Goal: Task Accomplishment & Management: Manage account settings

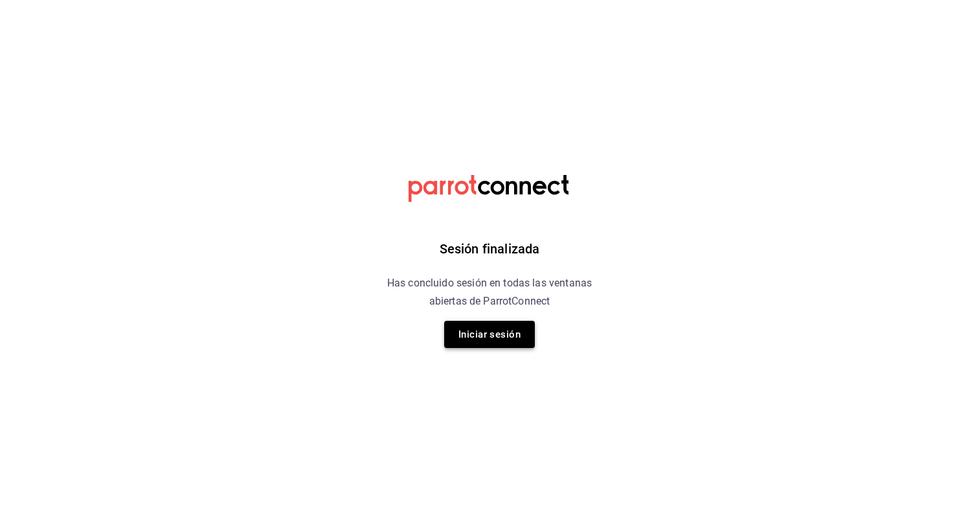
click at [491, 339] on button "Iniciar sesión" at bounding box center [489, 334] width 91 height 27
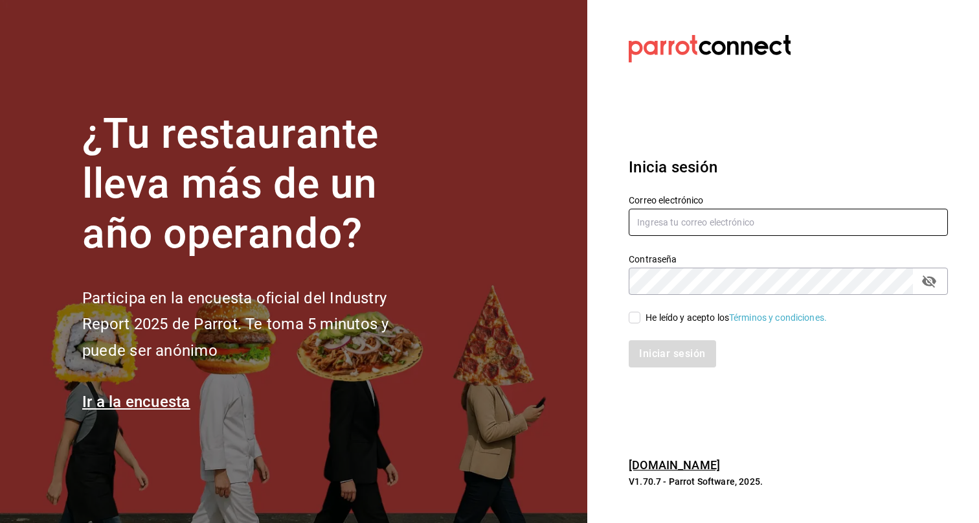
click at [713, 221] on input "text" at bounding box center [788, 222] width 319 height 27
type input "eduardo.robles@grupocosteno.com"
click at [671, 317] on div "He leído y acepto los Términos y condiciones." at bounding box center [736, 318] width 181 height 14
click at [640, 317] on input "He leído y acepto los Términos y condiciones." at bounding box center [635, 317] width 12 height 12
checkbox input "true"
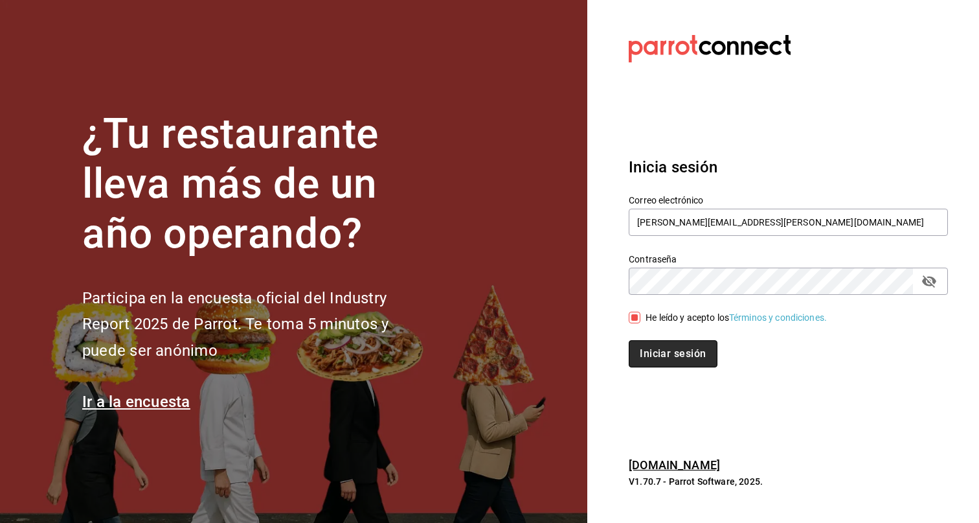
click at [665, 354] on button "Iniciar sesión" at bounding box center [673, 353] width 88 height 27
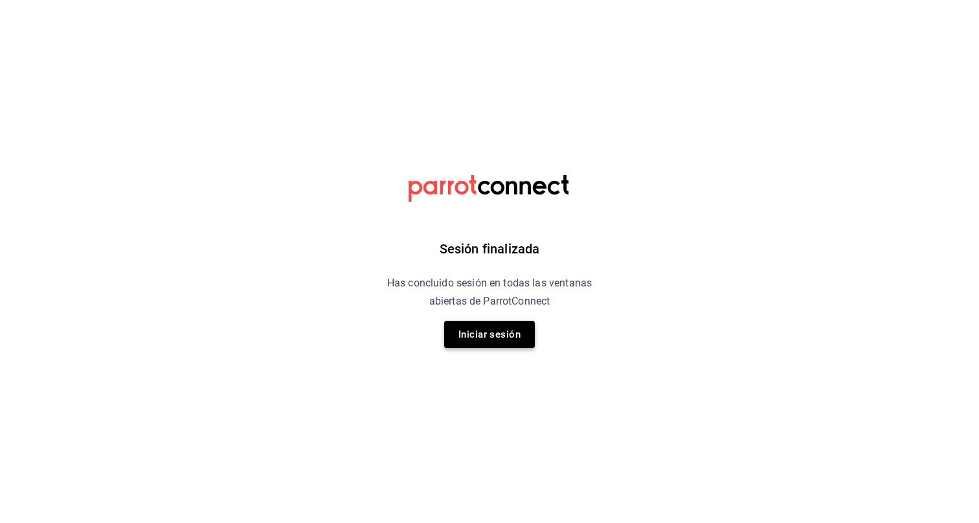
click at [502, 339] on button "Iniciar sesión" at bounding box center [489, 334] width 91 height 27
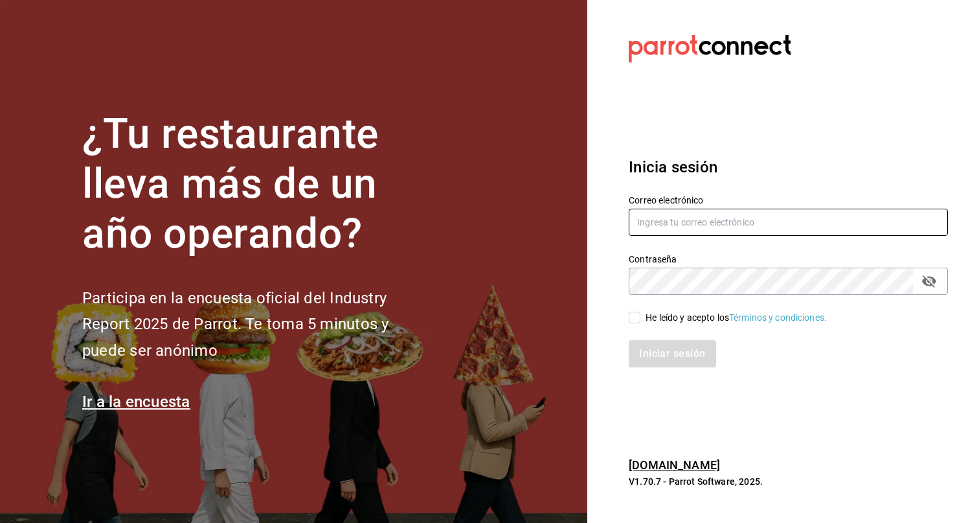
click at [724, 221] on input "text" at bounding box center [788, 222] width 319 height 27
type input "eduardo.robles@grupocosteno.com"
click at [704, 321] on div "He leído y acepto los Términos y condiciones." at bounding box center [736, 318] width 181 height 14
click at [640, 321] on input "He leído y acepto los Términos y condiciones." at bounding box center [635, 317] width 12 height 12
checkbox input "true"
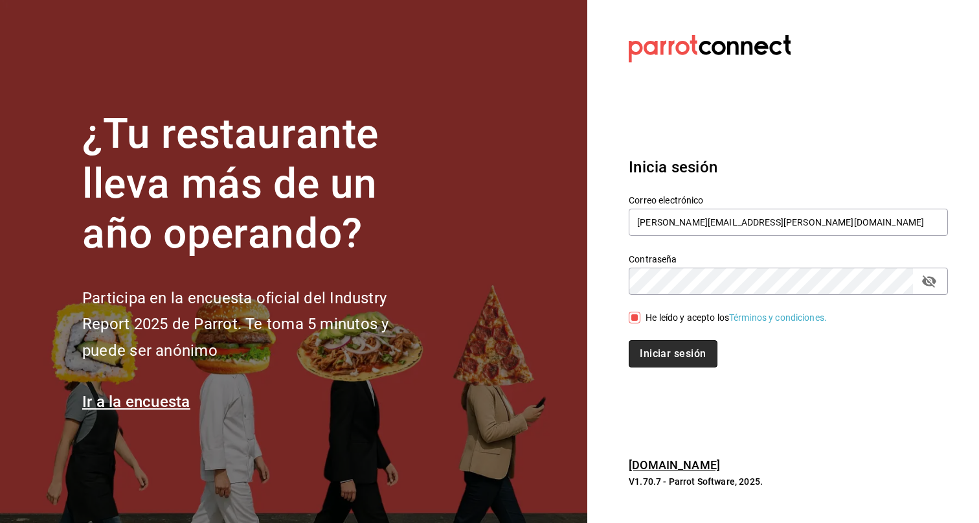
click at [671, 359] on button "Iniciar sesión" at bounding box center [673, 353] width 88 height 27
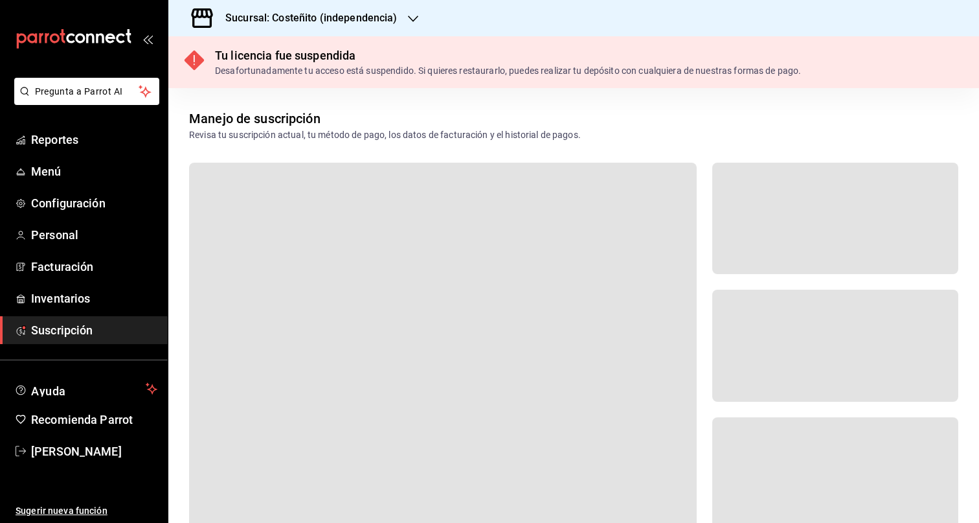
click at [416, 19] on icon "button" at bounding box center [413, 19] width 10 height 10
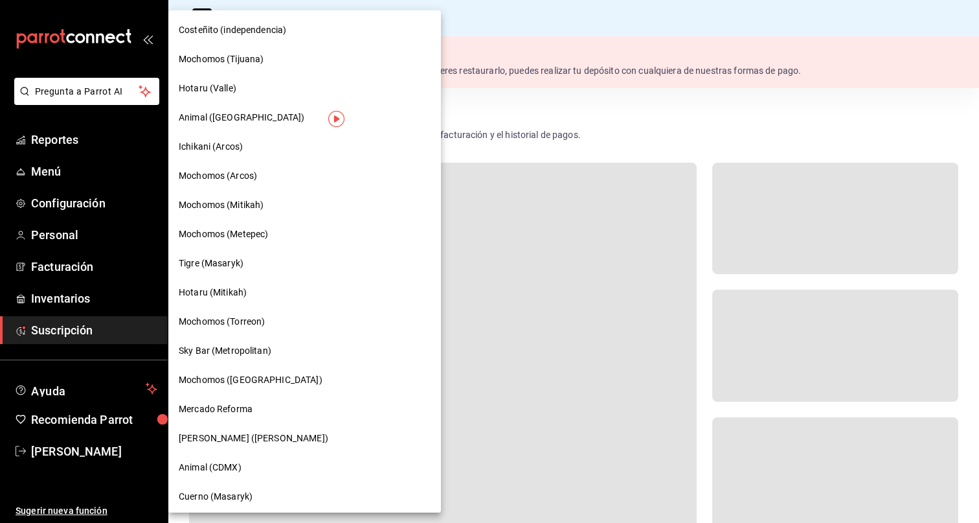
scroll to position [762, 0]
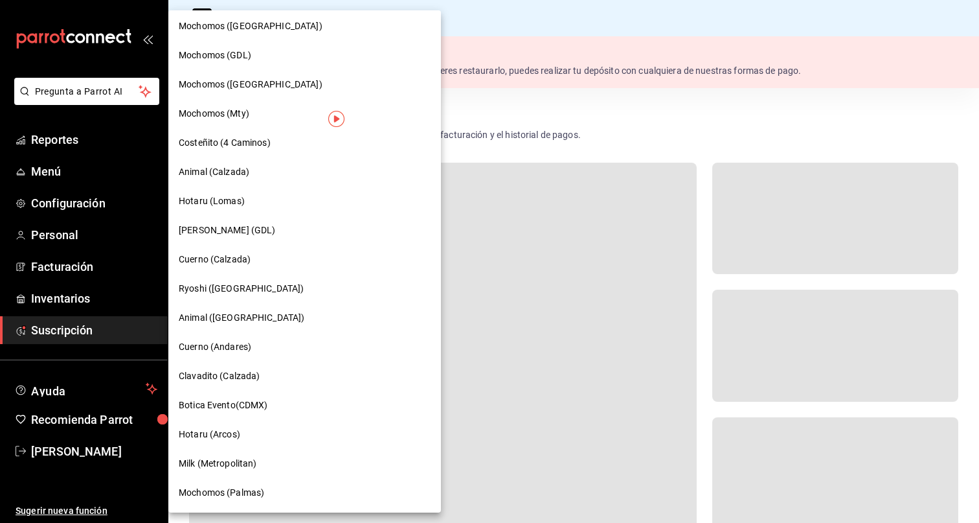
click at [232, 348] on span "Cuerno (Andares)" at bounding box center [215, 347] width 73 height 14
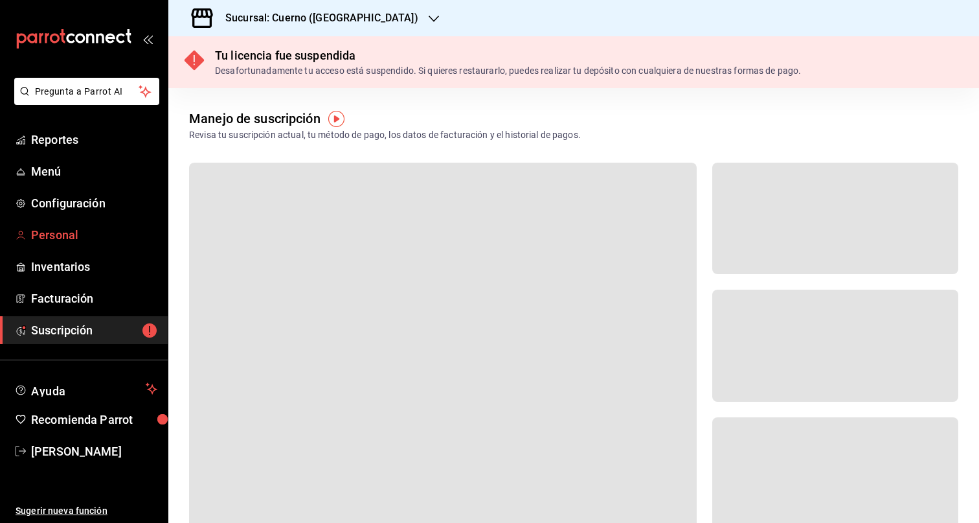
click at [61, 231] on span "Personal" at bounding box center [94, 234] width 126 height 17
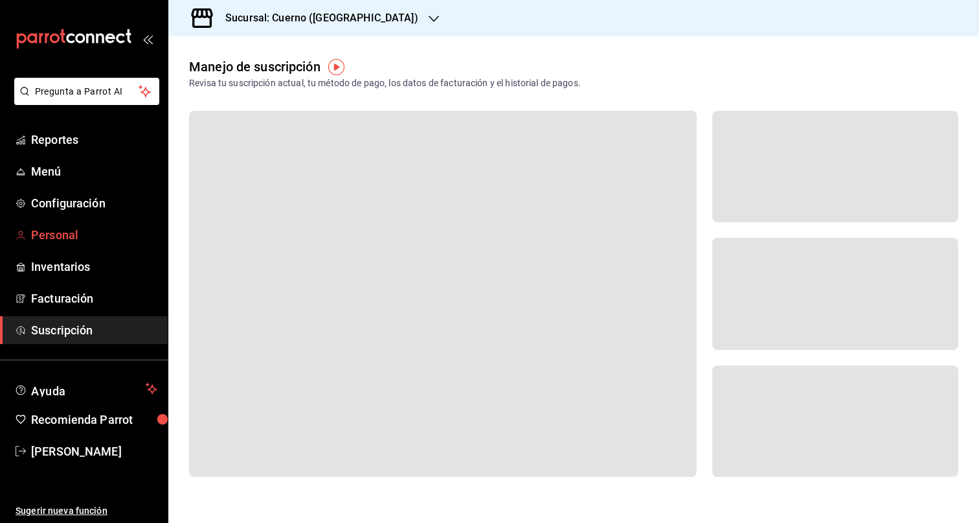
click at [56, 236] on span "Personal" at bounding box center [94, 234] width 126 height 17
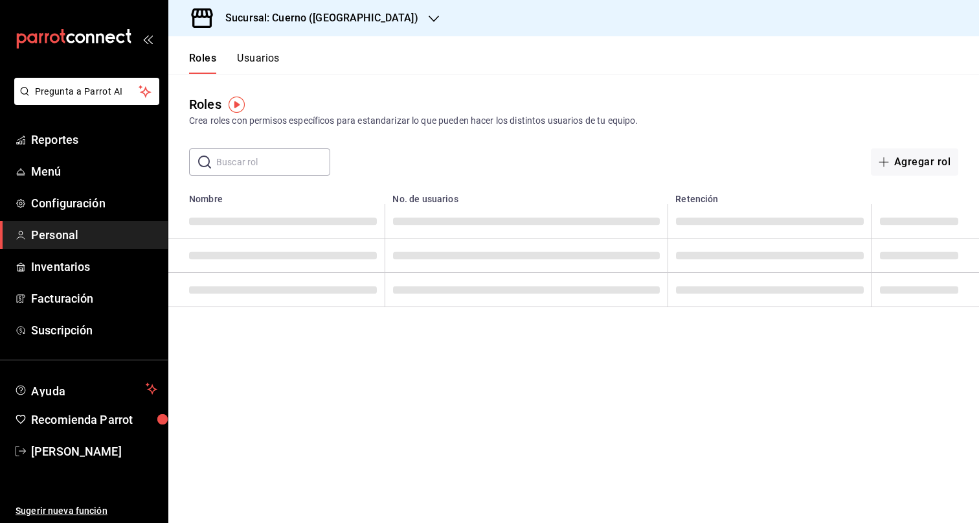
click at [635, 150] on div "​ ​ Agregar rol" at bounding box center [573, 161] width 811 height 27
click at [263, 56] on button "Usuarios" at bounding box center [258, 63] width 43 height 22
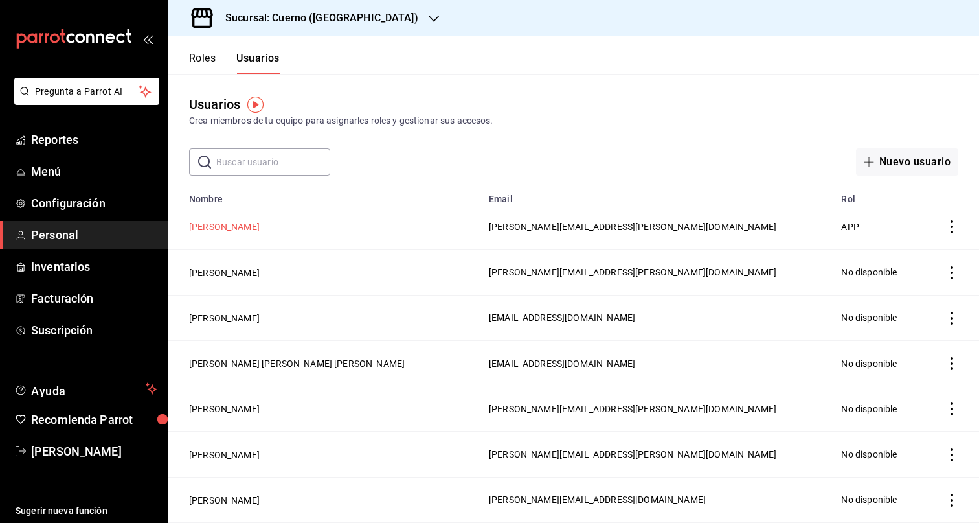
click at [228, 230] on button "[PERSON_NAME]" at bounding box center [224, 226] width 71 height 13
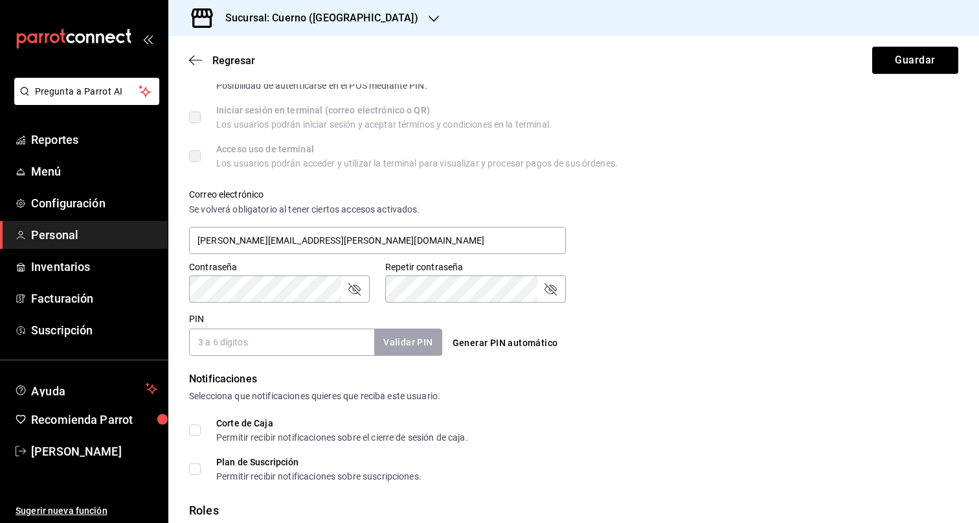
scroll to position [392, 0]
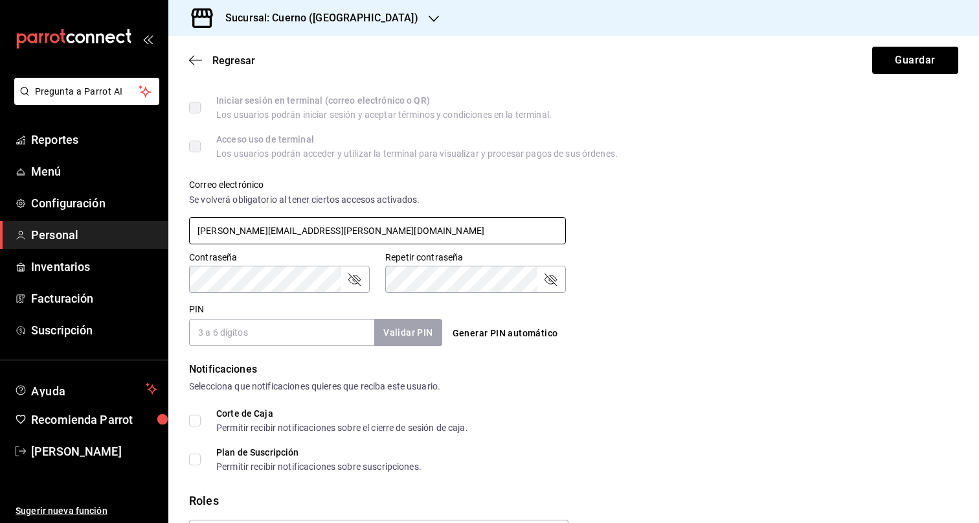
click at [194, 230] on input "[PERSON_NAME][EMAIL_ADDRESS][PERSON_NAME][DOMAIN_NAME]" at bounding box center [377, 230] width 377 height 27
click at [396, 228] on input "[PERSON_NAME][EMAIL_ADDRESS][PERSON_NAME][DOMAIN_NAME]" at bounding box center [377, 230] width 377 height 27
click at [350, 281] on icon "passwordField" at bounding box center [354, 279] width 12 height 12
click at [184, 283] on div "Contraseña Contraseña" at bounding box center [272, 264] width 196 height 57
click at [546, 276] on icon "passwordField" at bounding box center [551, 279] width 16 height 16
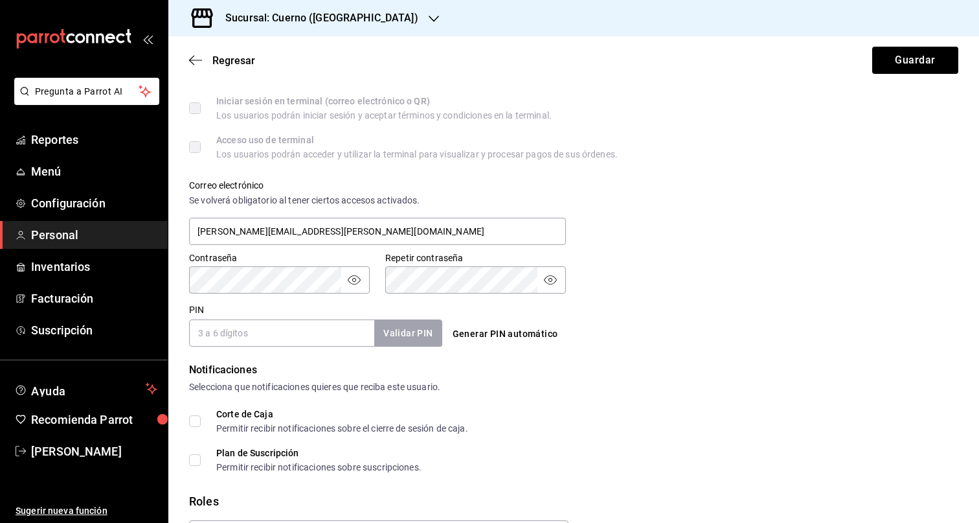
scroll to position [388, 0]
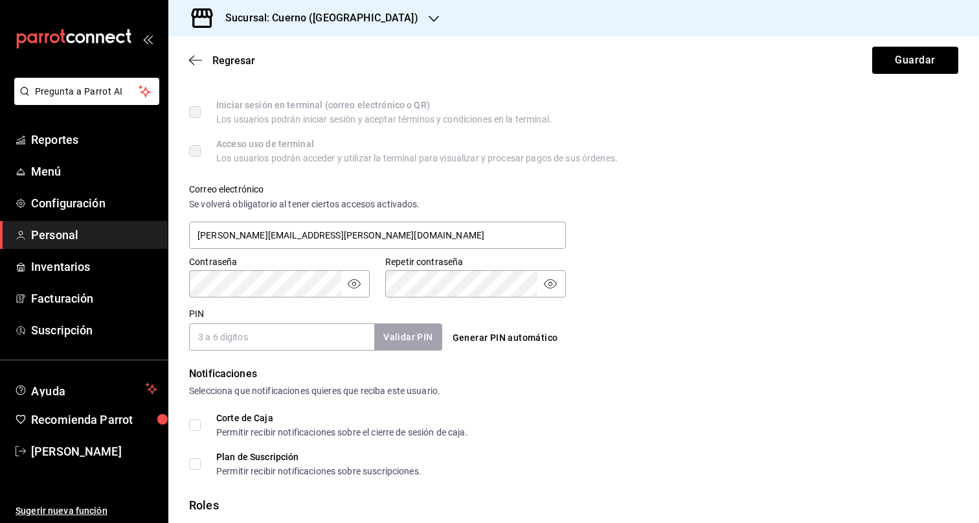
click at [374, 284] on div "Repetir contraseña Repetir contraseña" at bounding box center [468, 268] width 196 height 57
click at [370, 236] on input "[PERSON_NAME][EMAIL_ADDRESS][PERSON_NAME][DOMAIN_NAME]" at bounding box center [377, 234] width 377 height 27
click at [198, 232] on input "[PERSON_NAME][EMAIL_ADDRESS][PERSON_NAME][DOMAIN_NAME]" at bounding box center [377, 234] width 377 height 27
click at [881, 61] on button "Guardar" at bounding box center [915, 60] width 86 height 27
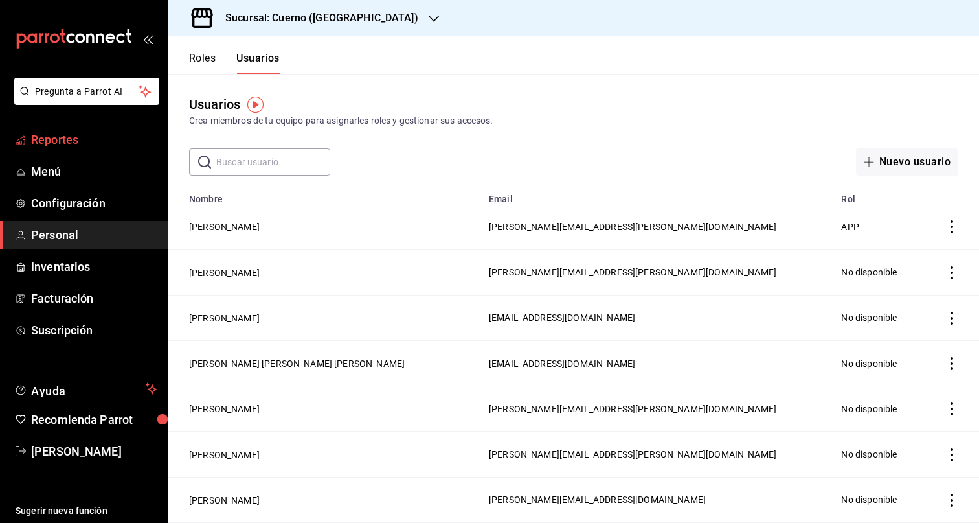
click at [94, 141] on span "Reportes" at bounding box center [94, 139] width 126 height 17
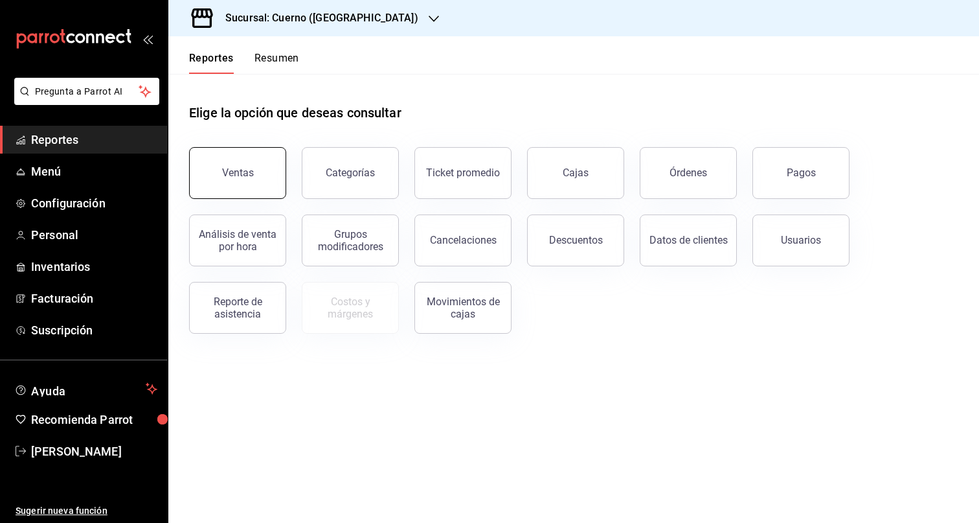
click at [252, 172] on div "Ventas" at bounding box center [238, 172] width 32 height 12
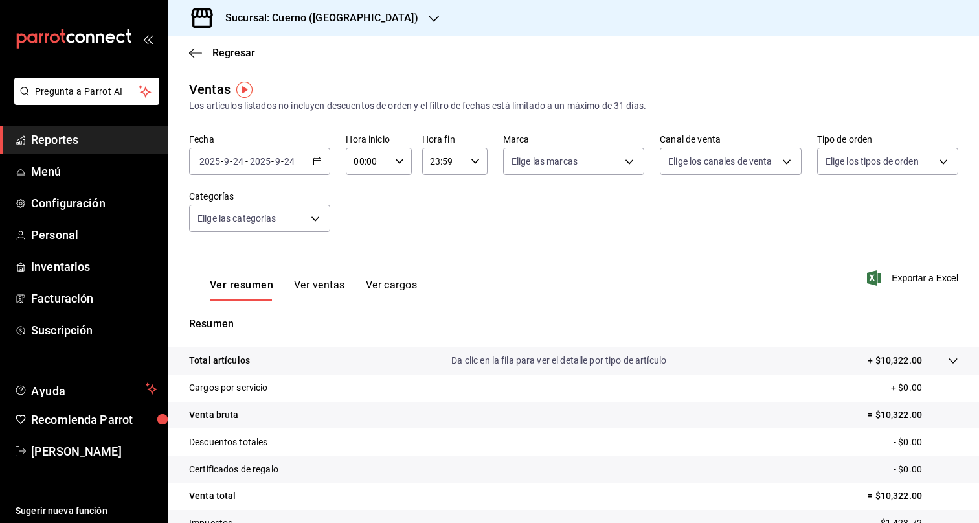
click at [317, 163] on icon "button" at bounding box center [317, 161] width 9 height 9
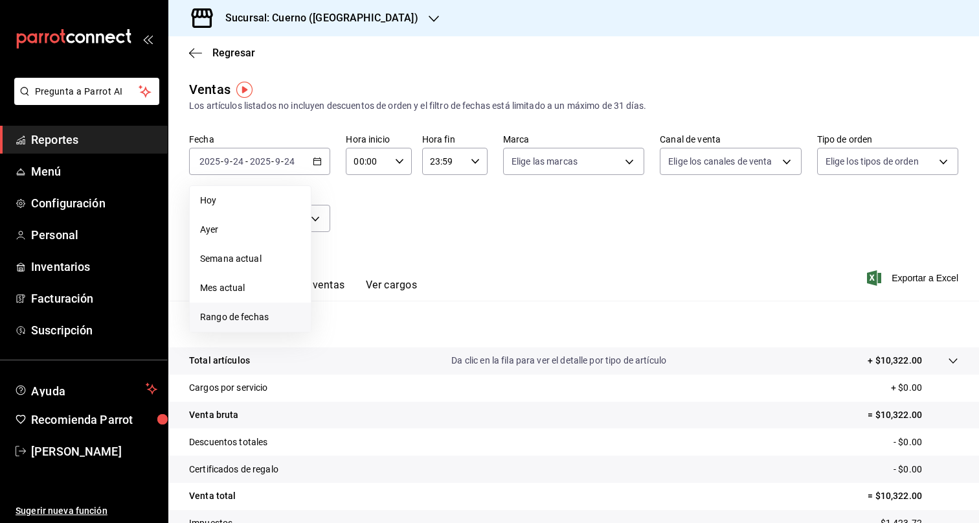
click at [263, 317] on span "Rango de fechas" at bounding box center [250, 317] width 100 height 14
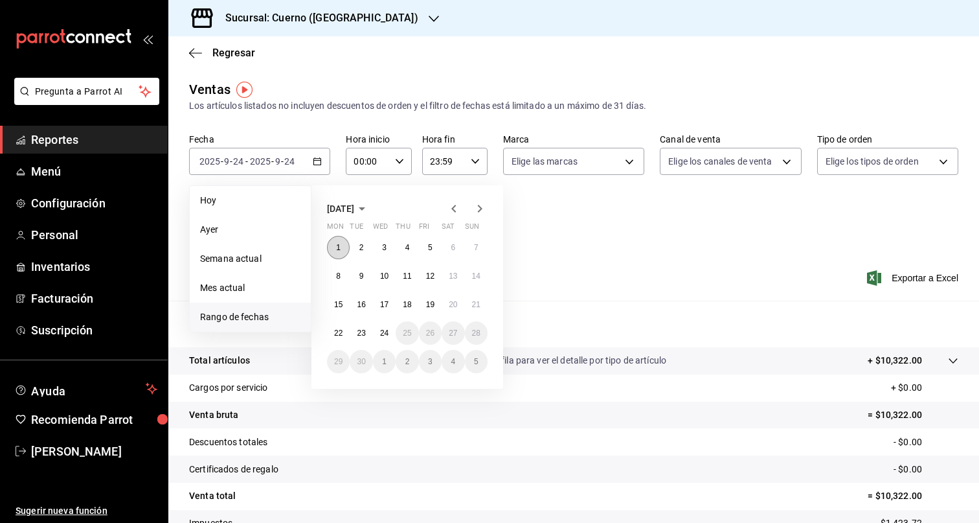
click at [346, 245] on button "1" at bounding box center [338, 247] width 23 height 23
drag, startPoint x: 366, startPoint y: 333, endPoint x: 389, endPoint y: 333, distance: 22.7
click at [389, 333] on div "1 2 3 4 5 6 7 8 9 10 11 12 13 14 15 16 17 18 19 20 21 22 23 24 25 26 27 28 29 3…" at bounding box center [407, 304] width 161 height 137
click at [389, 333] on abbr "24" at bounding box center [384, 332] width 8 height 9
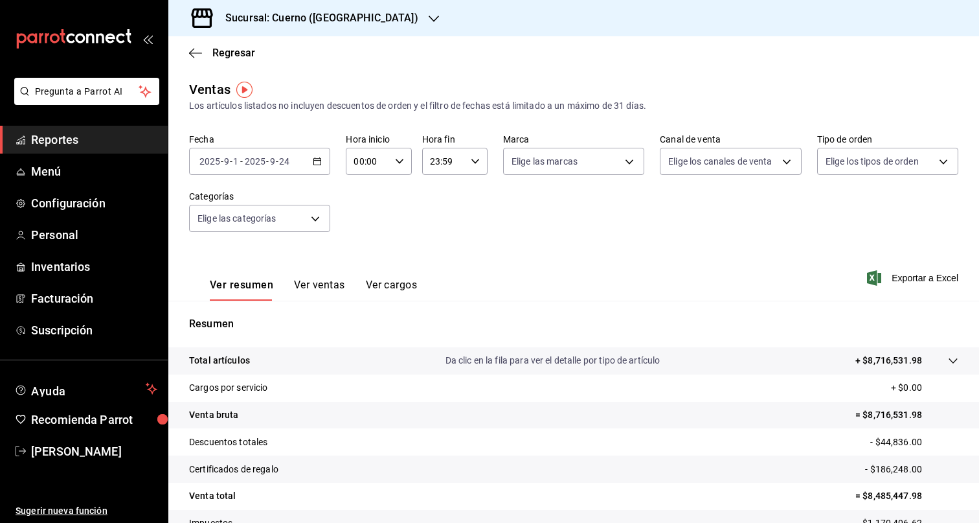
click at [393, 160] on div "00:00 Hora inicio" at bounding box center [378, 161] width 65 height 27
click at [363, 259] on span "04" at bounding box center [362, 258] width 12 height 10
type input "04:00"
click at [477, 166] on div at bounding box center [489, 261] width 979 height 523
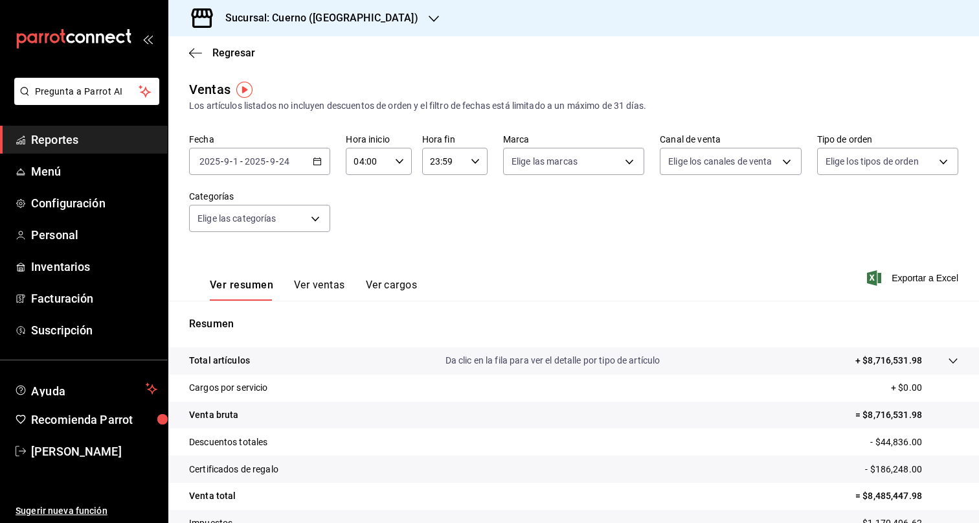
click at [465, 156] on div "23:59 Hora fin" at bounding box center [454, 161] width 65 height 27
click at [431, 214] on button "05" at bounding box center [439, 215] width 28 height 26
type input "05:59"
click at [568, 218] on div at bounding box center [489, 261] width 979 height 523
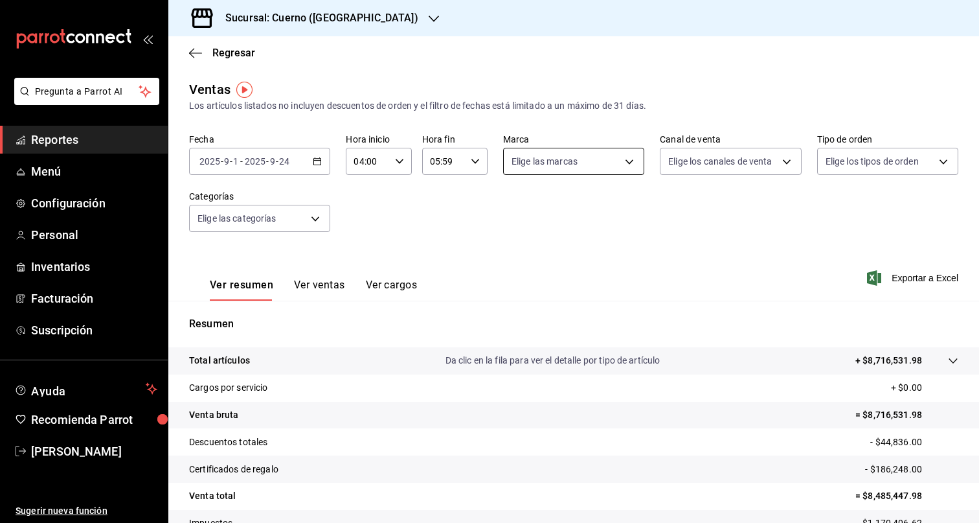
click at [637, 166] on body "Pregunta a Parrot AI Reportes Menú Configuración Personal Inventarios Facturaci…" at bounding box center [489, 261] width 979 height 523
click at [722, 243] on div at bounding box center [489, 261] width 979 height 523
click at [729, 169] on body "Pregunta a Parrot AI Reportes Menú Configuración Personal Inventarios Facturaci…" at bounding box center [489, 261] width 979 height 523
click at [812, 210] on div at bounding box center [489, 261] width 979 height 523
click at [675, 219] on div "Fecha 2025-09-01 2025 - 9 - 1 - 2025-09-24 2025 - 9 - 24 Hora inicio 04:00 Hora…" at bounding box center [573, 190] width 769 height 114
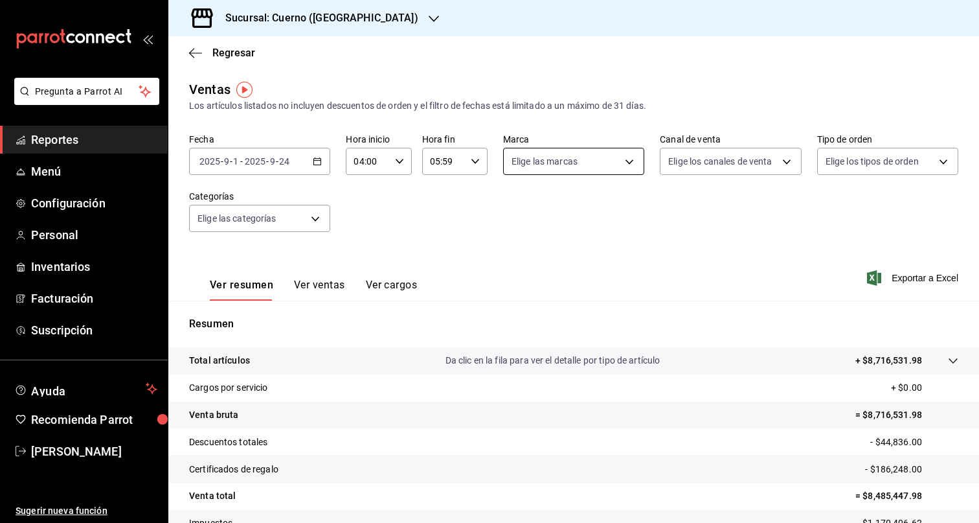
click at [633, 168] on body "Pregunta a Parrot AI Reportes Menú Configuración Personal Inventarios Facturaci…" at bounding box center [489, 261] width 979 height 523
click at [766, 255] on div at bounding box center [489, 261] width 979 height 523
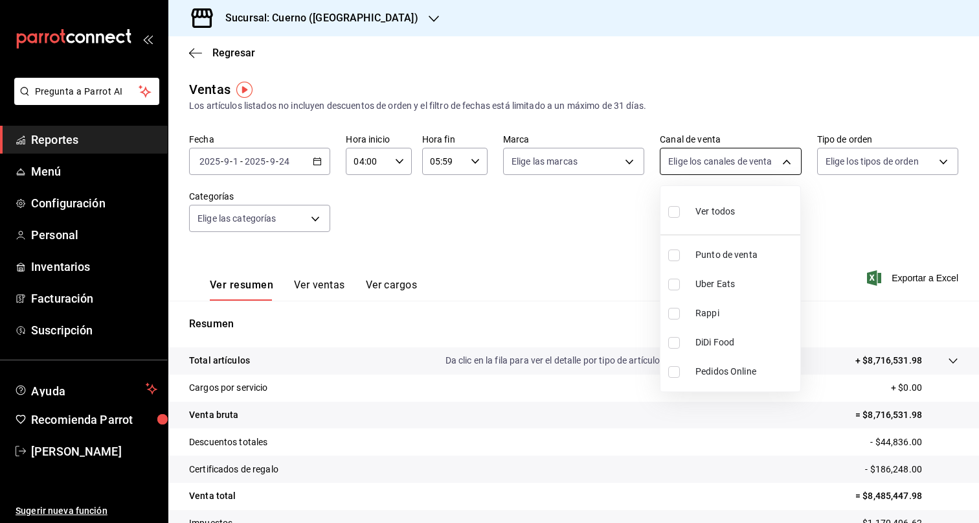
click at [778, 157] on body "Pregunta a Parrot AI Reportes Menú Configuración Personal Inventarios Facturaci…" at bounding box center [489, 261] width 979 height 523
click at [575, 243] on div at bounding box center [489, 261] width 979 height 523
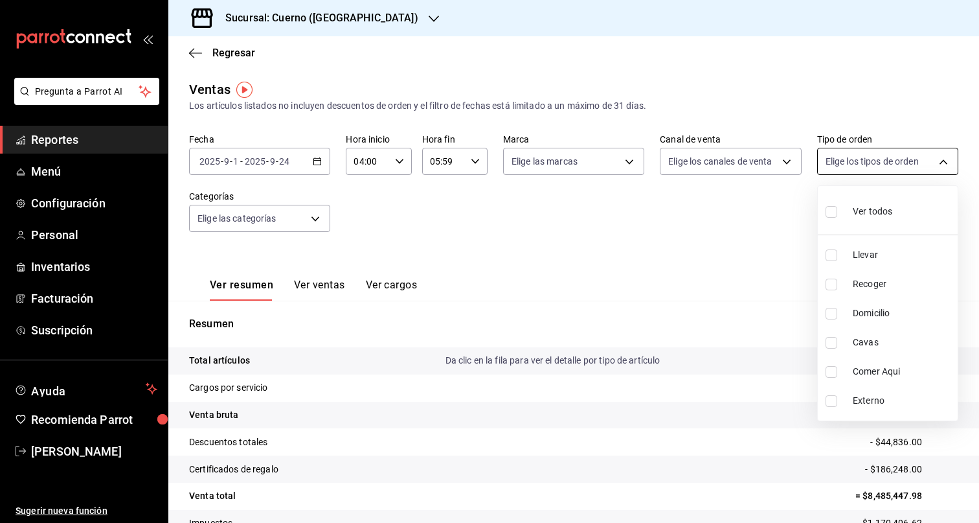
click at [889, 166] on body "Pregunta a Parrot AI Reportes Menú Configuración Personal Inventarios Facturaci…" at bounding box center [489, 261] width 979 height 523
click at [674, 254] on div at bounding box center [489, 261] width 979 height 523
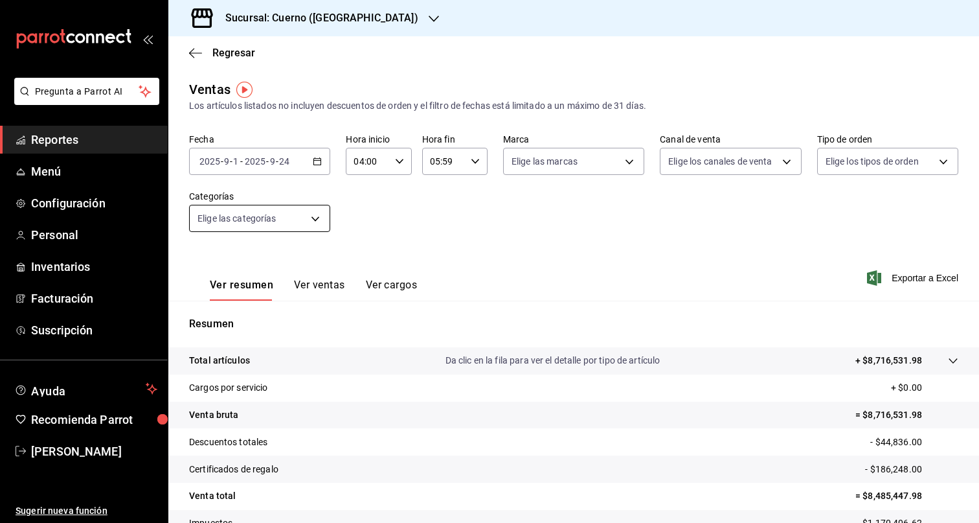
click at [293, 229] on body "Pregunta a Parrot AI Reportes Menú Configuración Personal Inventarios Facturaci…" at bounding box center [489, 261] width 979 height 523
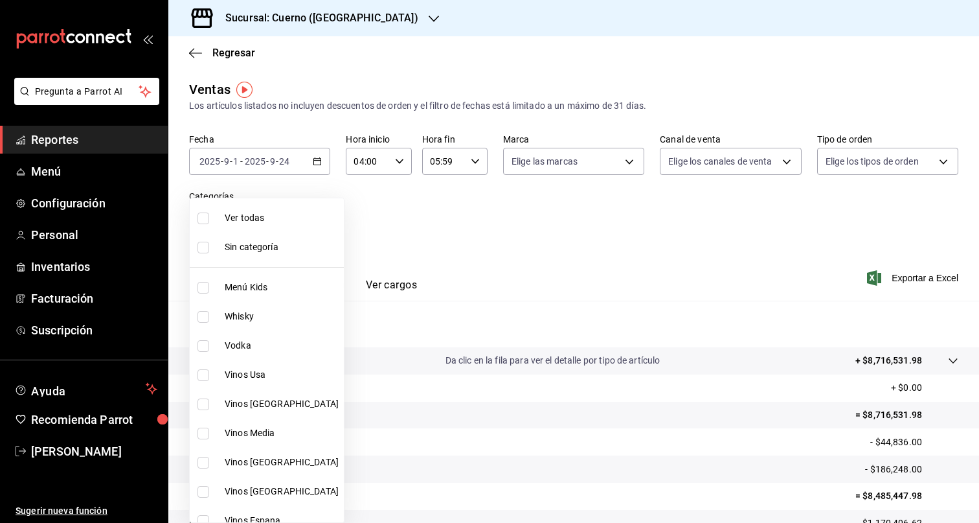
click at [742, 259] on div at bounding box center [489, 261] width 979 height 523
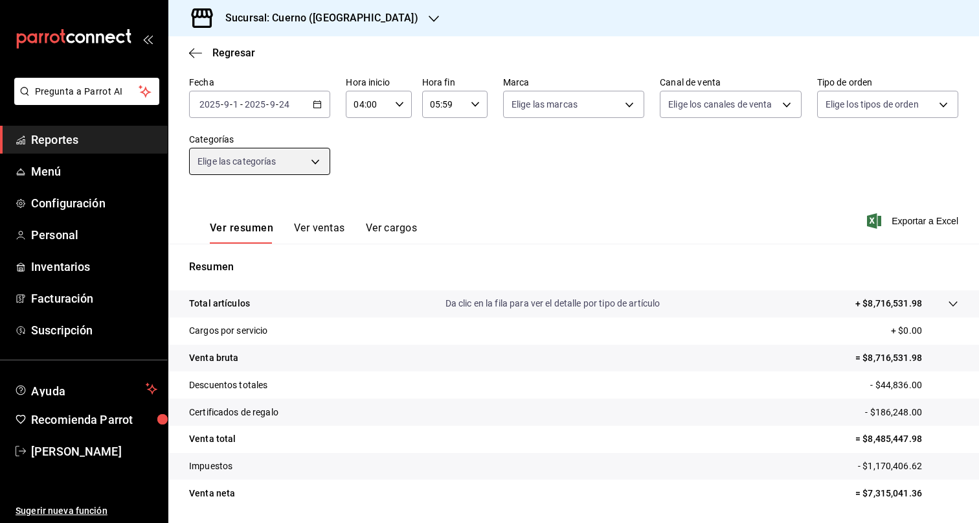
scroll to position [98, 0]
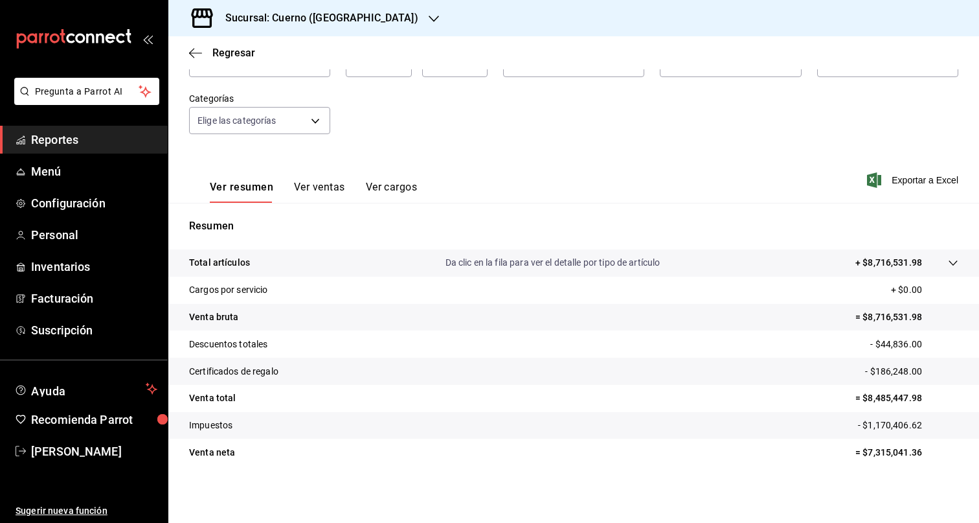
click at [315, 185] on button "Ver ventas" at bounding box center [319, 192] width 51 height 22
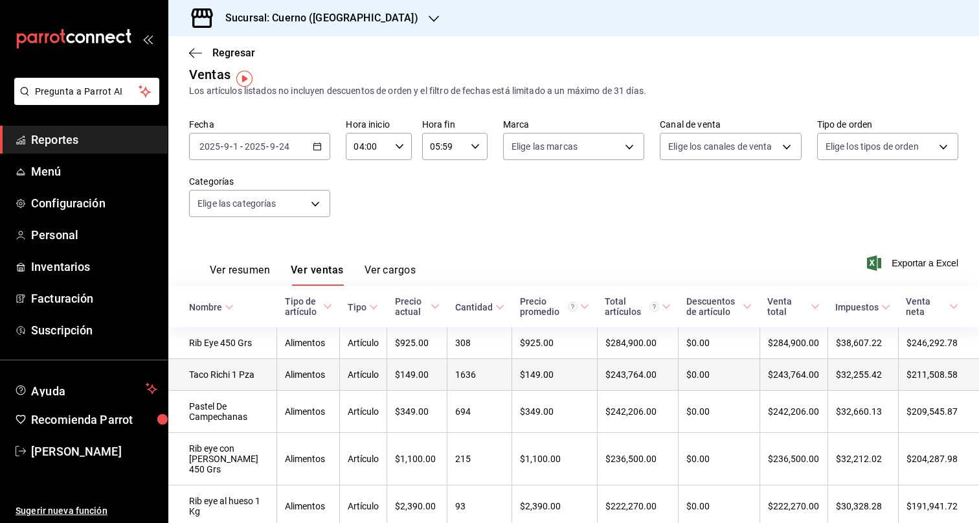
scroll to position [20, 0]
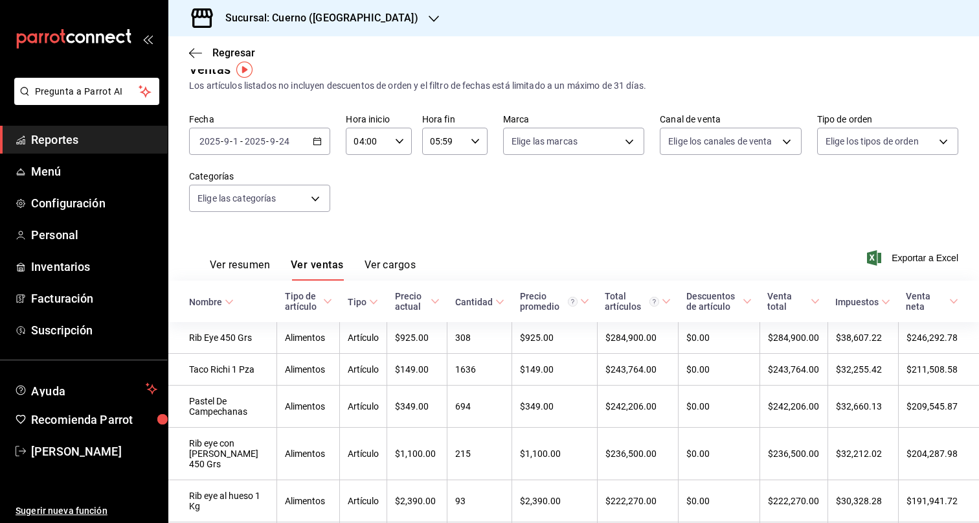
click at [495, 304] on icon at bounding box center [499, 301] width 9 height 9
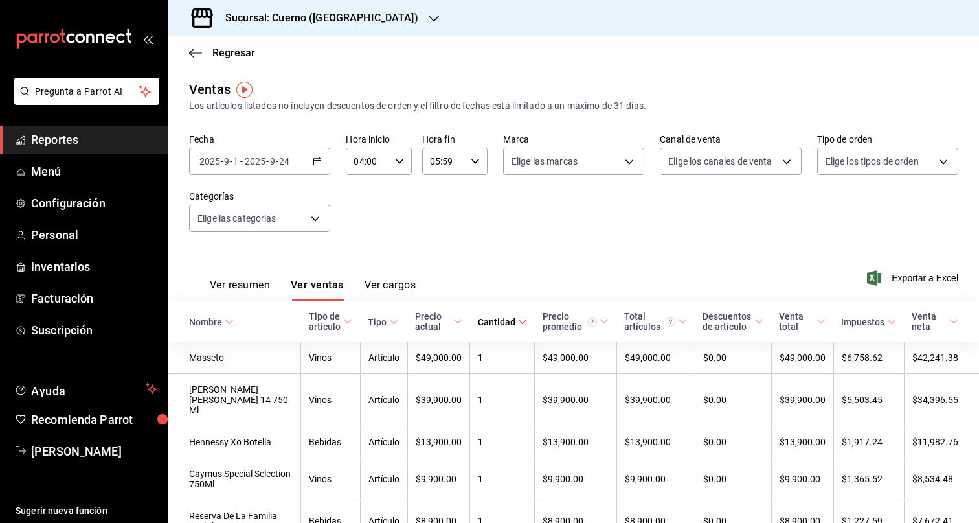
click at [523, 317] on icon at bounding box center [522, 321] width 9 height 9
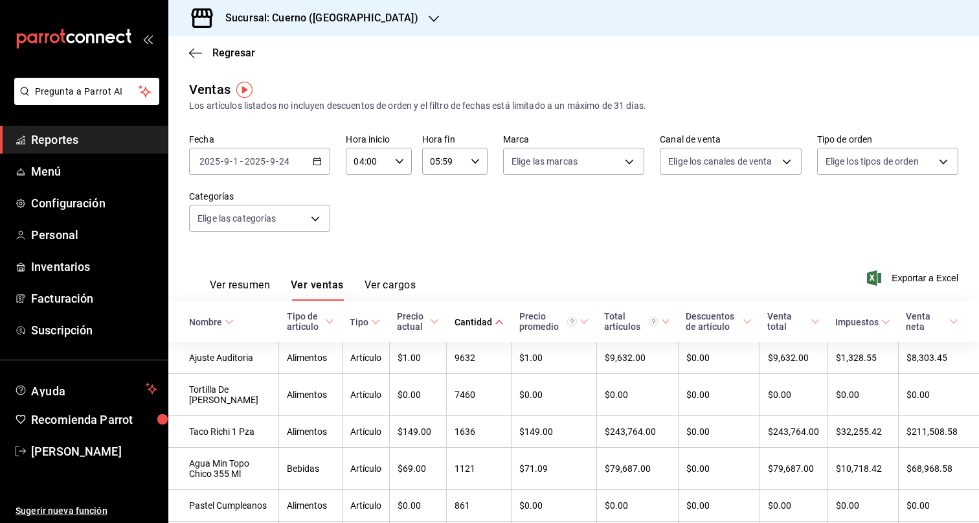
click at [402, 290] on button "Ver cargos" at bounding box center [391, 289] width 52 height 22
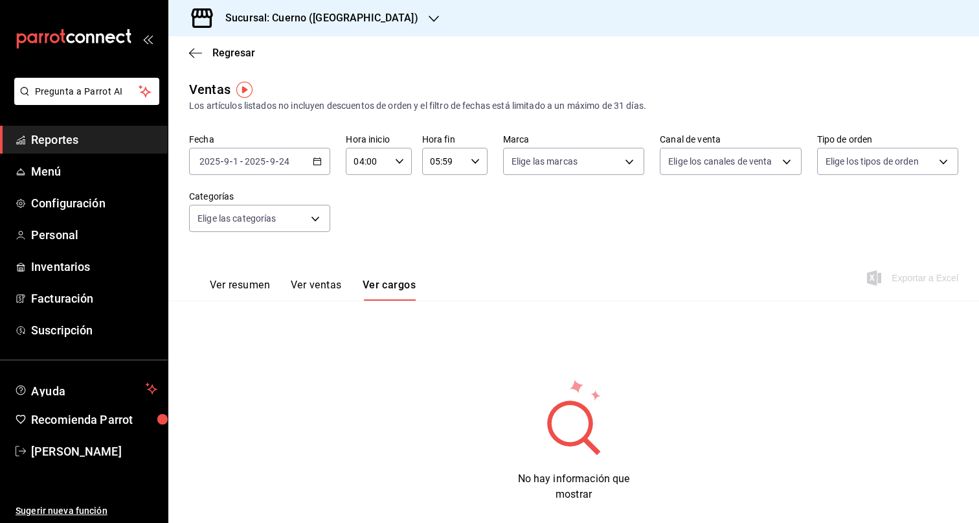
click at [275, 290] on div "Ver resumen Ver ventas Ver cargos" at bounding box center [313, 289] width 206 height 22
click at [260, 289] on button "Ver resumen" at bounding box center [240, 289] width 60 height 22
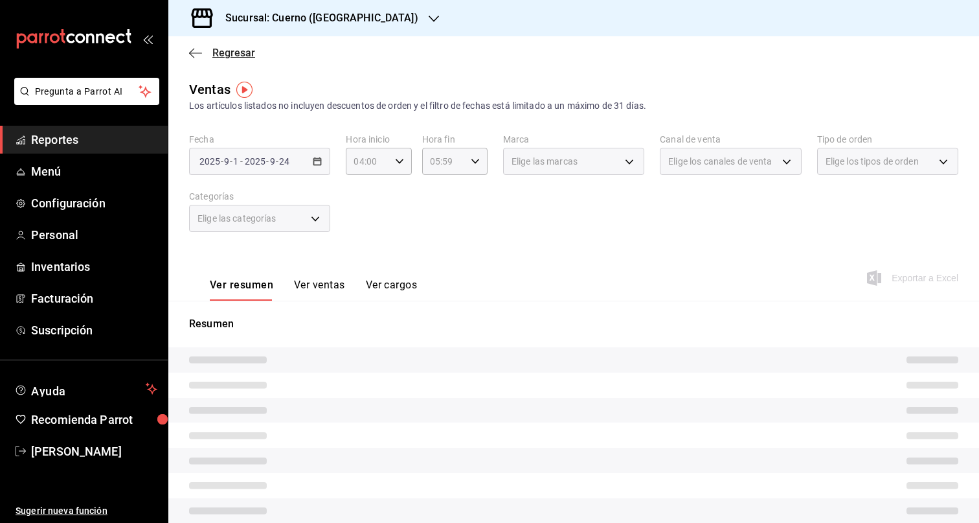
click at [222, 49] on span "Regresar" at bounding box center [233, 53] width 43 height 12
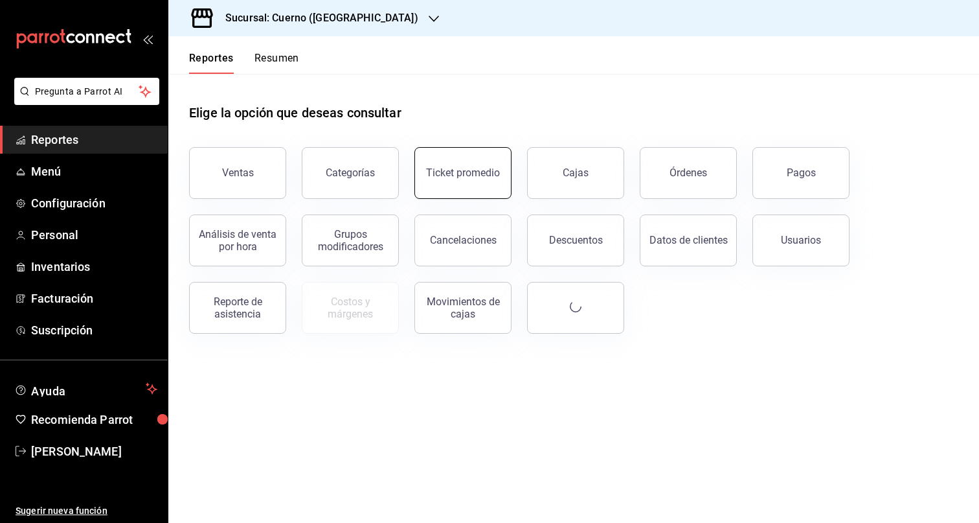
click at [475, 174] on div "Ticket promedio" at bounding box center [463, 172] width 74 height 12
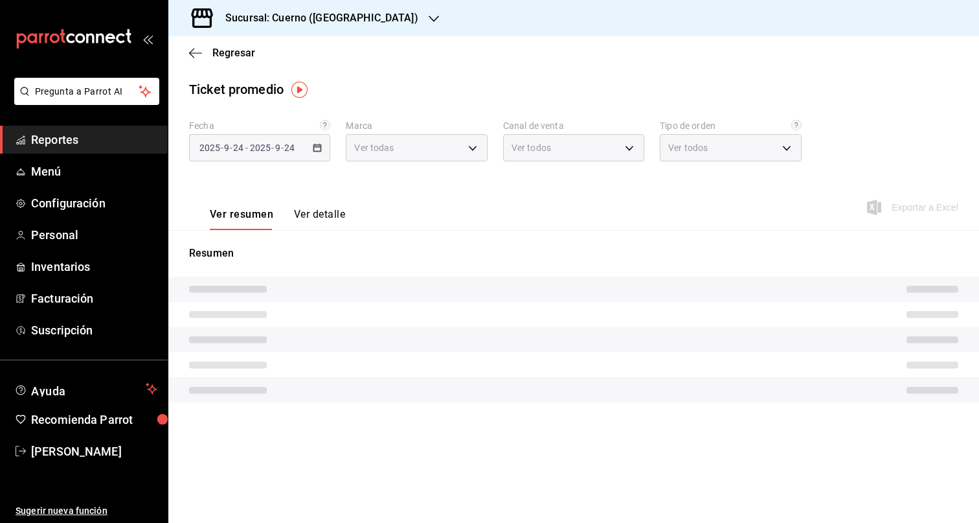
type input "c9e961b9-bc29-480f-a65c-324ff110f526"
type input "PARROT,UBER_EATS,RAPPI,DIDI_FOOD,ONLINE"
type input "dfbf6a66-9e2c-4531-8c07-cb6fdb35851c,965fb10a-4951-4111-90b6-db3caf29f93a,2f3c6…"
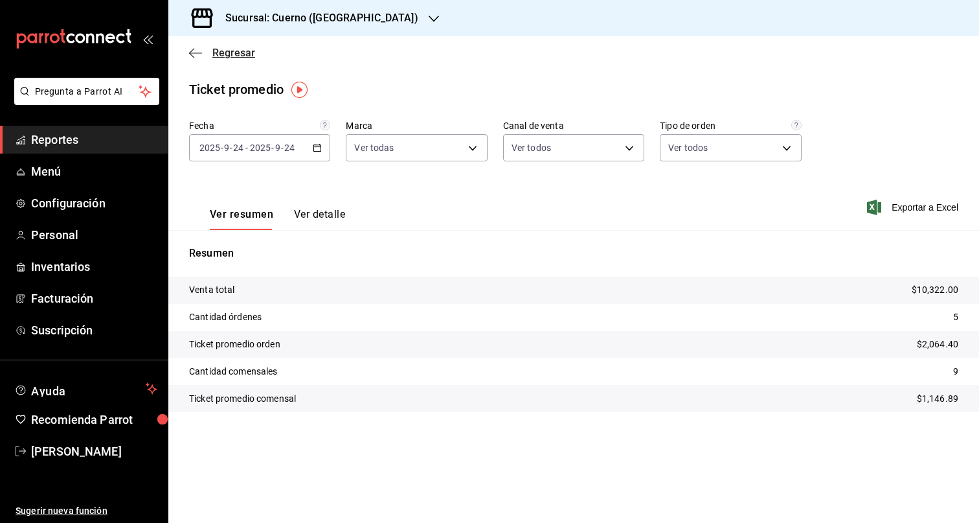
click at [200, 49] on icon "button" at bounding box center [195, 53] width 13 height 12
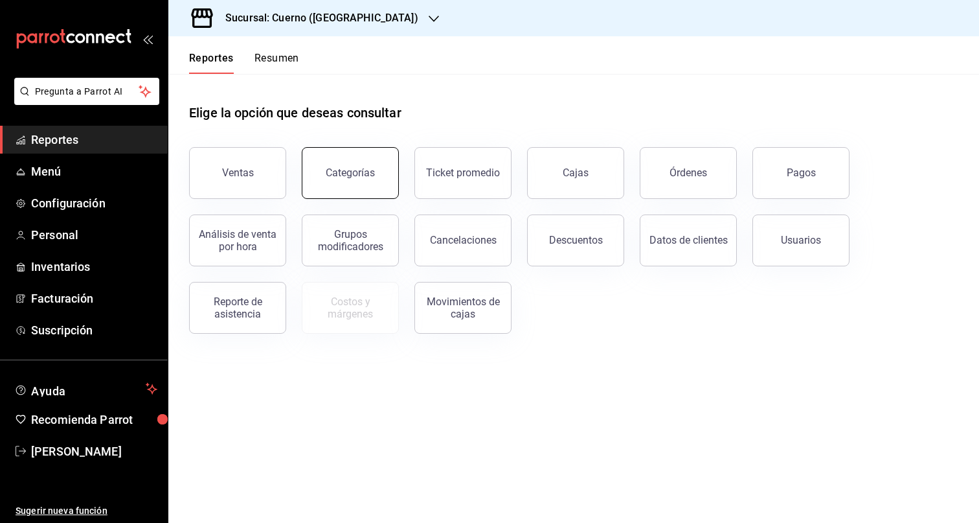
click at [365, 184] on button "Categorías" at bounding box center [350, 173] width 97 height 52
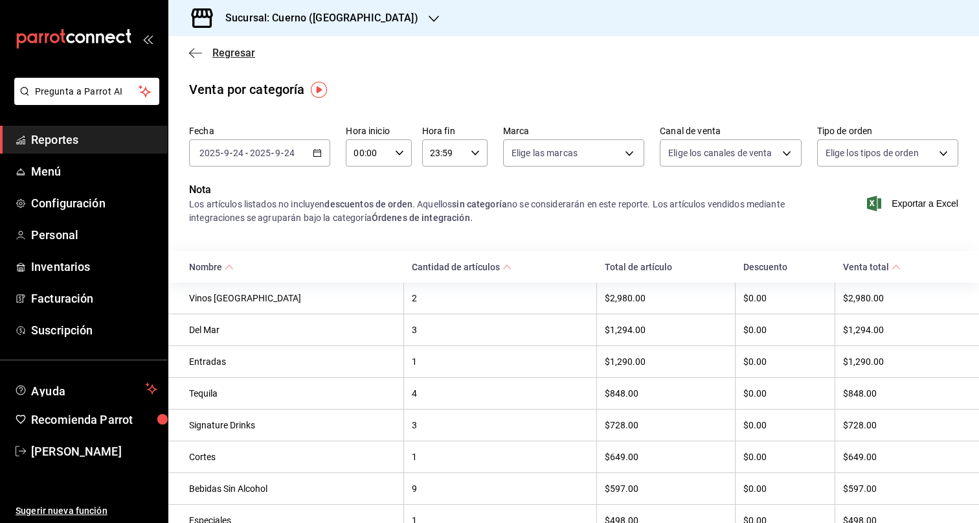
click at [225, 49] on span "Regresar" at bounding box center [233, 53] width 43 height 12
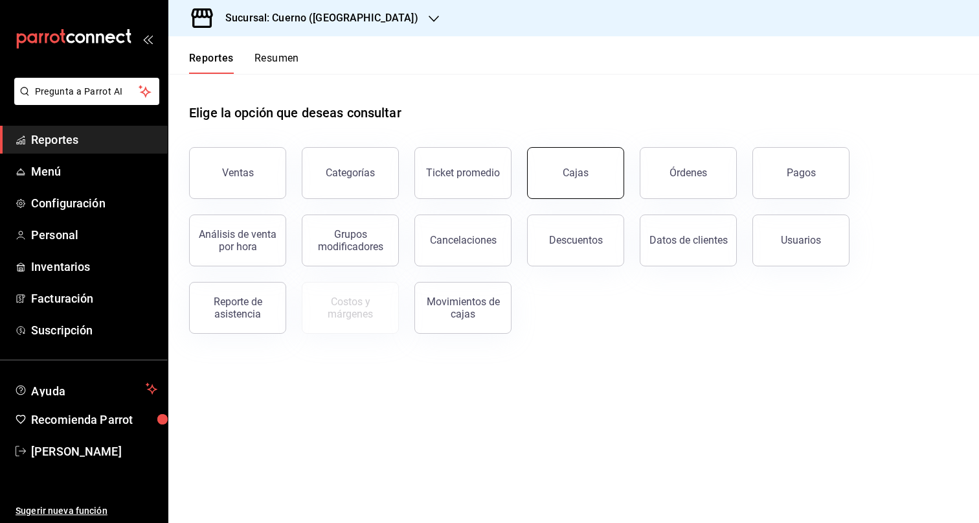
click at [591, 167] on link "Cajas" at bounding box center [575, 173] width 97 height 52
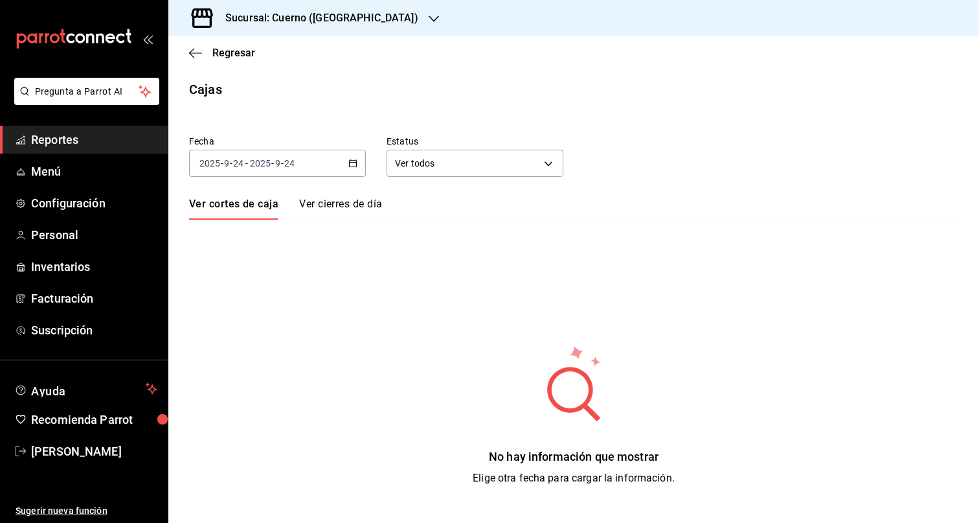
click at [362, 206] on link "Ver cierres de día" at bounding box center [340, 209] width 83 height 22
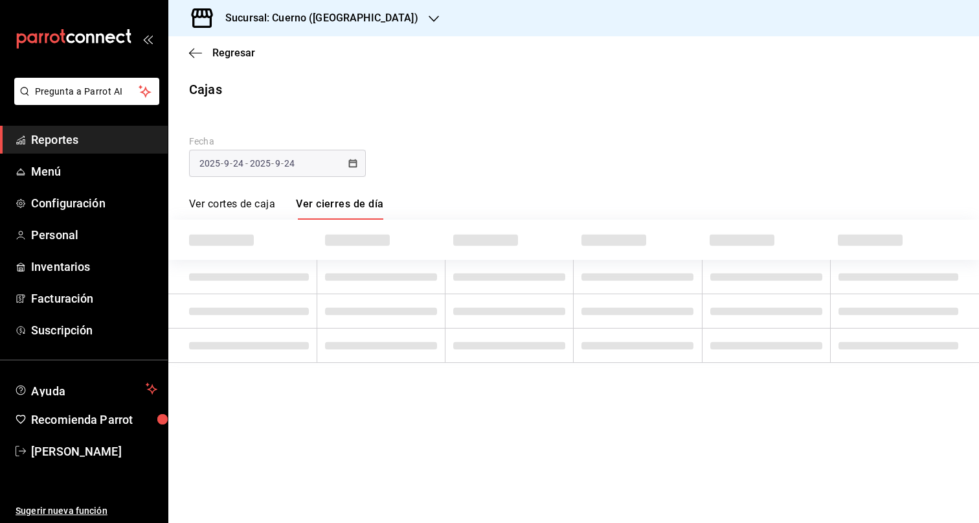
click at [251, 203] on link "Ver cortes de caja" at bounding box center [232, 209] width 86 height 22
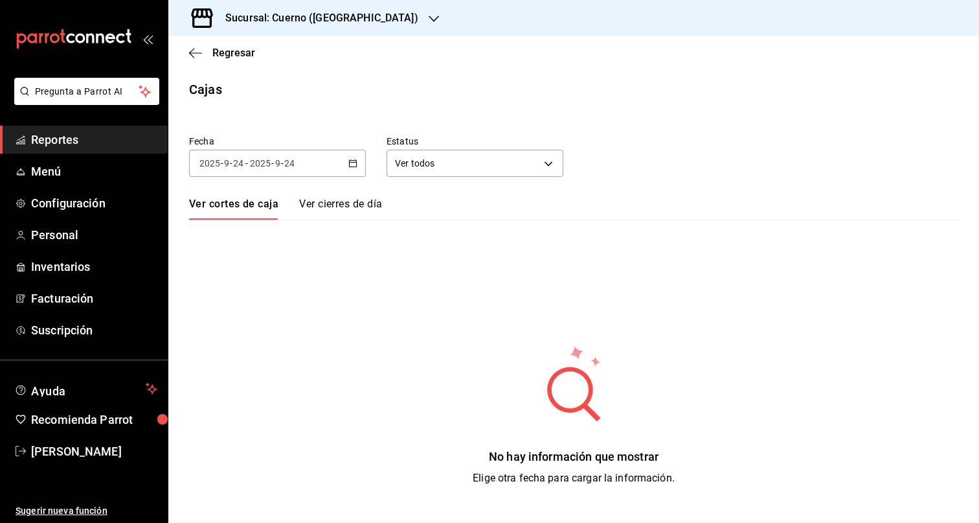
click at [344, 157] on div "2025-09-24 2025 - 9 - 24 - 2025-09-24 2025 - 9 - 24" at bounding box center [277, 163] width 177 height 27
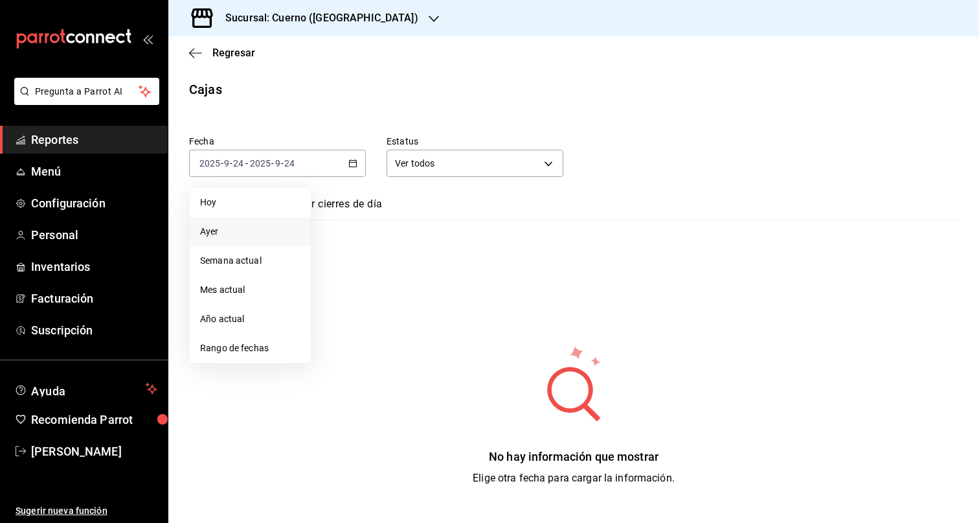
click at [212, 238] on li "Ayer" at bounding box center [250, 231] width 121 height 29
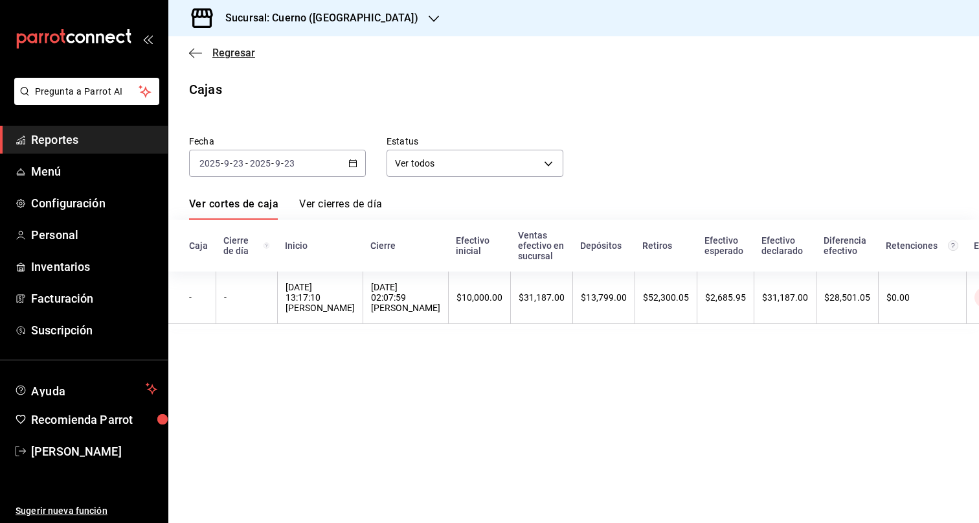
click at [245, 55] on span "Regresar" at bounding box center [233, 53] width 43 height 12
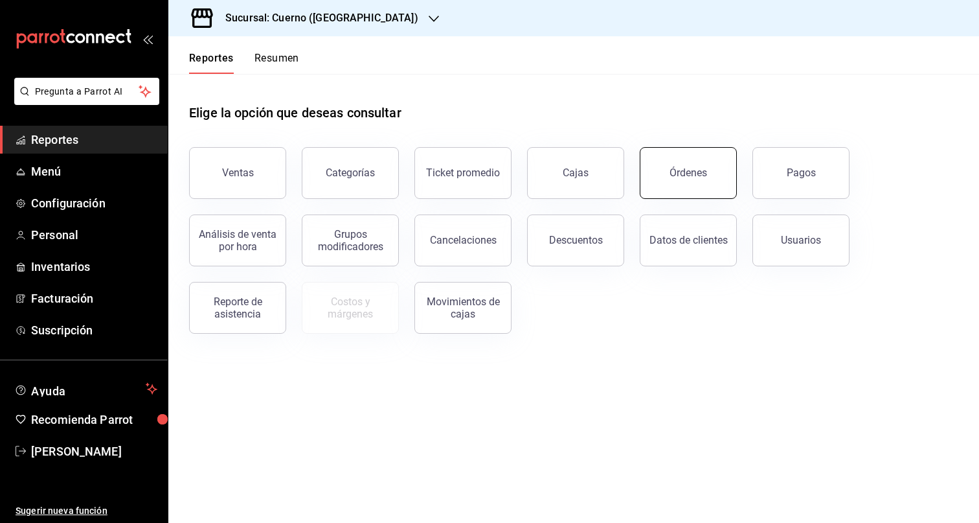
click at [702, 178] on button "Órdenes" at bounding box center [688, 173] width 97 height 52
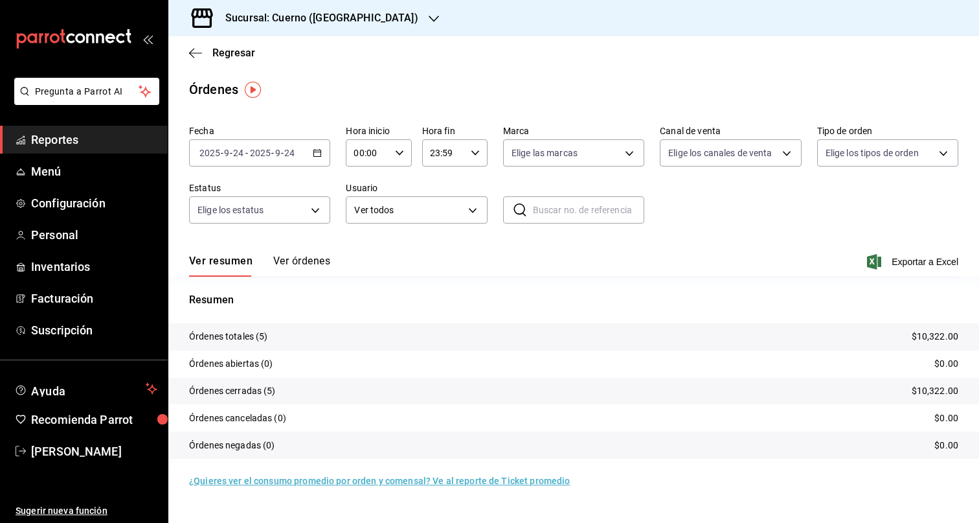
click at [307, 260] on button "Ver órdenes" at bounding box center [301, 266] width 57 height 22
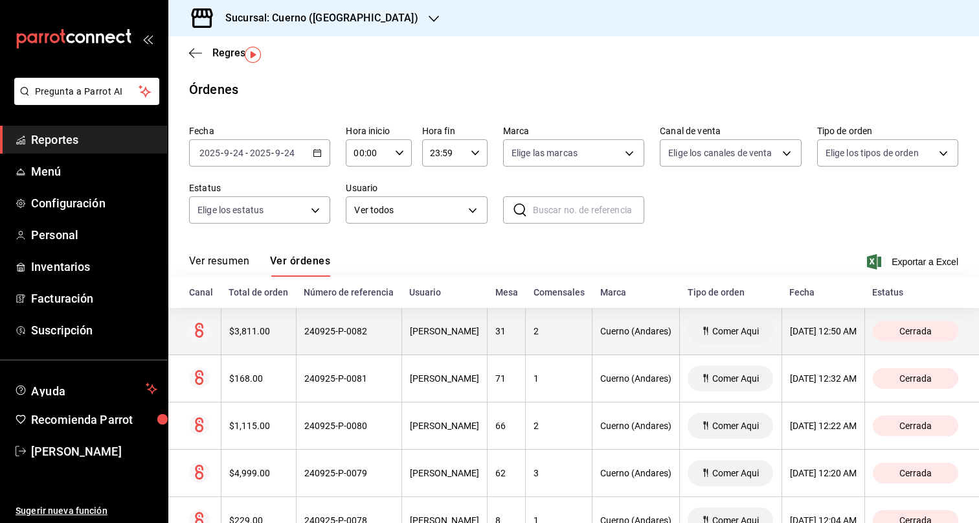
scroll to position [58, 0]
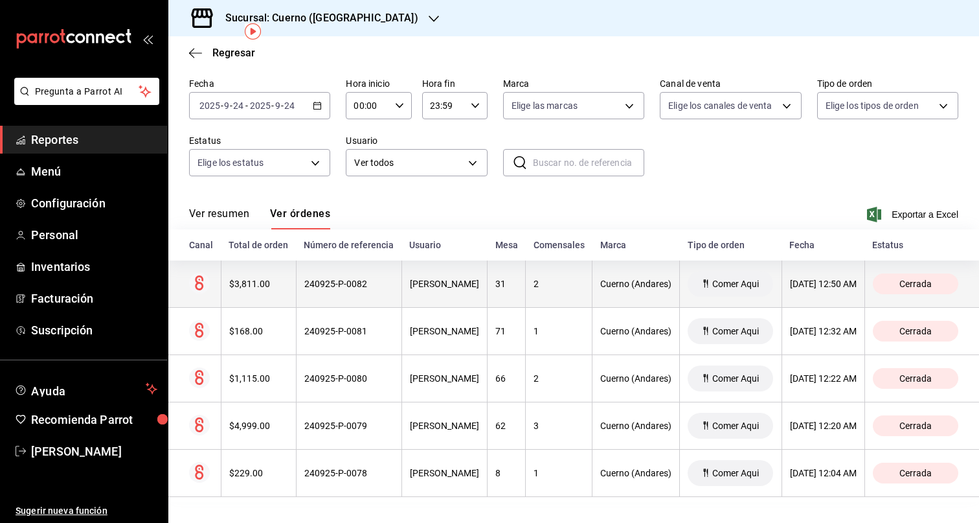
click at [554, 280] on div "2" at bounding box center [559, 283] width 51 height 10
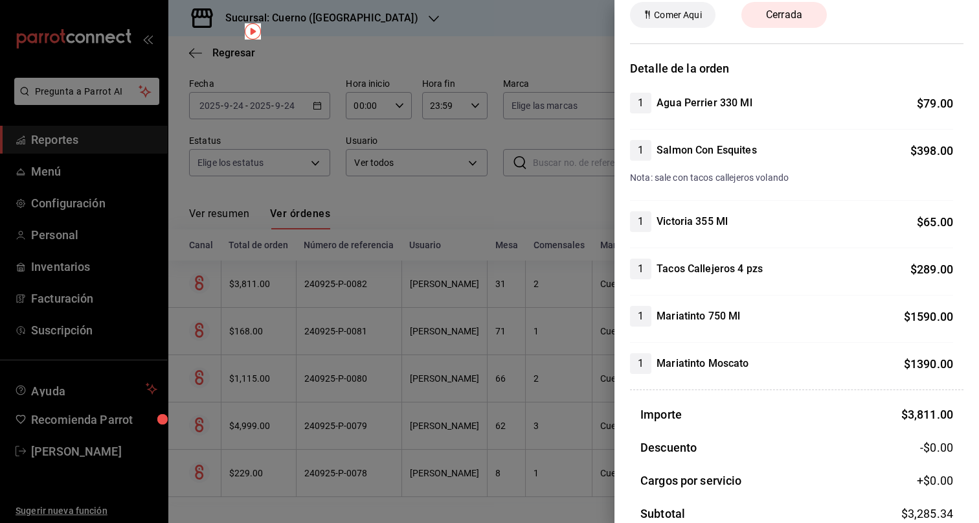
scroll to position [0, 0]
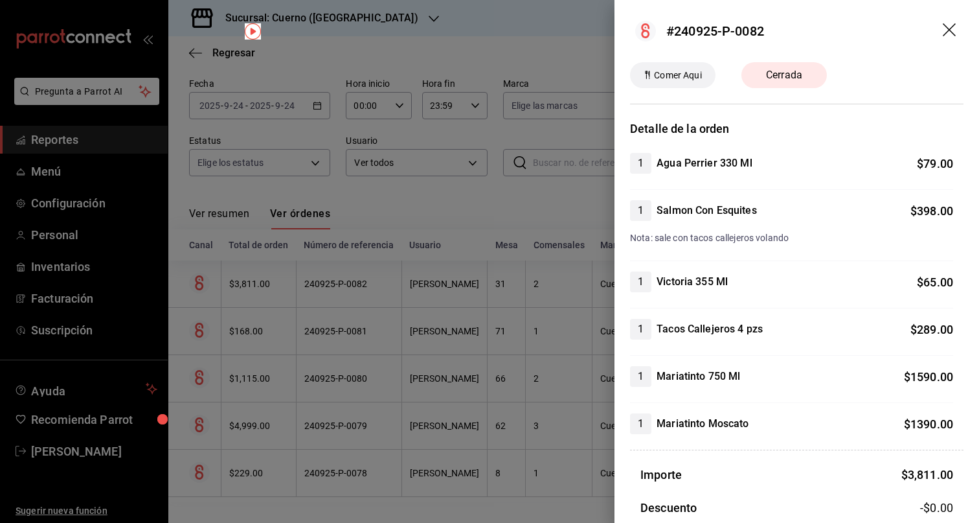
click at [948, 29] on icon "drag" at bounding box center [951, 31] width 16 height 16
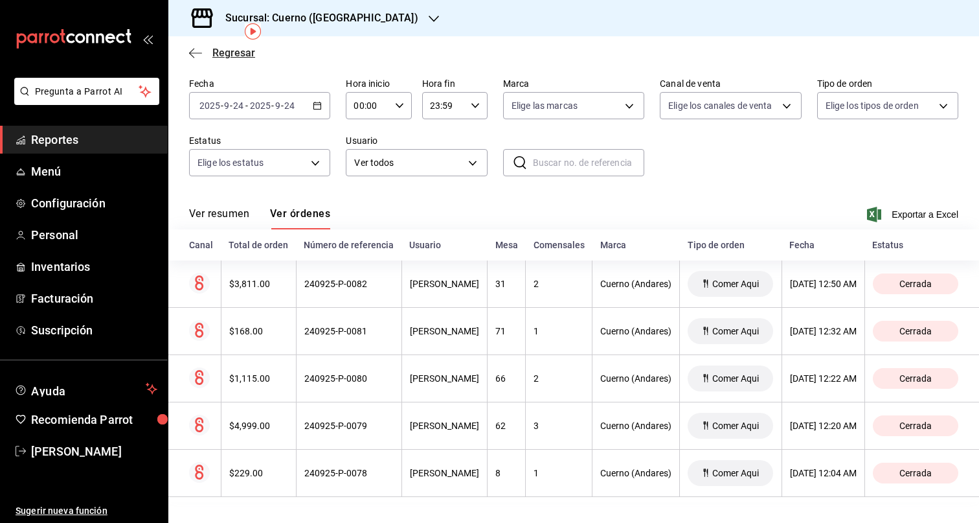
click at [216, 58] on span "Regresar" at bounding box center [233, 53] width 43 height 12
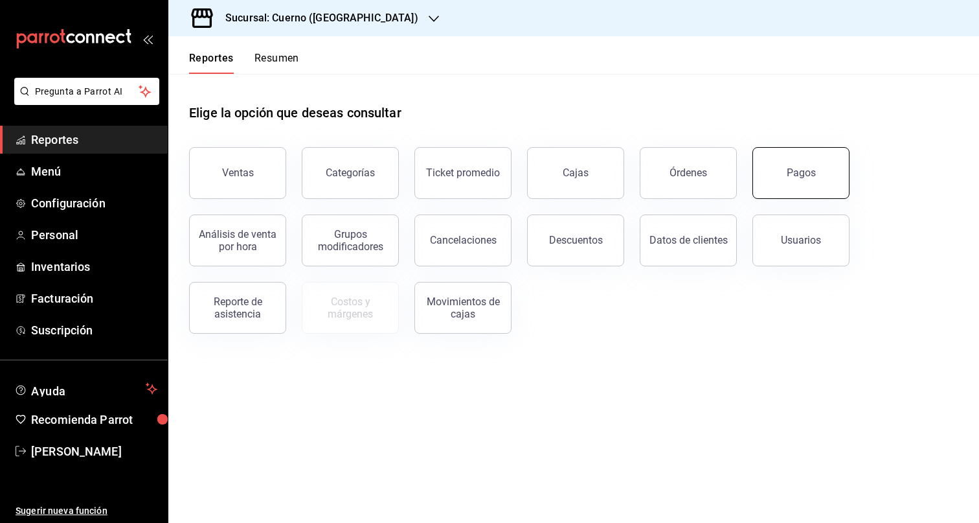
click at [783, 179] on button "Pagos" at bounding box center [801, 173] width 97 height 52
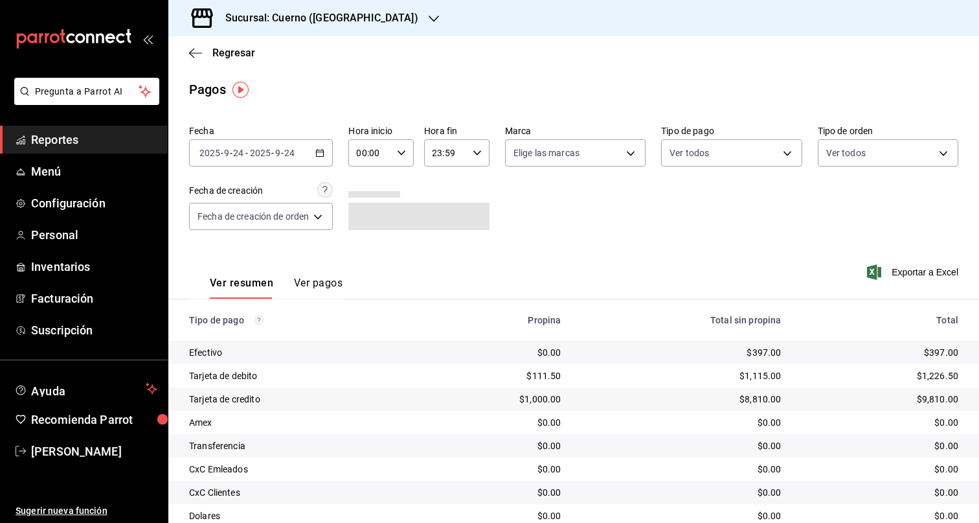
scroll to position [49, 0]
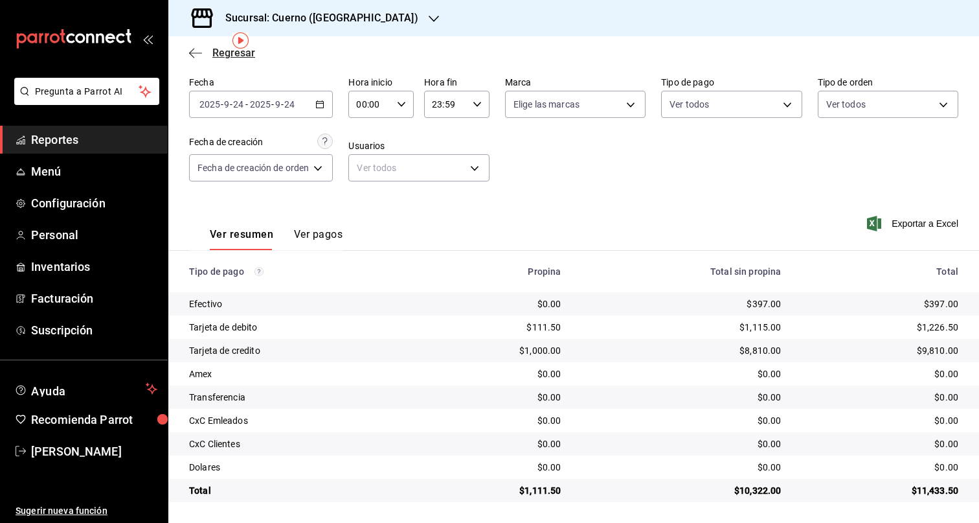
click at [215, 55] on span "Regresar" at bounding box center [233, 53] width 43 height 12
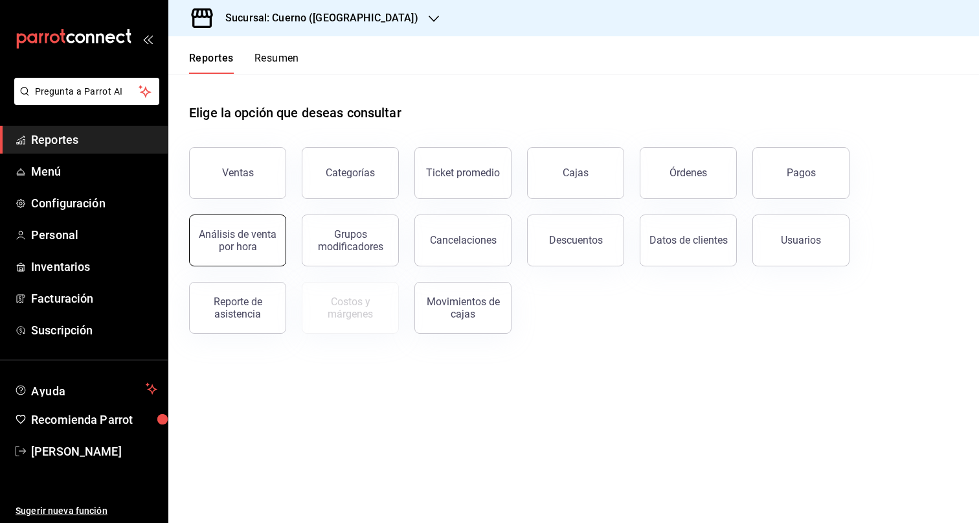
click at [252, 242] on div "Análisis de venta por hora" at bounding box center [238, 240] width 80 height 25
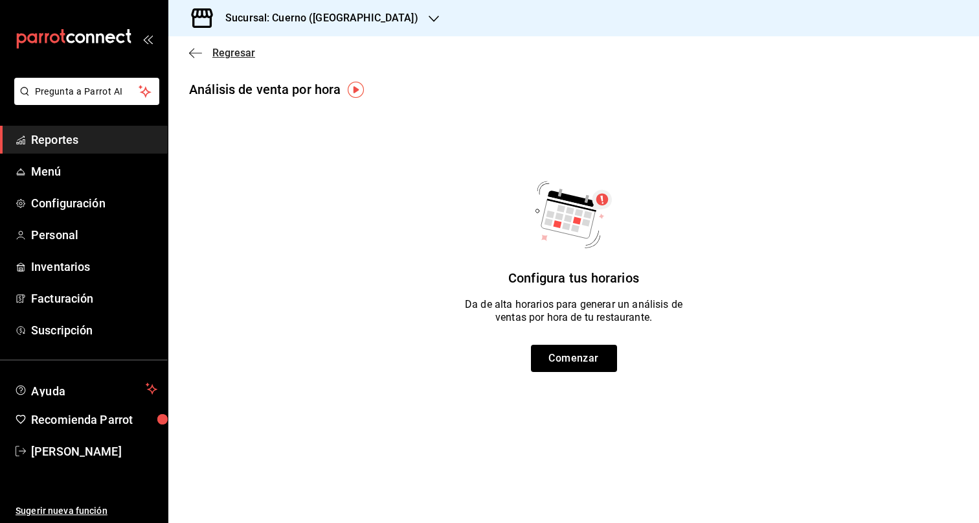
click at [233, 55] on span "Regresar" at bounding box center [233, 53] width 43 height 12
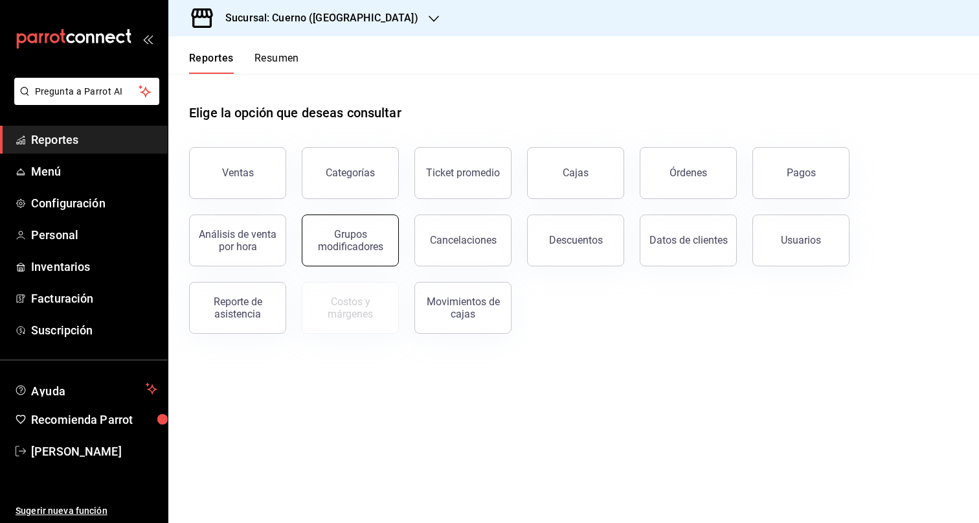
click at [370, 236] on div "Grupos modificadores" at bounding box center [350, 240] width 80 height 25
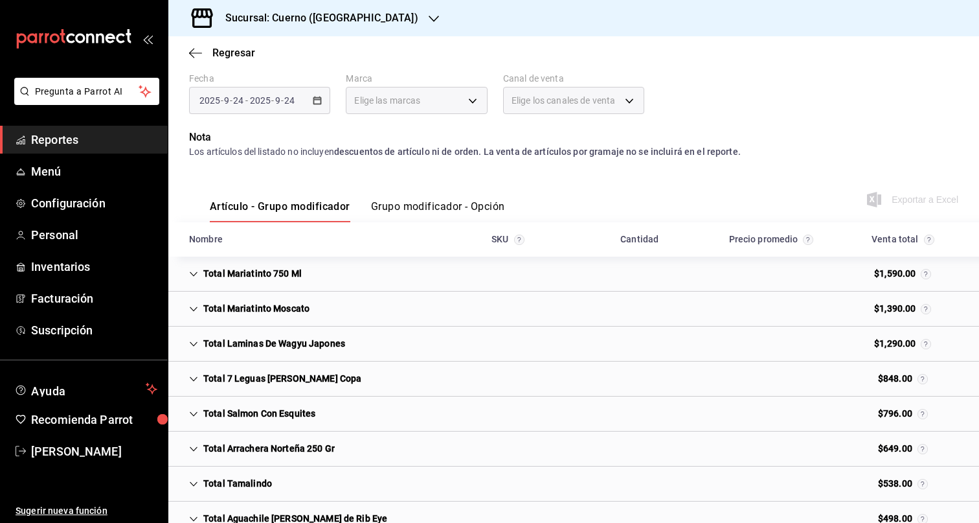
scroll to position [201, 0]
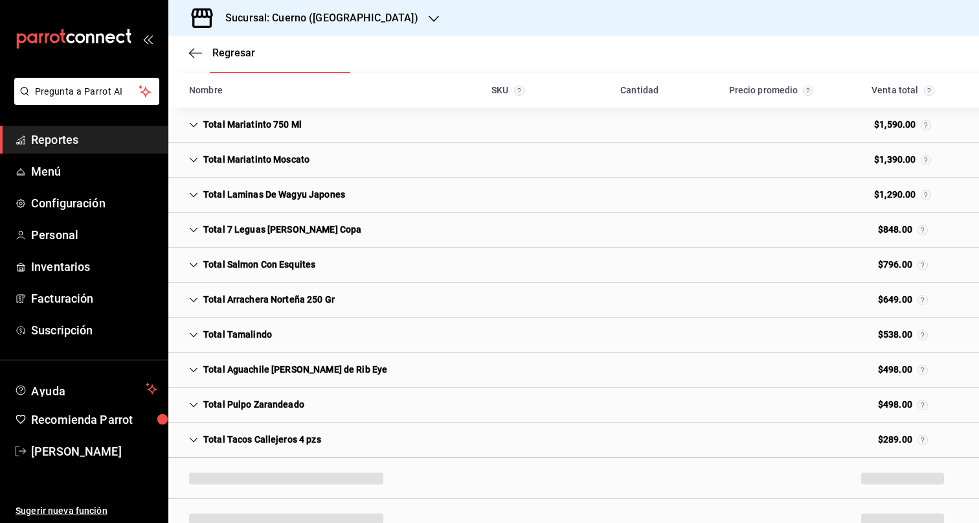
click at [195, 119] on div "Total Mariatinto 750 Ml" at bounding box center [245, 125] width 133 height 24
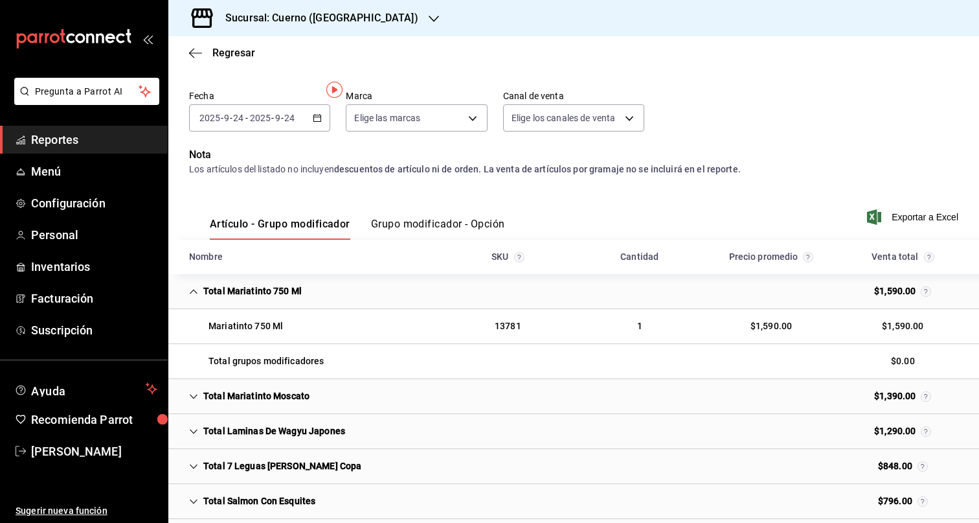
scroll to position [0, 0]
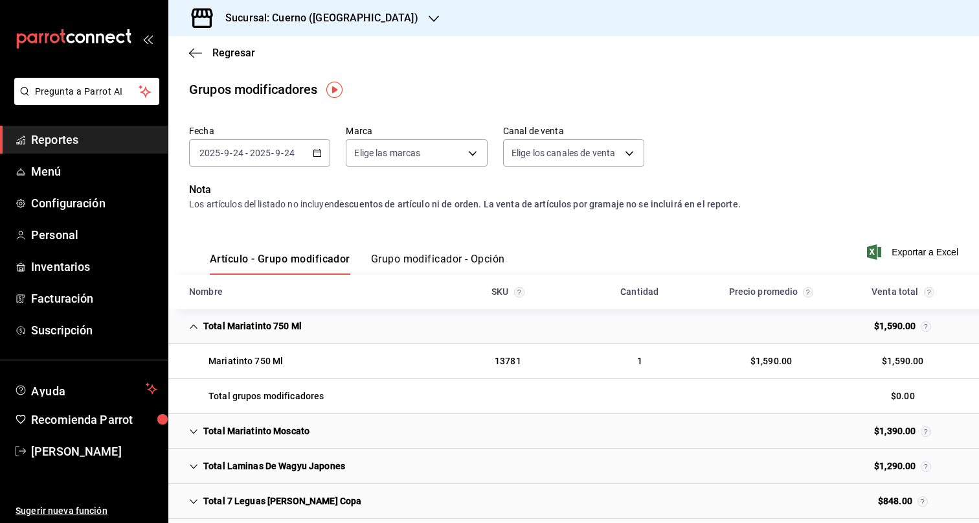
click at [192, 326] on icon "Cell" at bounding box center [194, 326] width 8 height 5
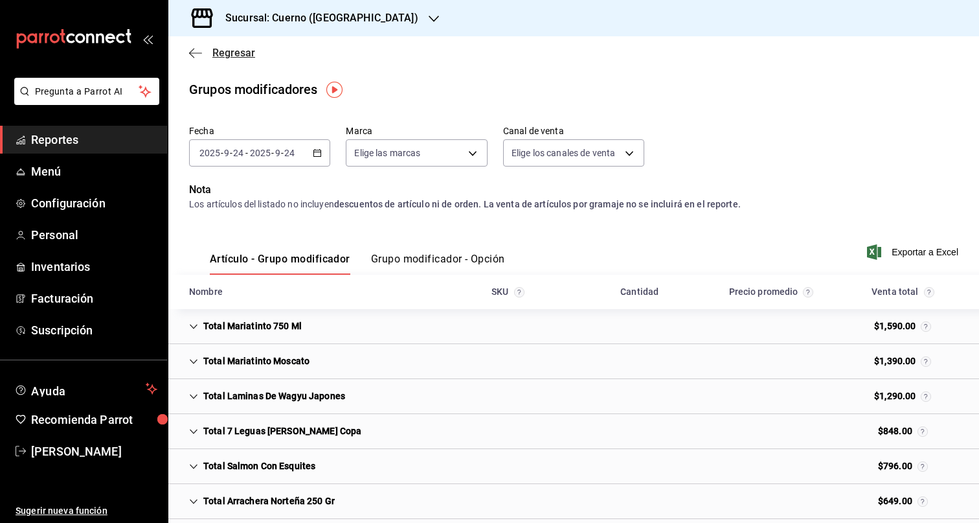
click at [198, 57] on icon "button" at bounding box center [195, 53] width 13 height 12
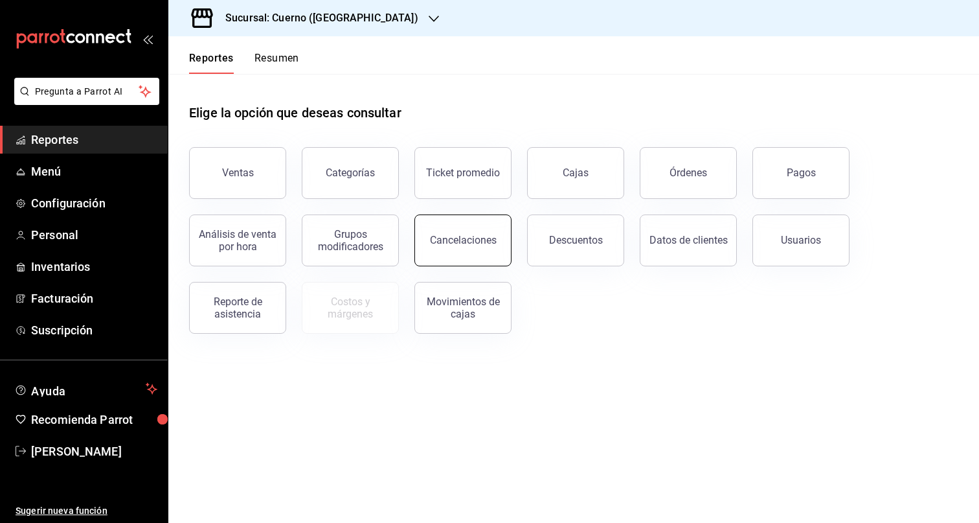
click at [470, 242] on div "Cancelaciones" at bounding box center [463, 240] width 67 height 12
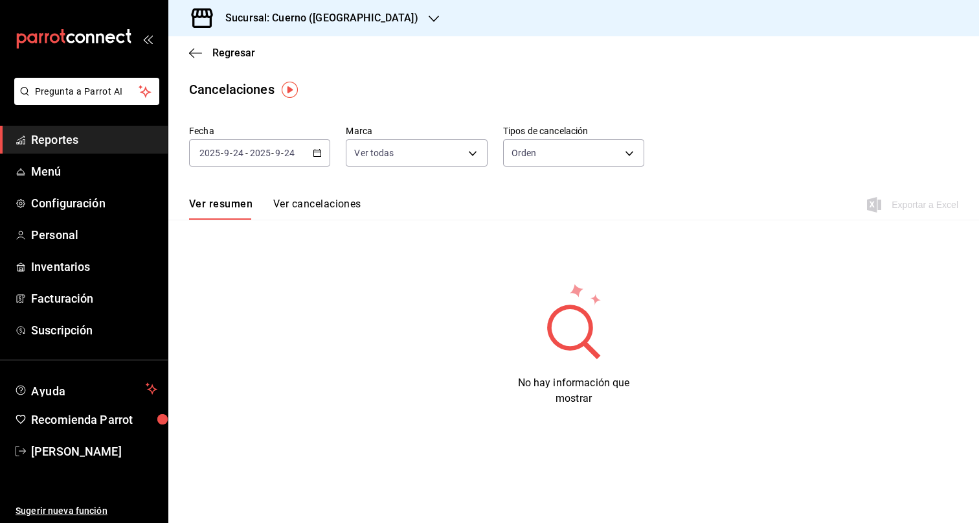
click at [319, 152] on icon "button" at bounding box center [317, 152] width 9 height 9
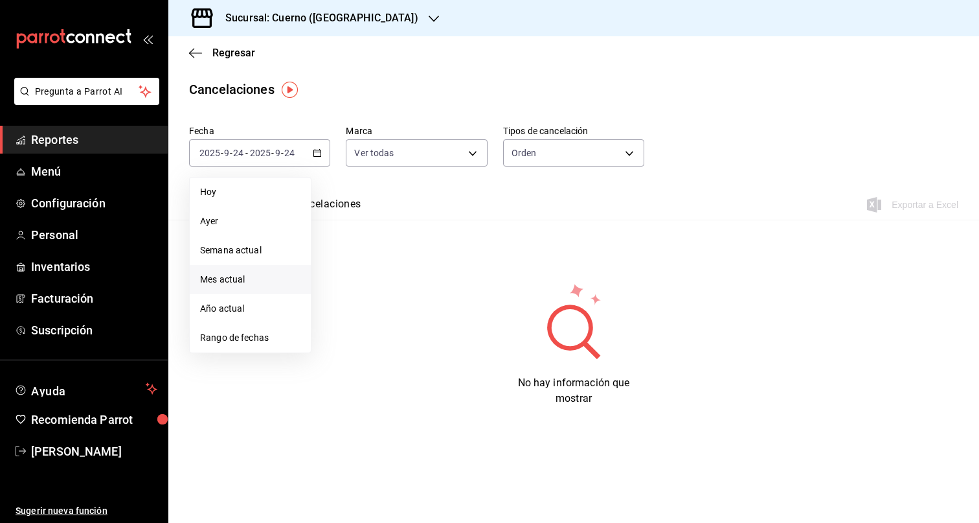
click at [228, 272] on li "Mes actual" at bounding box center [250, 279] width 121 height 29
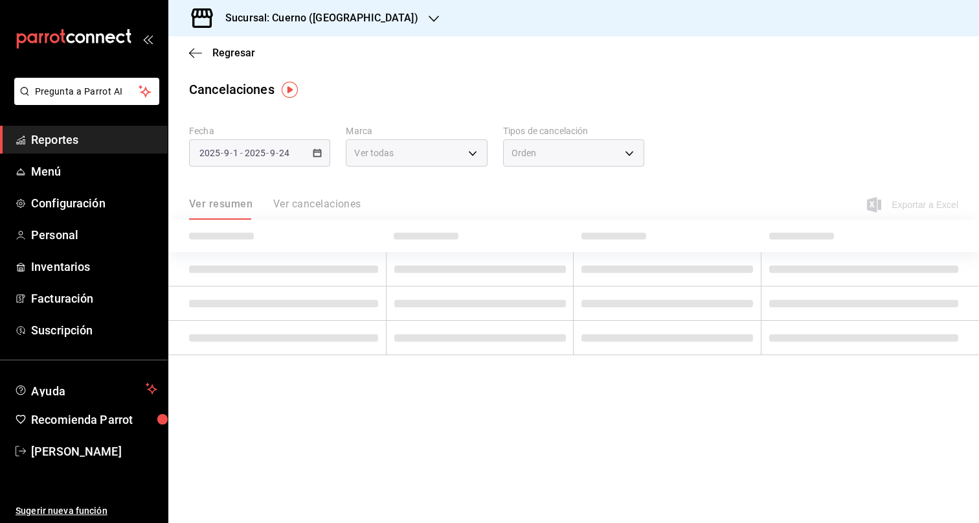
click at [661, 66] on div "Regresar" at bounding box center [573, 52] width 811 height 33
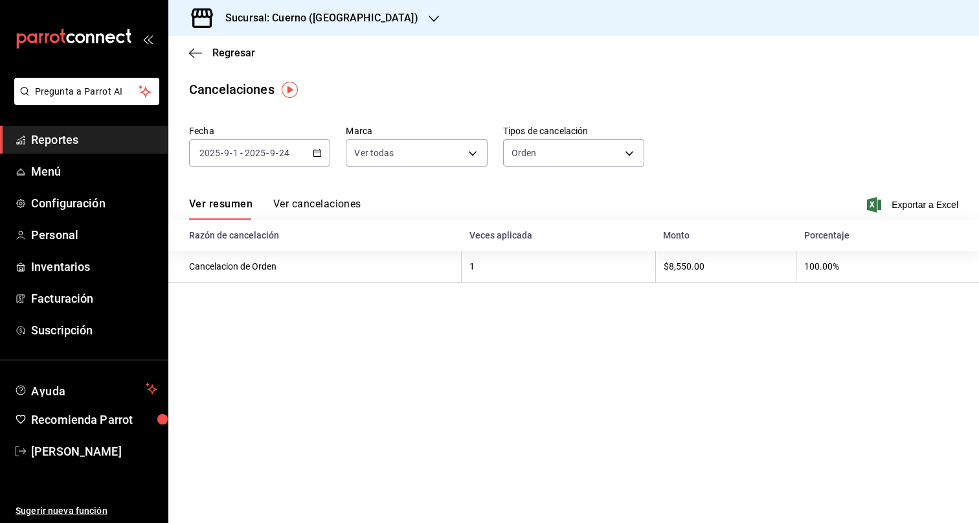
click at [342, 204] on button "Ver cancelaciones" at bounding box center [317, 209] width 88 height 22
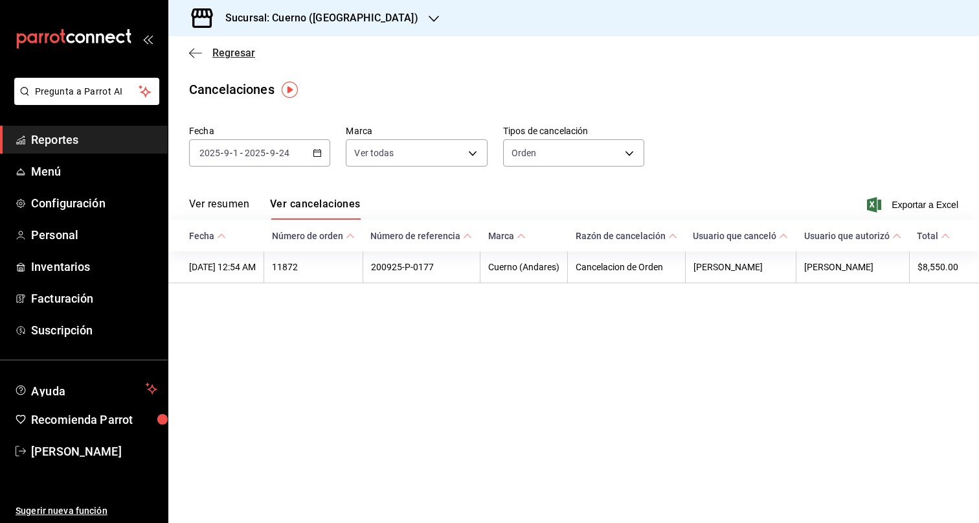
click at [217, 48] on span "Regresar" at bounding box center [233, 53] width 43 height 12
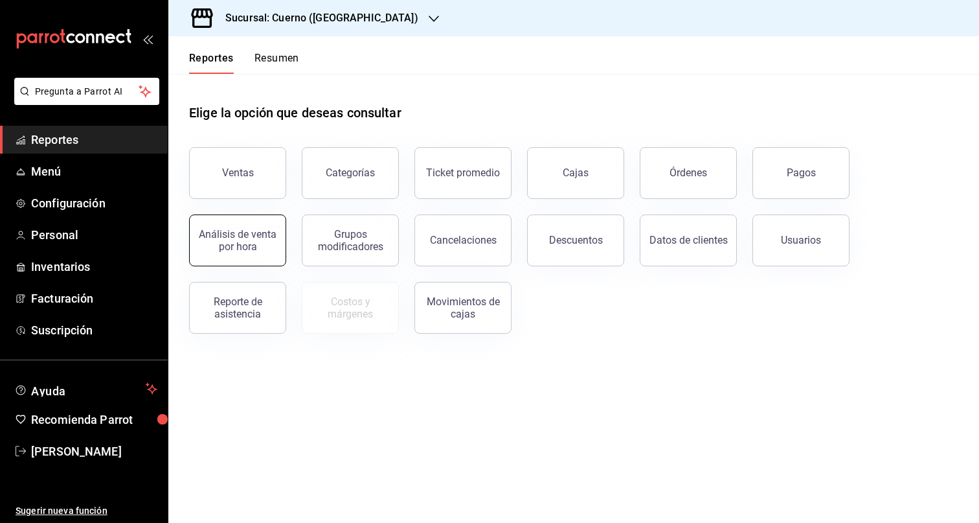
click at [264, 231] on div "Análisis de venta por hora" at bounding box center [238, 240] width 80 height 25
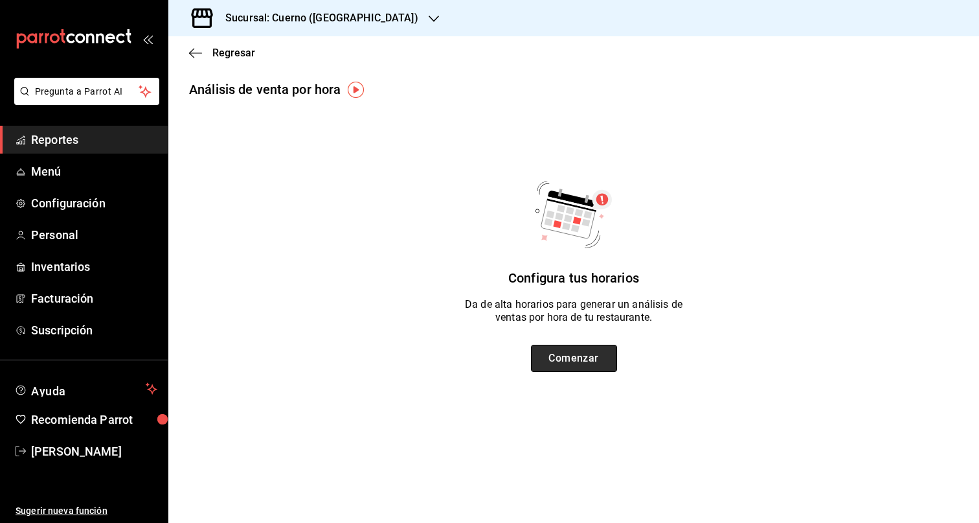
click at [569, 365] on button "Comenzar" at bounding box center [574, 358] width 86 height 27
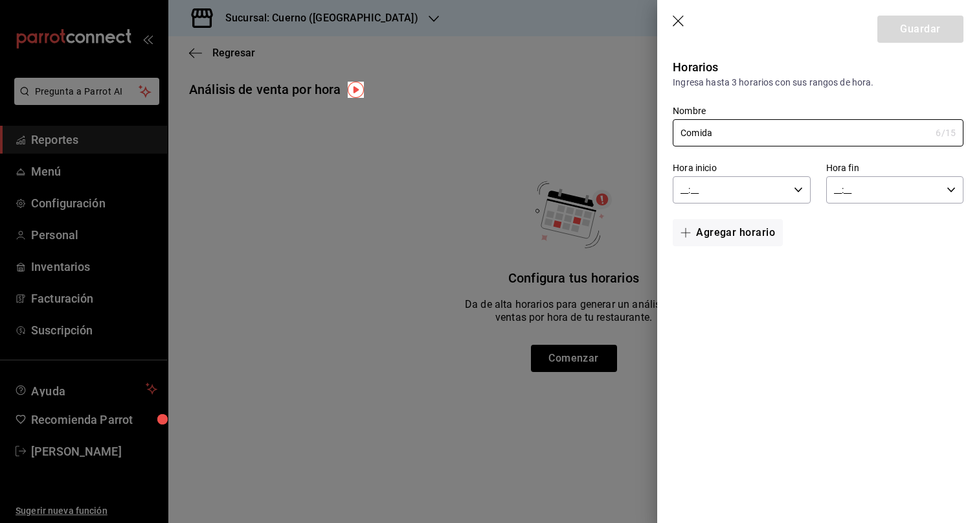
type input "Comida"
click at [794, 189] on icon "button" at bounding box center [798, 189] width 9 height 9
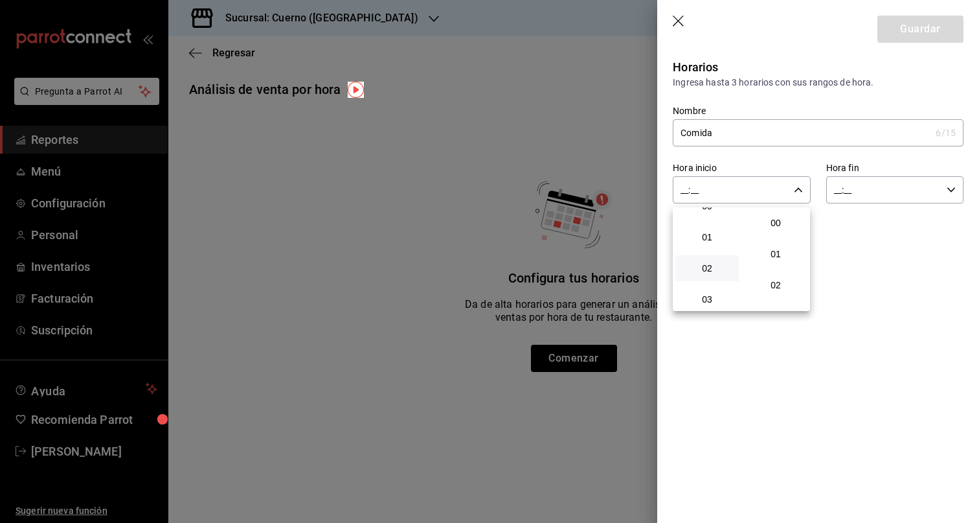
scroll to position [16, 0]
click at [711, 236] on span "01" at bounding box center [707, 237] width 48 height 10
click at [771, 230] on button "00" at bounding box center [775, 223] width 63 height 26
type input "01:00"
click at [955, 200] on div at bounding box center [489, 261] width 979 height 523
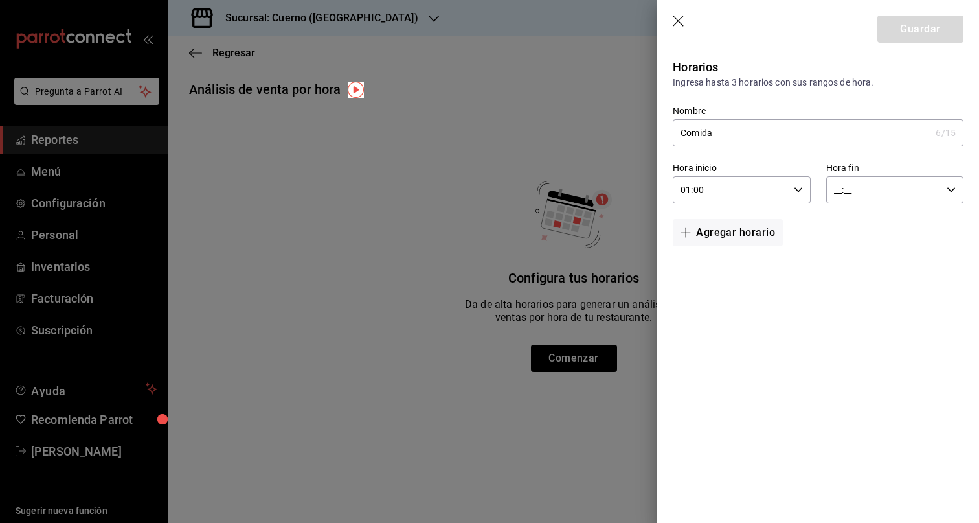
click at [951, 187] on icon "button" at bounding box center [951, 189] width 9 height 9
click at [861, 257] on button "05" at bounding box center [860, 252] width 63 height 26
click at [933, 221] on span "00" at bounding box center [929, 223] width 48 height 10
type input "05:00"
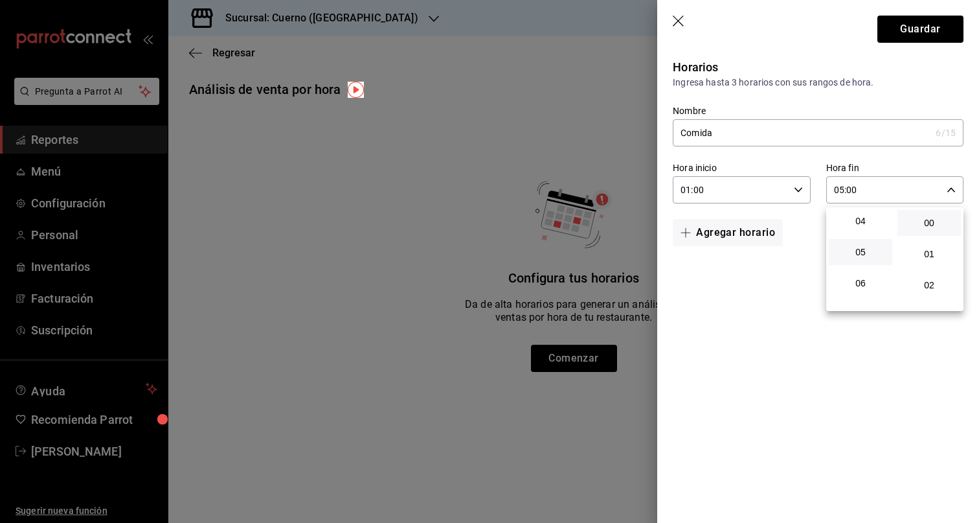
click at [802, 273] on div at bounding box center [489, 261] width 979 height 523
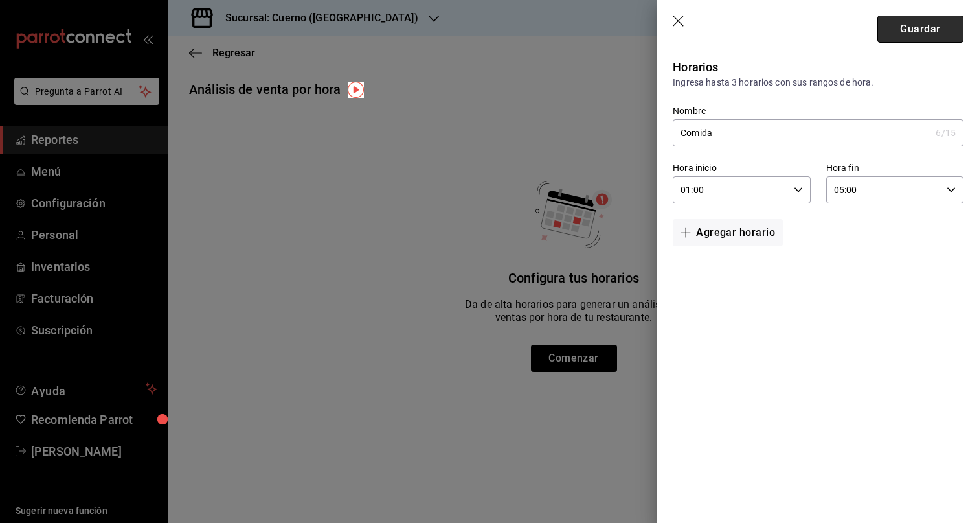
click at [939, 34] on button "Guardar" at bounding box center [921, 29] width 86 height 27
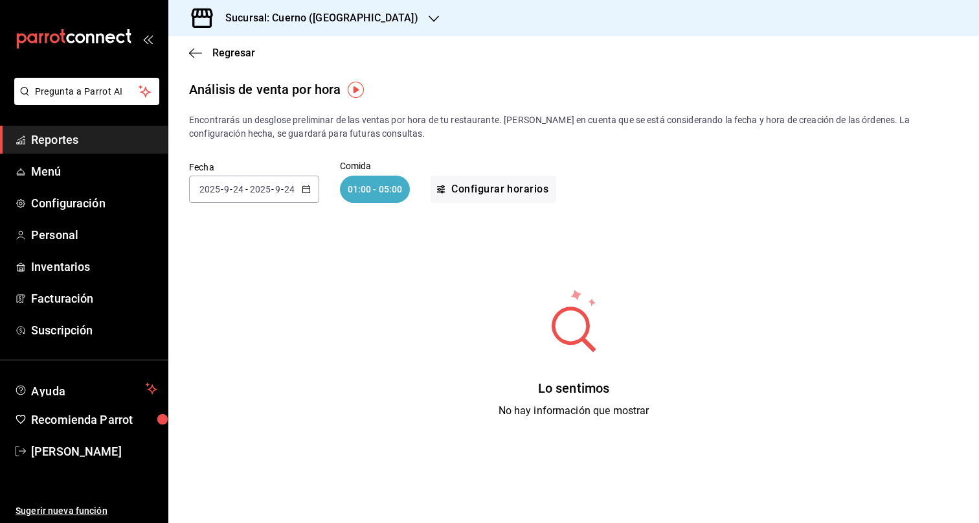
scroll to position [1, 0]
click at [300, 186] on div "2025-09-24 2025 - 9 - 24 - 2025-09-24 2025 - 9 - 24" at bounding box center [254, 187] width 130 height 27
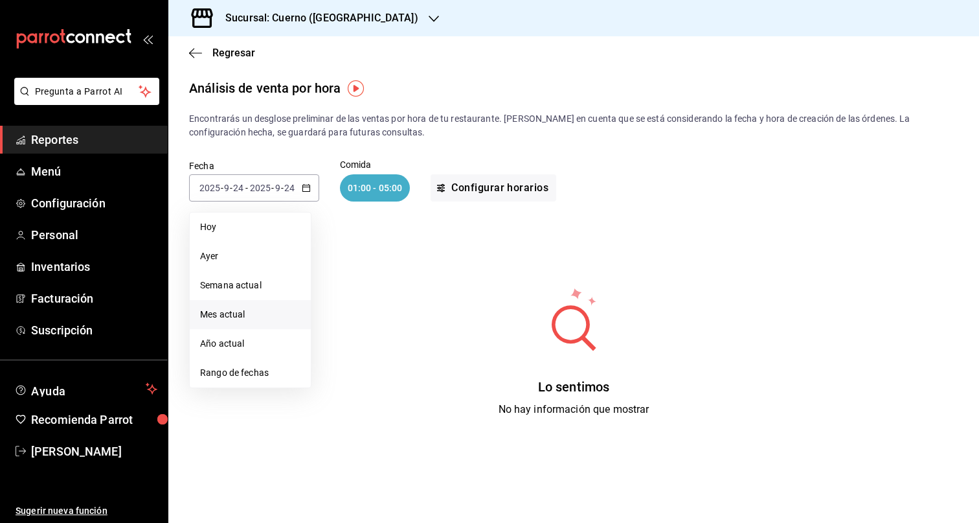
click at [248, 308] on span "Mes actual" at bounding box center [250, 315] width 100 height 14
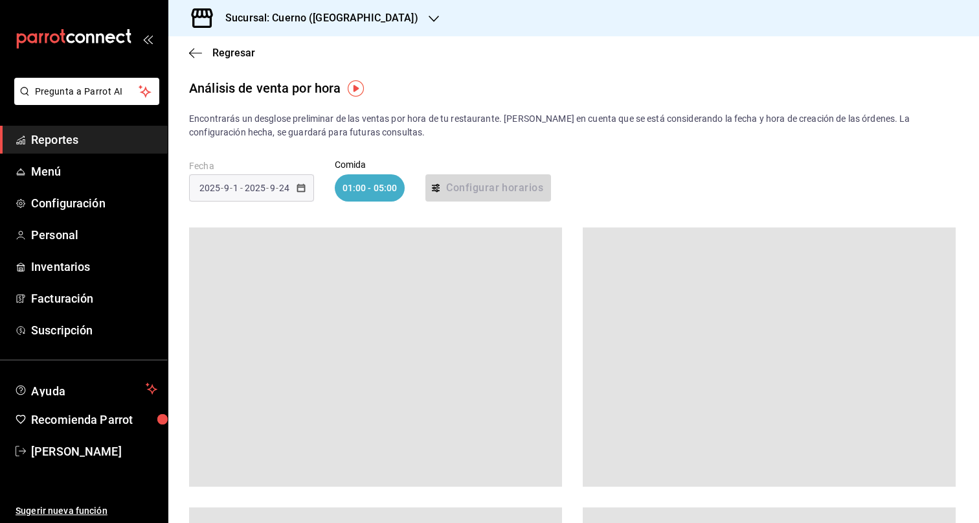
click at [300, 192] on div "2025-09-01 2025 - 9 - 1 - 2025-09-24 2025 - 9 - 24" at bounding box center [251, 187] width 125 height 27
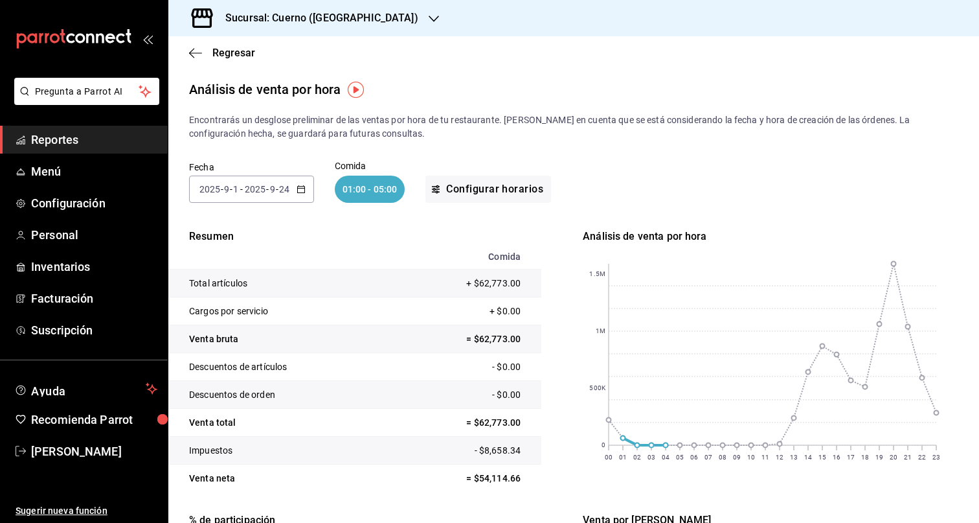
click at [300, 190] on icon "button" at bounding box center [301, 189] width 9 height 9
click at [666, 181] on div "Fecha 2025-09-01 2025 - 9 - 1 - 2025-09-24 2025 - 9 - 24 Comida 01:00 - 05:00 C…" at bounding box center [573, 182] width 769 height 83
click at [474, 187] on button "Configurar horarios" at bounding box center [488, 189] width 126 height 27
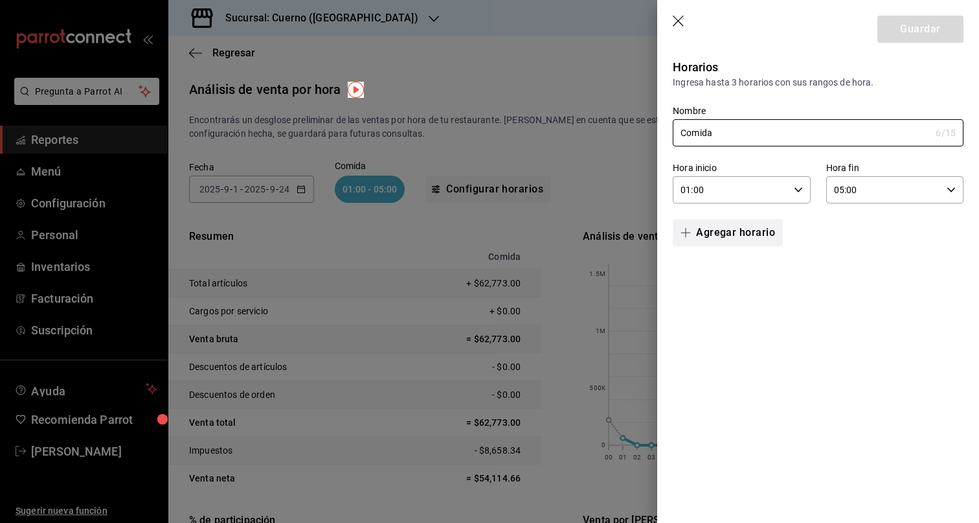
click at [746, 226] on button "Agregar horario" at bounding box center [728, 232] width 110 height 27
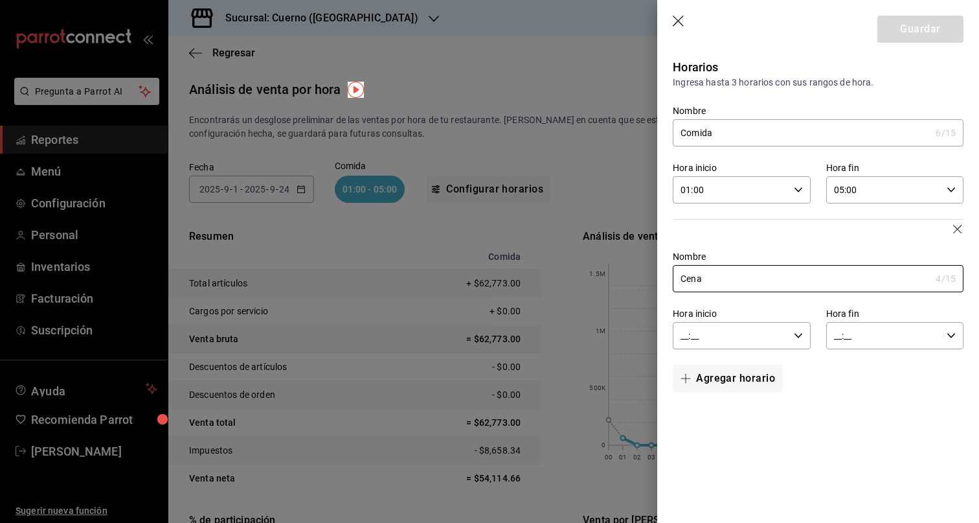
type input "Cena"
click at [806, 327] on div "__:__ Hora inicio" at bounding box center [741, 335] width 137 height 27
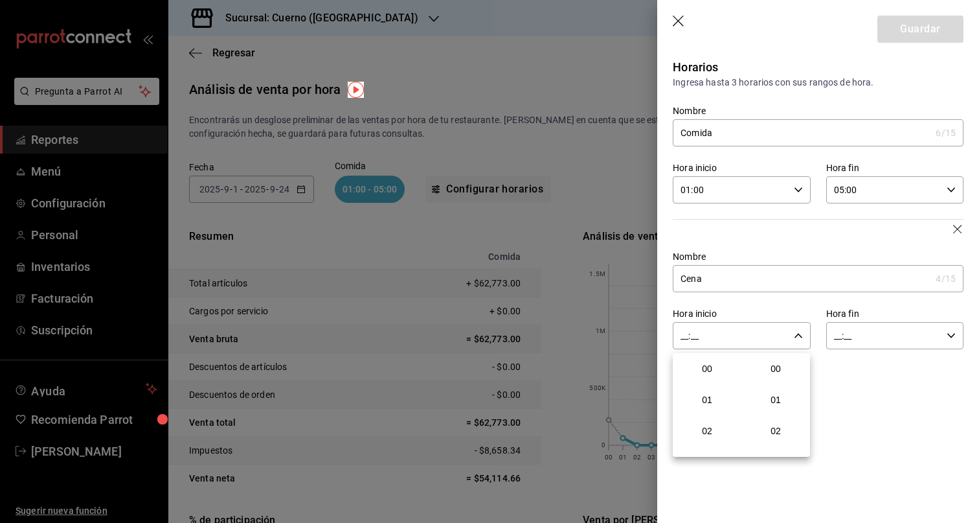
click at [959, 184] on div at bounding box center [489, 261] width 979 height 523
click at [949, 190] on icon "button" at bounding box center [951, 189] width 9 height 9
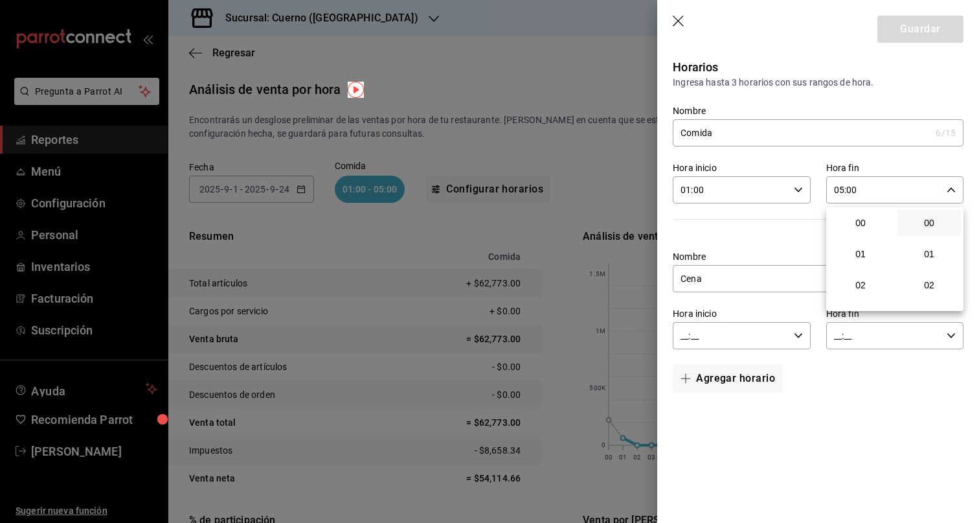
scroll to position [155, 0]
click at [865, 277] on button "07" at bounding box center [860, 285] width 63 height 26
click at [865, 257] on button "19" at bounding box center [860, 251] width 63 height 26
type input "19:00"
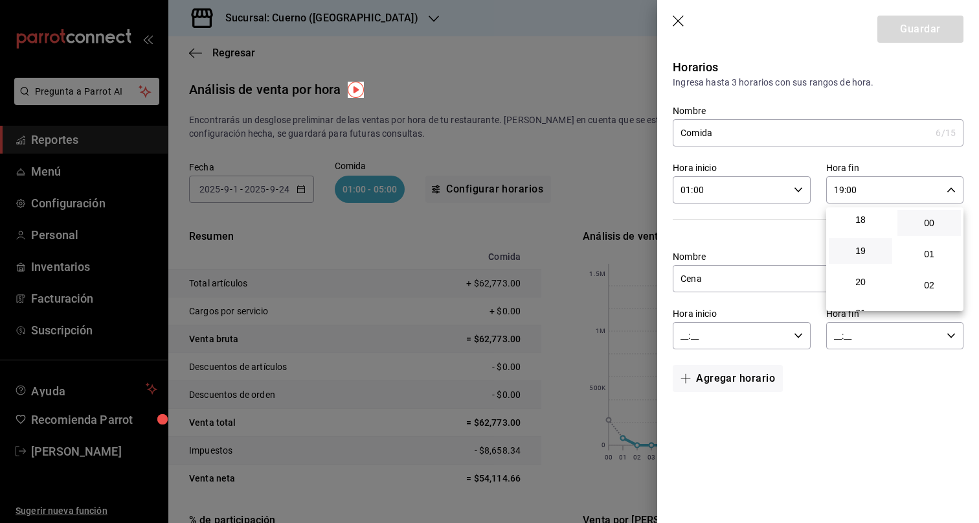
click at [798, 187] on div at bounding box center [489, 261] width 979 height 523
click at [797, 188] on icon "button" at bounding box center [798, 189] width 9 height 9
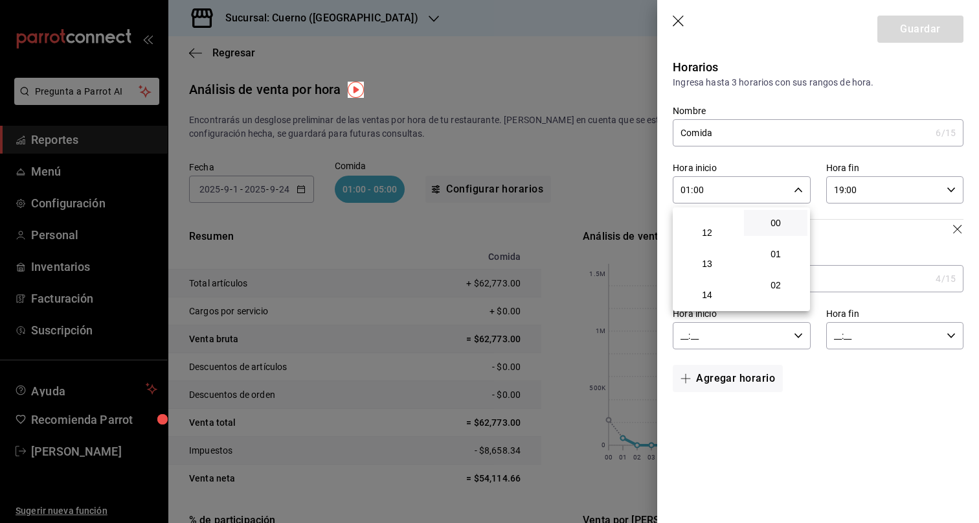
scroll to position [367, 0]
click at [708, 253] on button "13" at bounding box center [706, 260] width 63 height 26
type input "13:00"
click at [881, 238] on div at bounding box center [489, 261] width 979 height 523
click at [798, 334] on icon "button" at bounding box center [798, 335] width 9 height 9
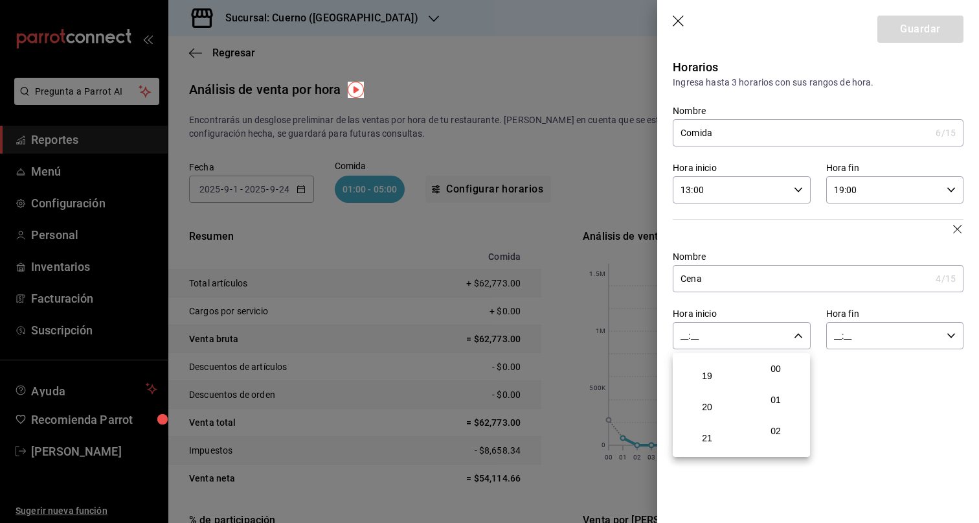
scroll to position [564, 0]
click at [706, 393] on span "19" at bounding box center [707, 395] width 48 height 10
click at [778, 395] on span "01" at bounding box center [776, 399] width 48 height 10
type input "19:01"
click at [958, 337] on div at bounding box center [489, 261] width 979 height 523
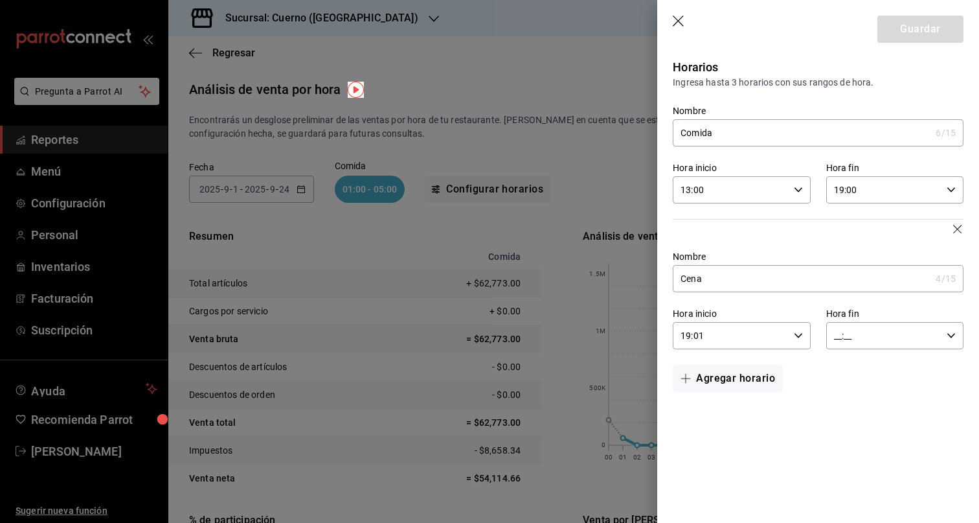
click at [953, 335] on \(Stroke\) "button" at bounding box center [951, 335] width 8 height 5
click at [865, 429] on span "02" at bounding box center [861, 430] width 48 height 10
click at [934, 374] on button "00" at bounding box center [929, 369] width 63 height 26
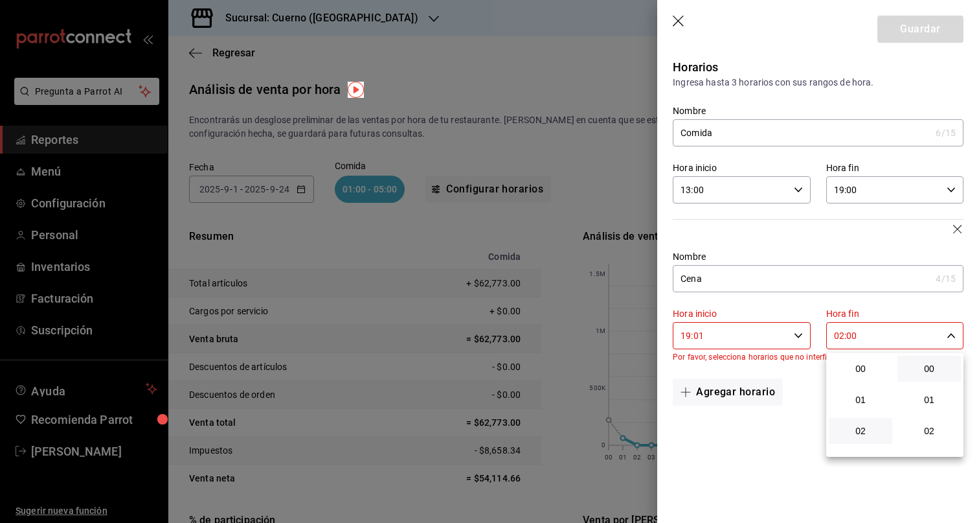
click at [787, 453] on div at bounding box center [489, 261] width 979 height 523
click at [949, 332] on icon "button" at bounding box center [951, 335] width 9 height 9
click at [861, 370] on span "00" at bounding box center [861, 368] width 48 height 10
type input "00:00"
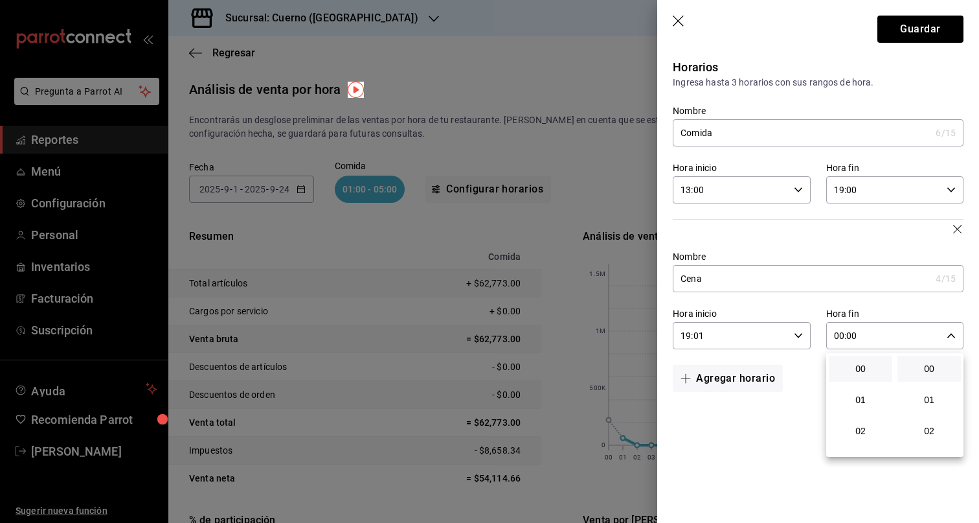
click at [803, 427] on div at bounding box center [489, 261] width 979 height 523
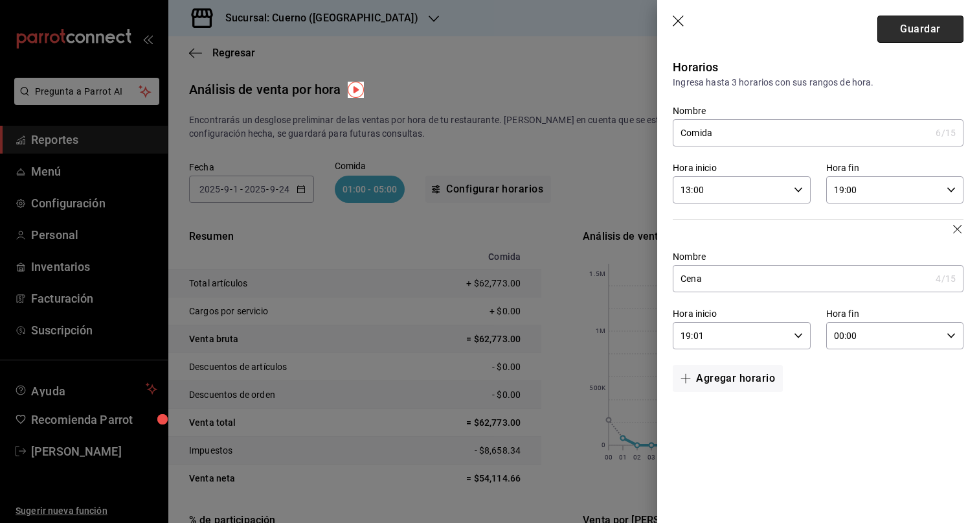
click at [925, 27] on button "Guardar" at bounding box center [921, 29] width 86 height 27
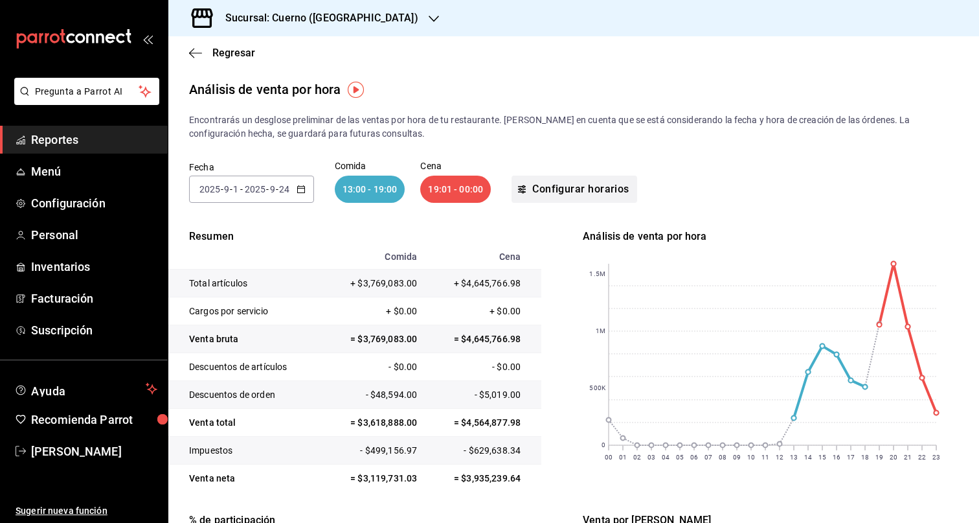
click at [543, 185] on button "Configurar horarios" at bounding box center [575, 189] width 126 height 27
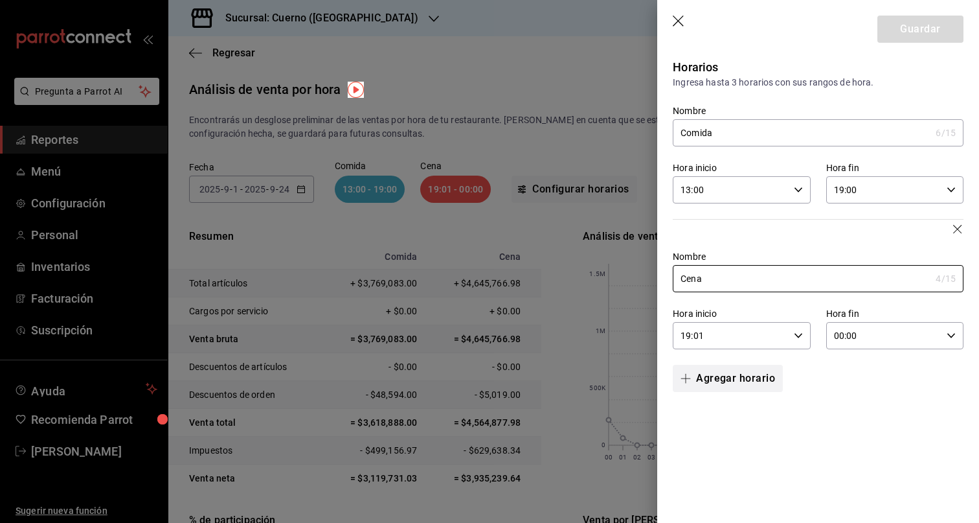
click at [741, 372] on button "Agregar horario" at bounding box center [728, 378] width 110 height 27
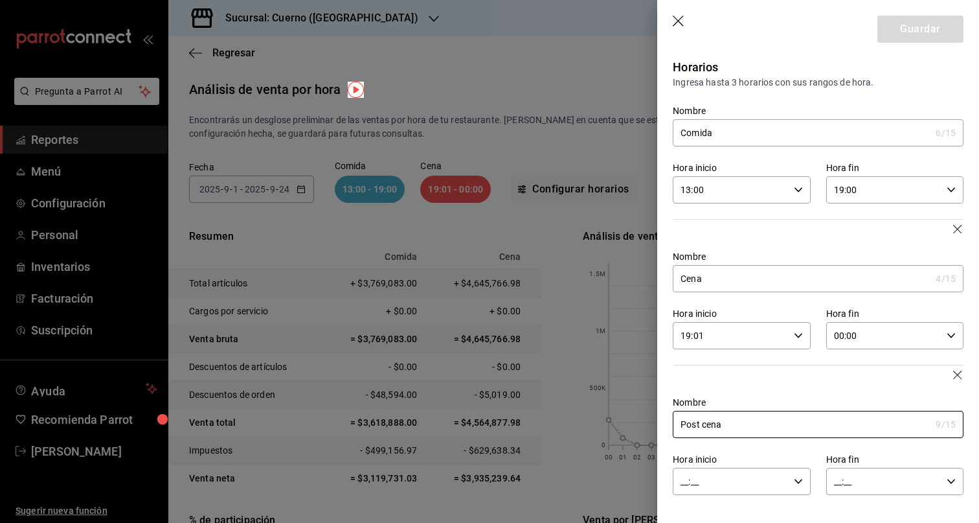
type input "Post cena"
click at [798, 484] on icon "button" at bounding box center [798, 481] width 9 height 9
click at [712, 424] on span "00" at bounding box center [707, 428] width 48 height 10
click at [779, 429] on span "00" at bounding box center [776, 428] width 48 height 10
type input "00:00"
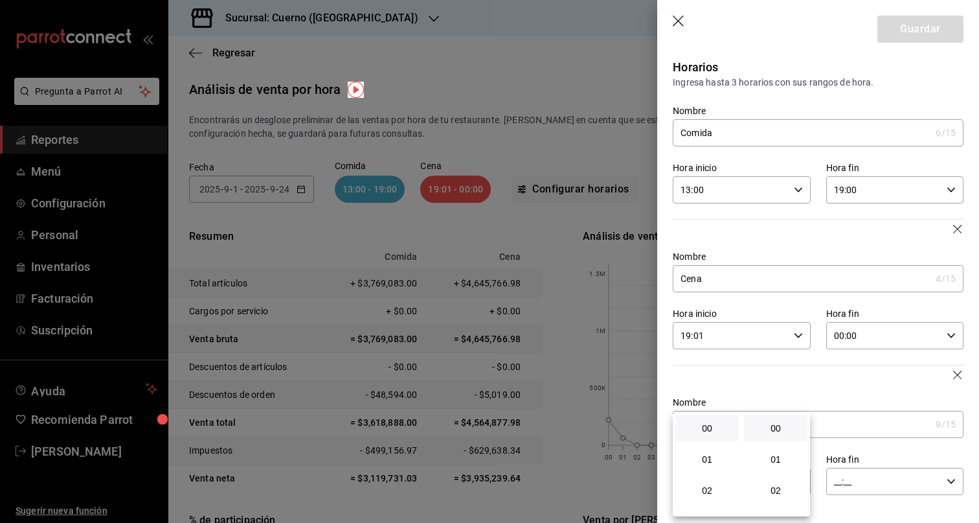
click at [910, 470] on div at bounding box center [489, 261] width 979 height 523
click at [957, 492] on div "__:__ Hora fin" at bounding box center [894, 481] width 137 height 27
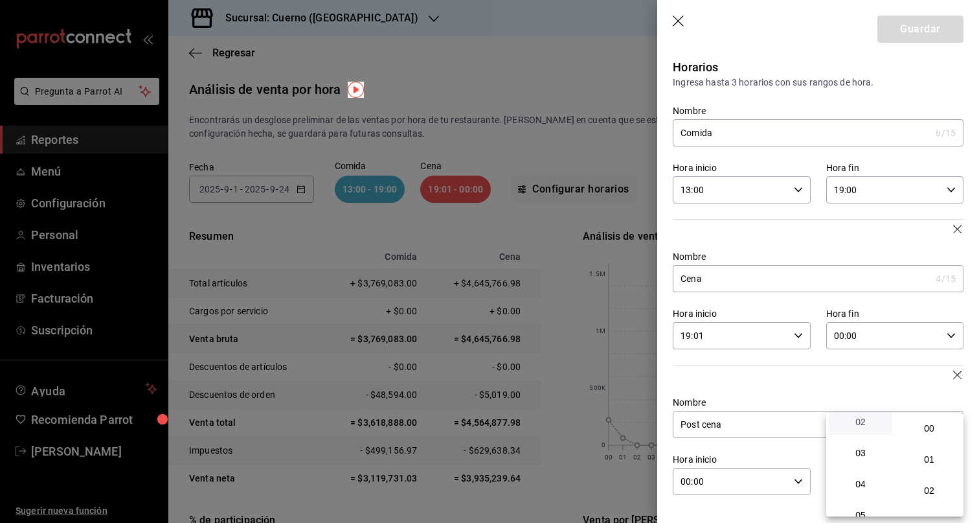
scroll to position [73, 0]
click at [865, 475] on span "04" at bounding box center [861, 480] width 48 height 10
click at [933, 430] on span "00" at bounding box center [929, 428] width 48 height 10
type input "04:00"
click at [861, 385] on div at bounding box center [489, 261] width 979 height 523
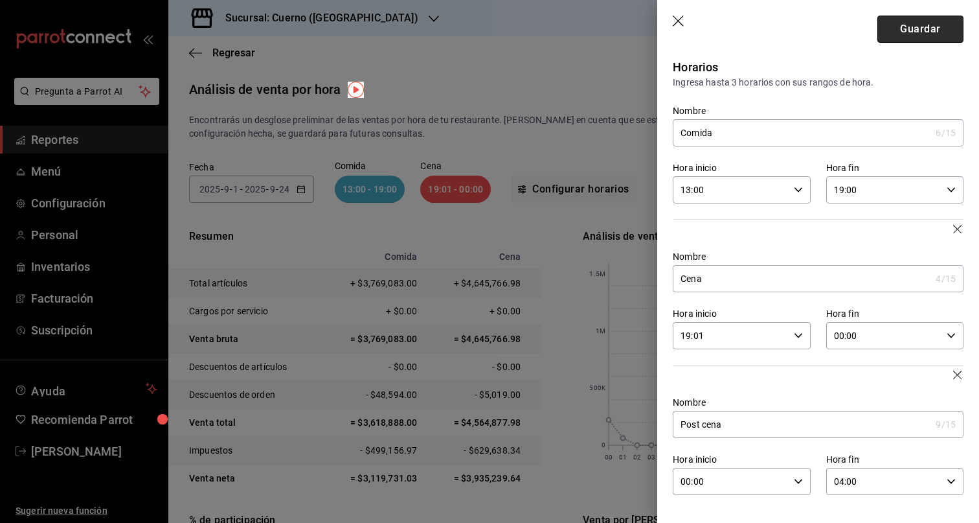
click at [918, 33] on button "Guardar" at bounding box center [921, 29] width 86 height 27
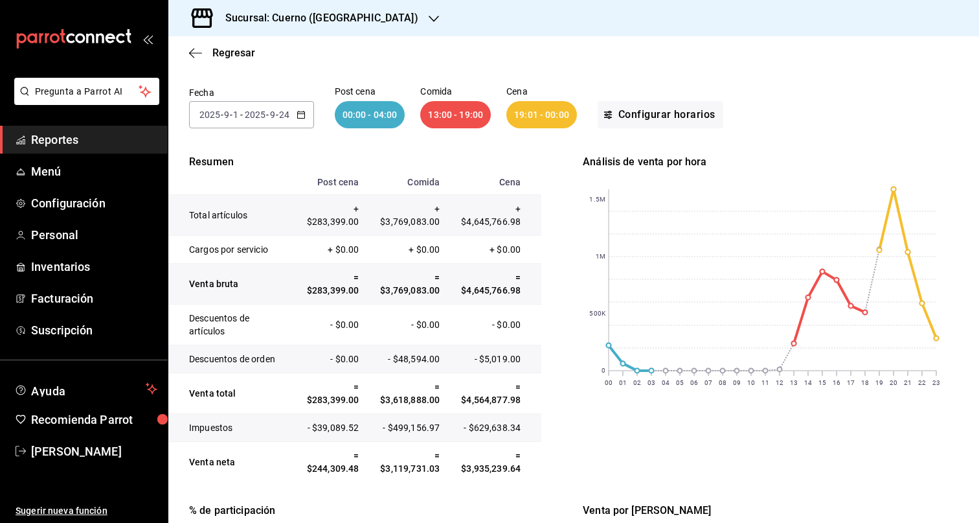
scroll to position [82, 0]
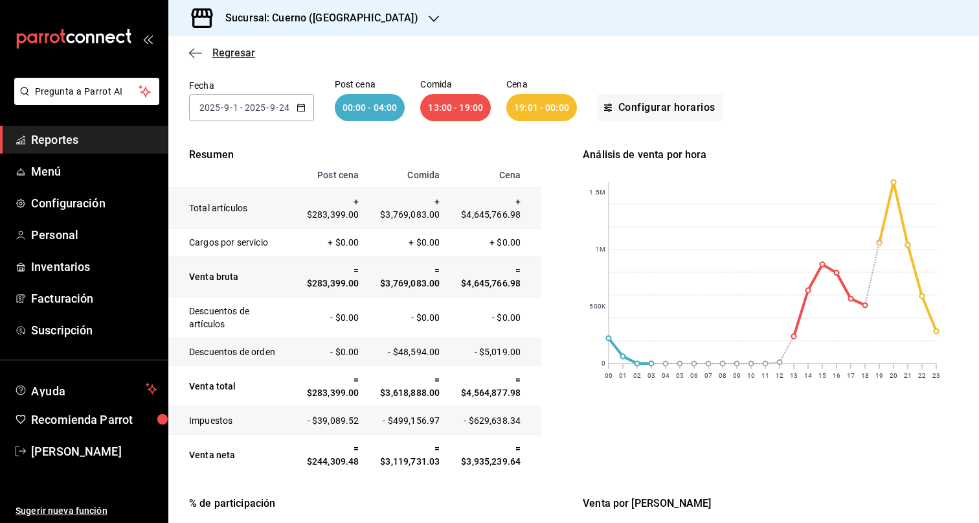
click at [230, 54] on span "Regresar" at bounding box center [233, 53] width 43 height 12
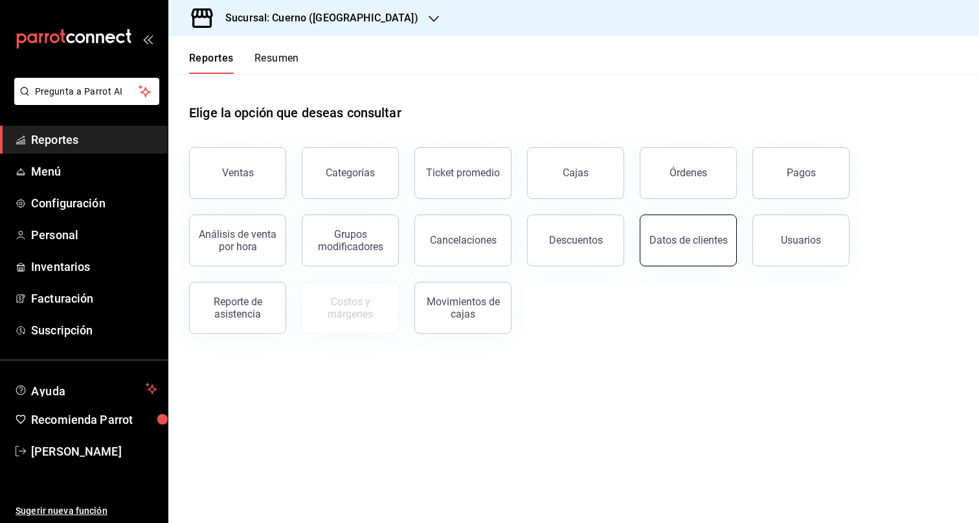
click at [705, 249] on button "Datos de clientes" at bounding box center [688, 240] width 97 height 52
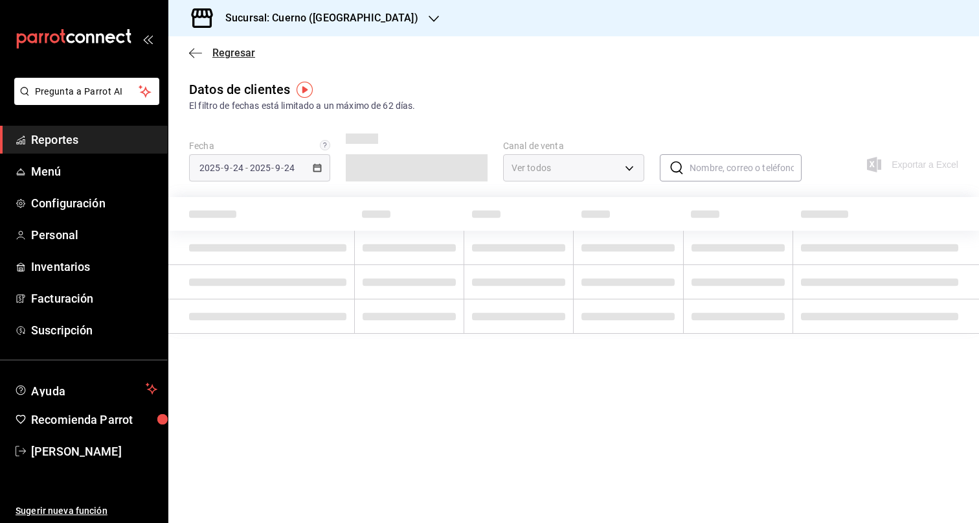
type input "PARROT,DIDI_FOOD,ONLINE"
click at [228, 53] on span "Regresar" at bounding box center [233, 53] width 43 height 12
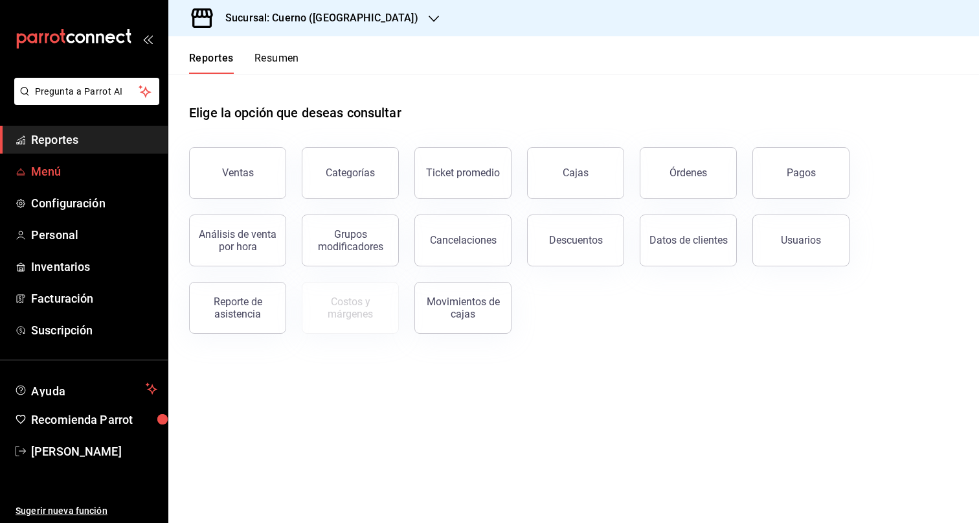
click at [65, 177] on span "Menú" at bounding box center [94, 171] width 126 height 17
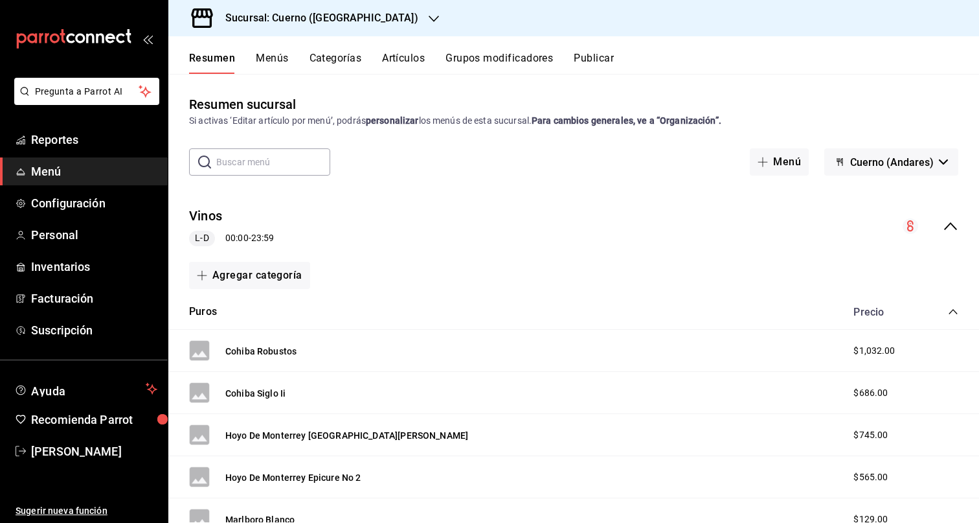
click at [357, 17] on div "Sucursal: Cuerno (Andares)" at bounding box center [312, 18] width 266 height 36
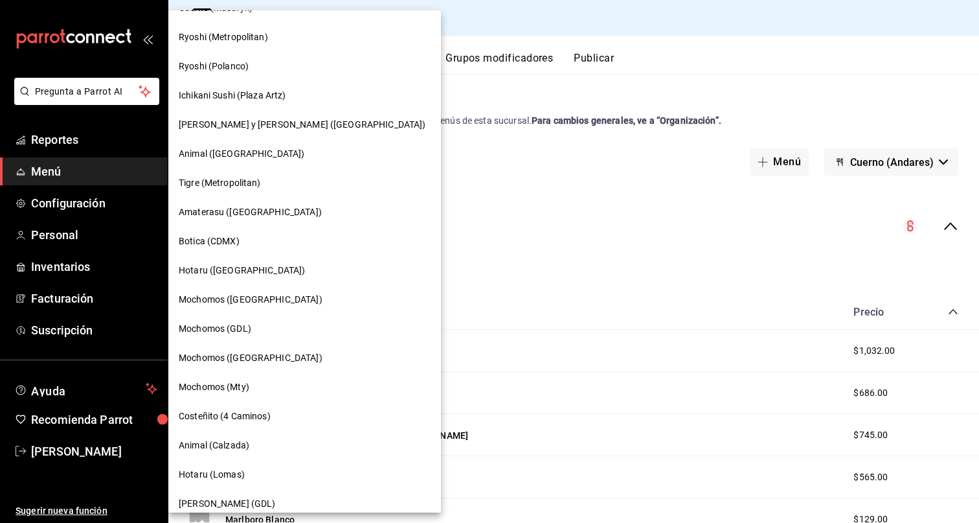
scroll to position [491, 0]
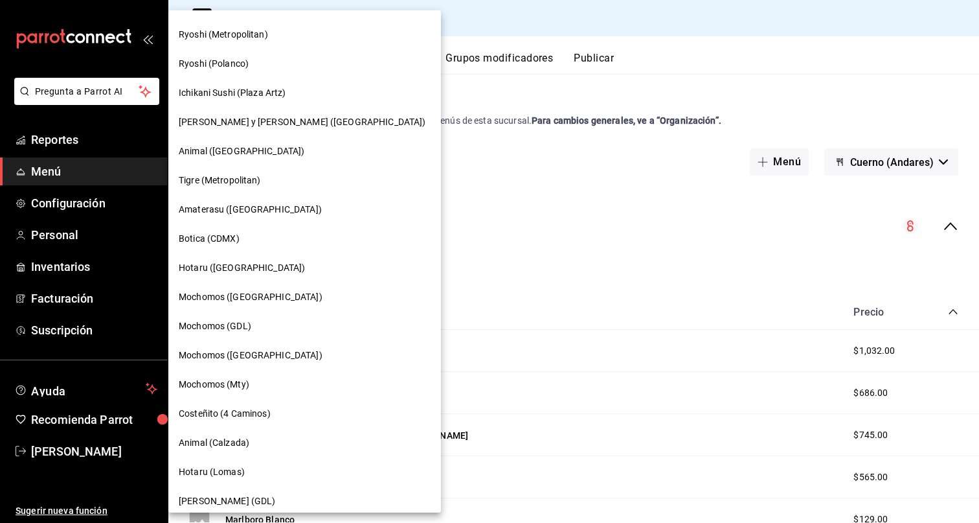
click at [243, 325] on span "Mochomos (GDL)" at bounding box center [215, 326] width 73 height 14
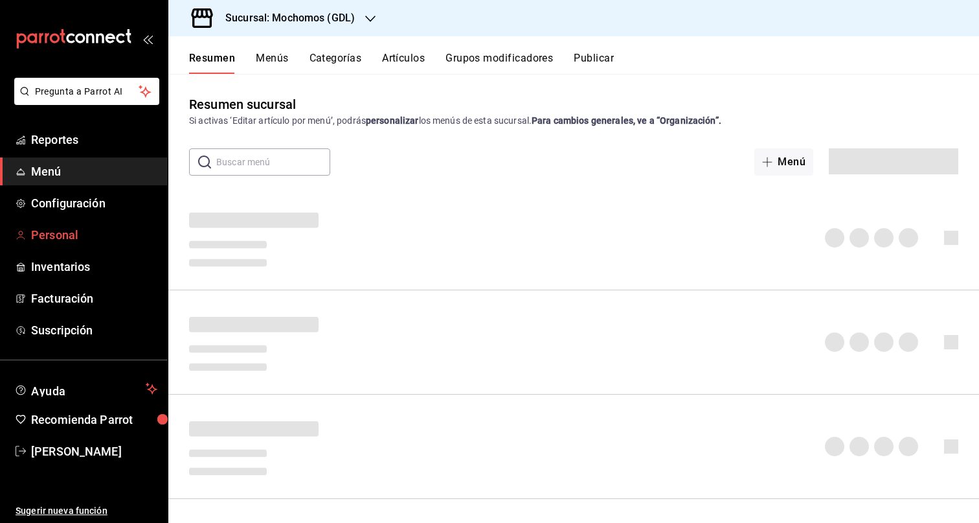
click at [41, 226] on span "Personal" at bounding box center [94, 234] width 126 height 17
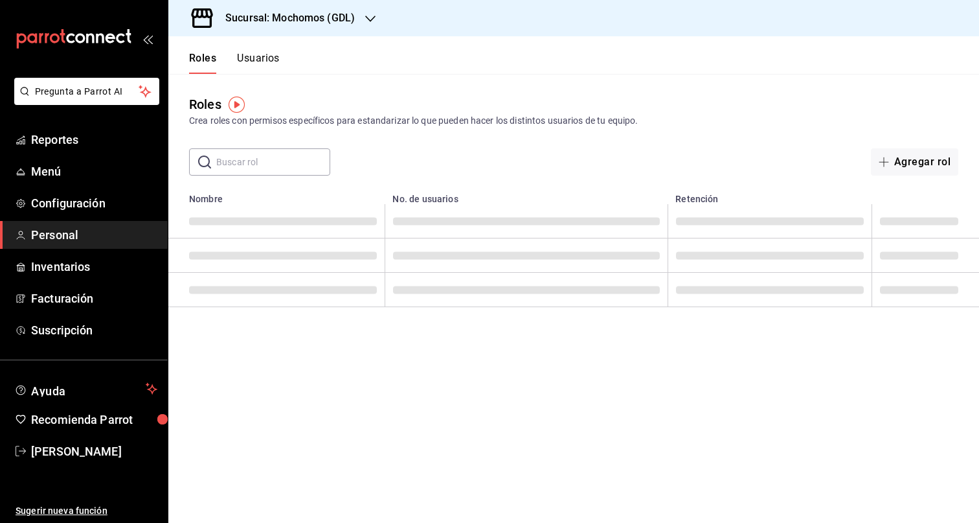
click at [268, 52] on button "Usuarios" at bounding box center [258, 63] width 43 height 22
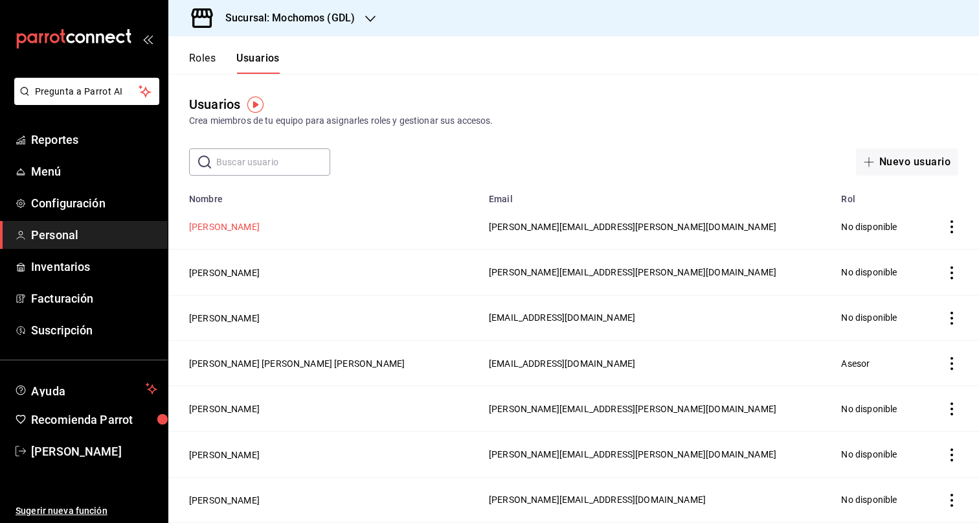
click at [211, 228] on button "[PERSON_NAME]" at bounding box center [224, 226] width 71 height 13
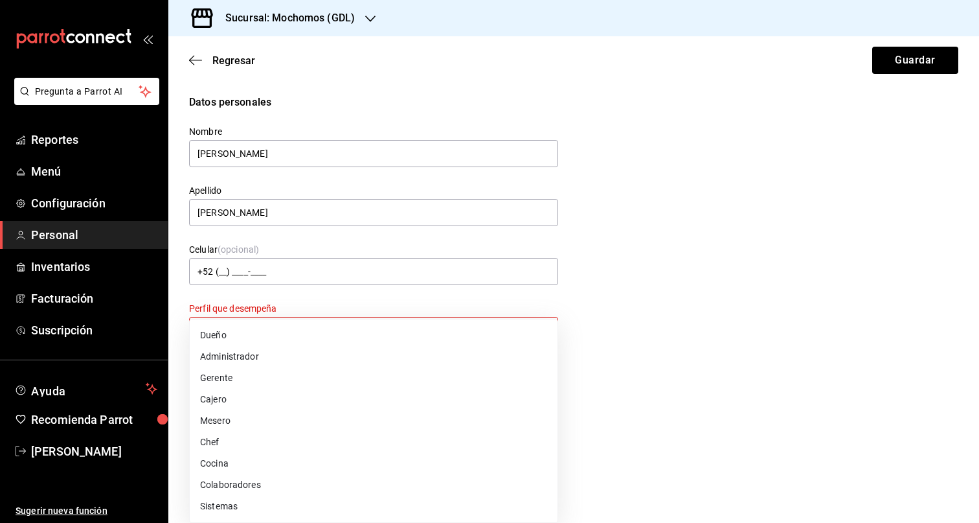
click at [428, 317] on body "Pregunta a Parrot AI Reportes Menú Configuración Personal Inventarios Facturaci…" at bounding box center [489, 261] width 979 height 523
click at [310, 484] on li "Colaboradores" at bounding box center [374, 484] width 368 height 21
type input "STAFF"
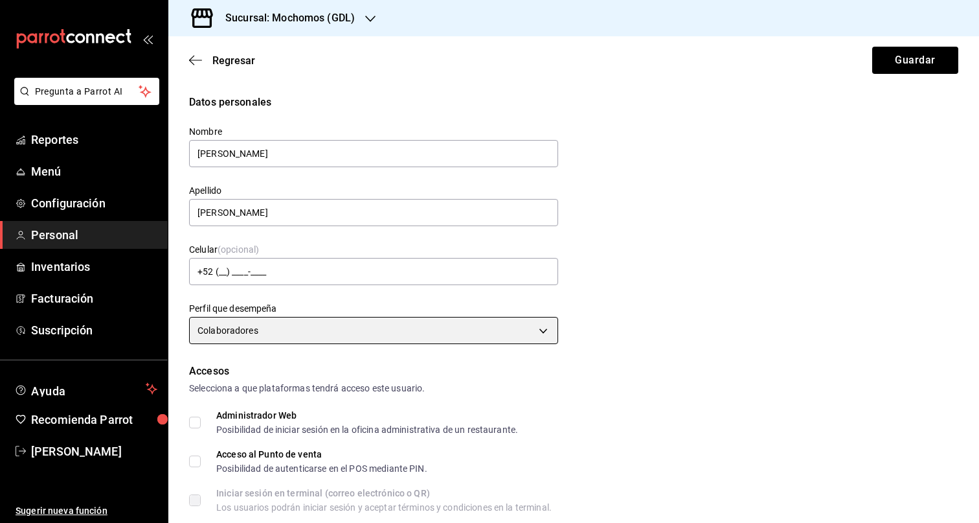
scroll to position [473, 0]
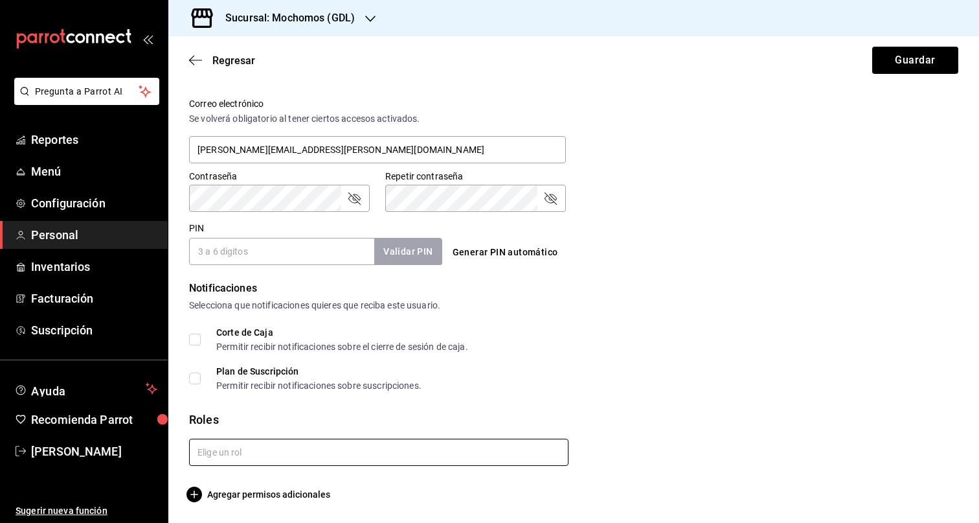
click at [231, 455] on input "text" at bounding box center [378, 451] width 379 height 27
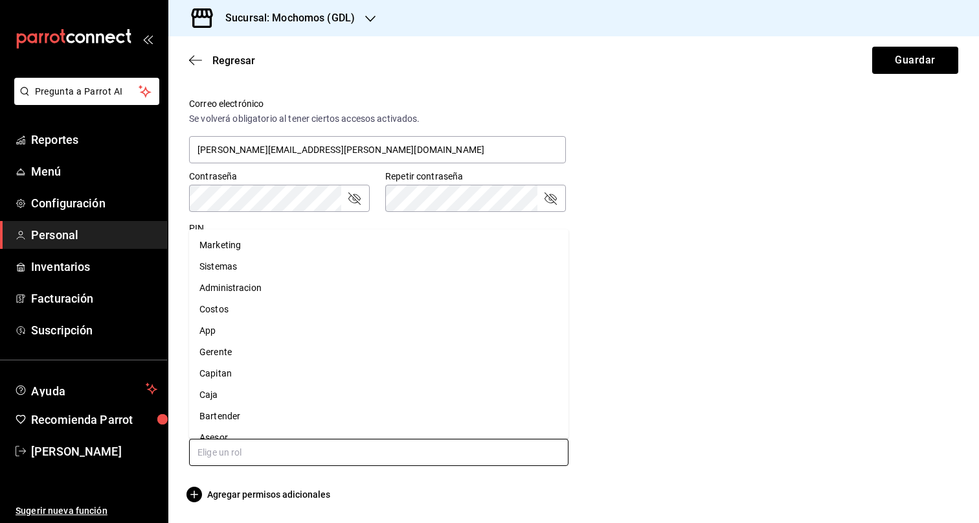
click at [275, 325] on li "App" at bounding box center [378, 330] width 379 height 21
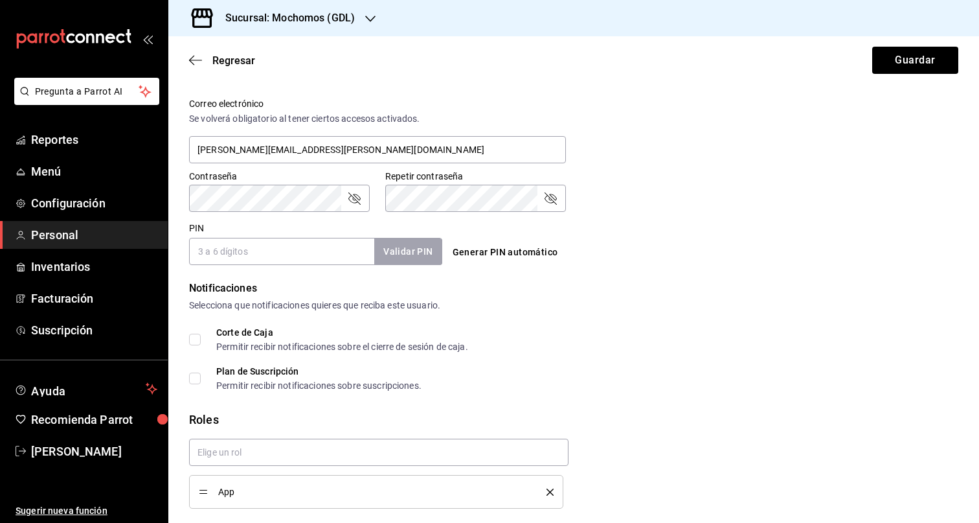
click at [595, 303] on div "Selecciona que notificaciones quieres que reciba este usuario." at bounding box center [573, 306] width 769 height 14
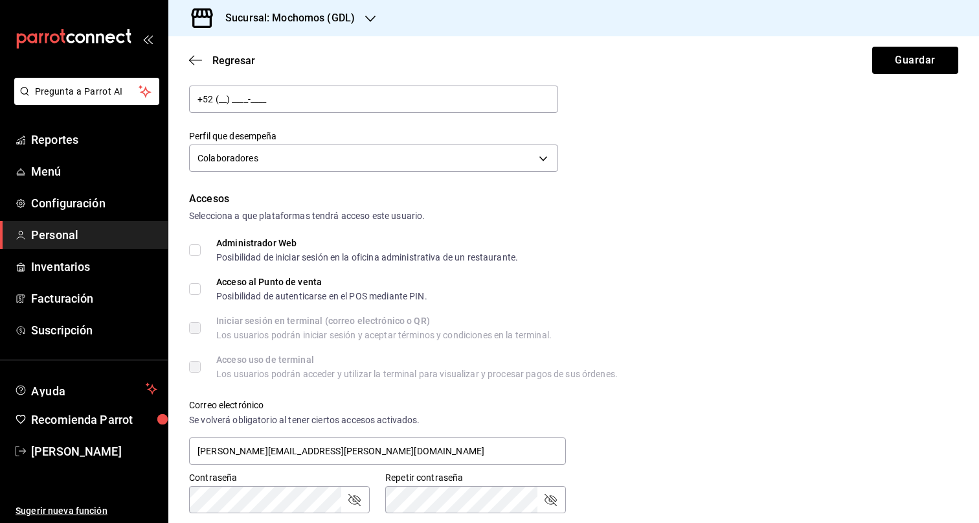
scroll to position [181, 0]
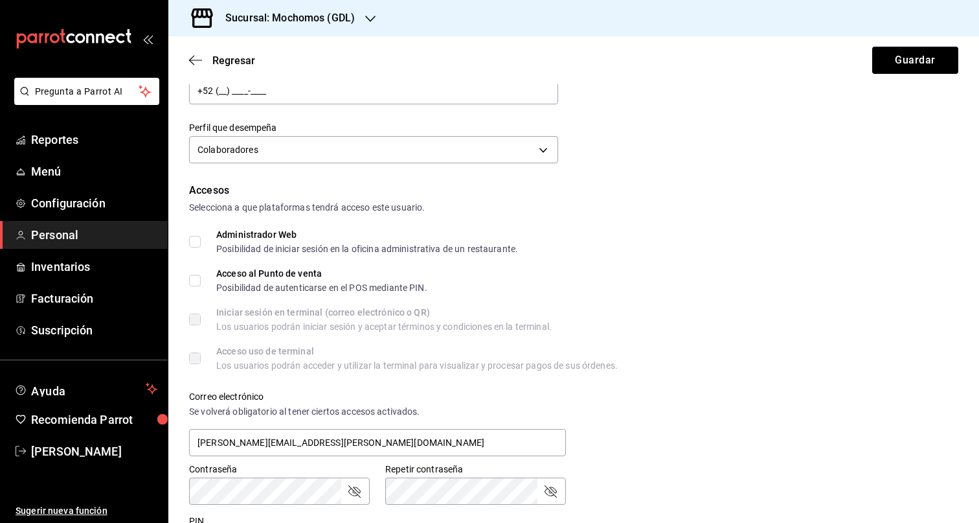
checkbox input "true"
click at [951, 48] on button "Guardar" at bounding box center [915, 60] width 86 height 27
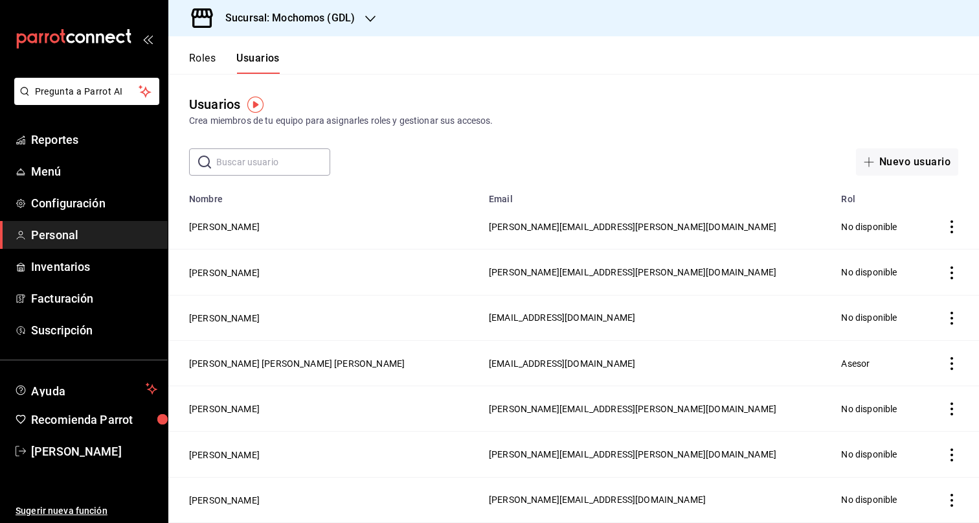
click at [340, 10] on h3 "Sucursal: Mochomos (GDL)" at bounding box center [285, 18] width 140 height 16
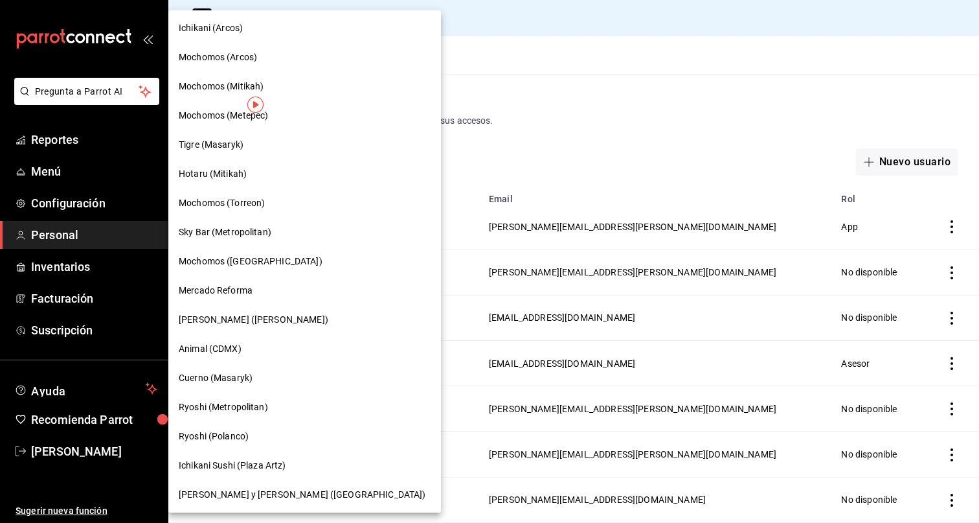
scroll to position [109, 0]
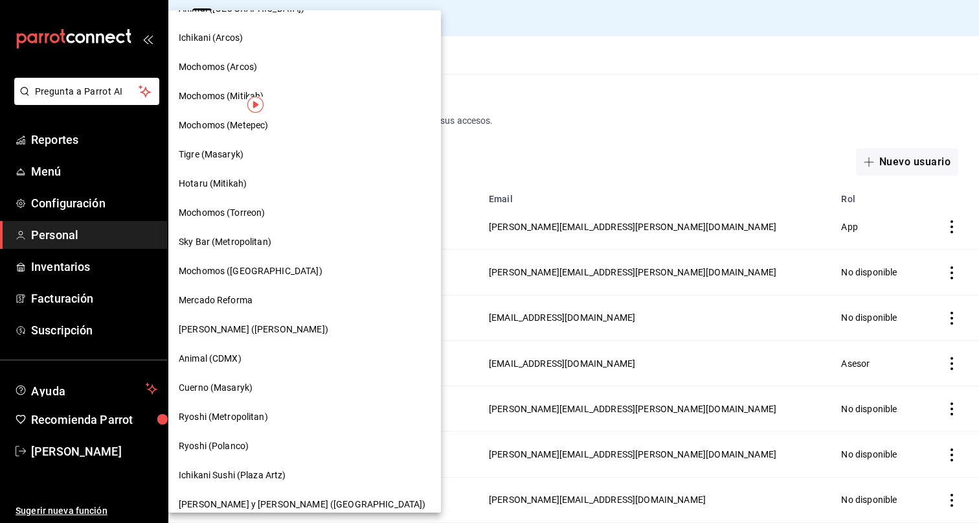
click at [233, 300] on span "Mercado Reforma" at bounding box center [216, 300] width 74 height 14
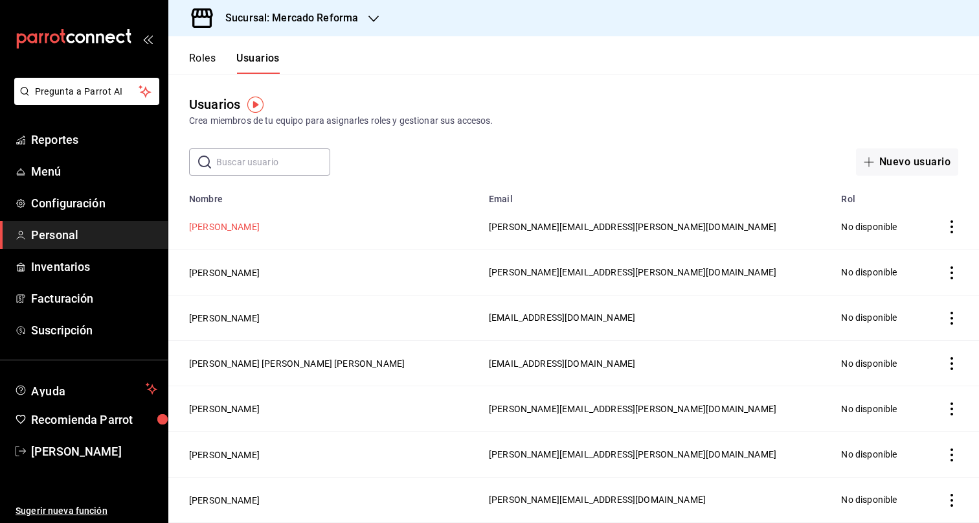
click at [222, 225] on button "[PERSON_NAME]" at bounding box center [224, 226] width 71 height 13
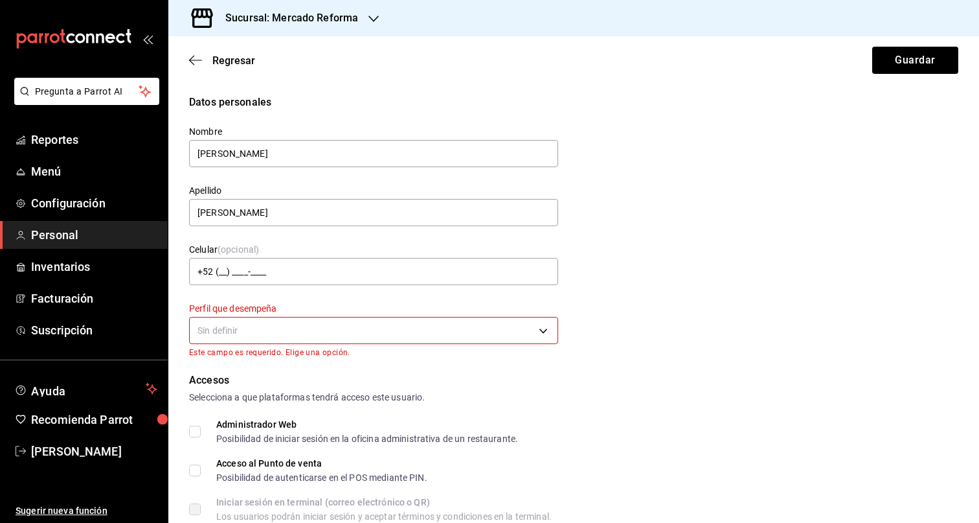
click at [284, 326] on body "Pregunta a Parrot AI Reportes Menú Configuración Personal Inventarios Facturaci…" at bounding box center [489, 261] width 979 height 523
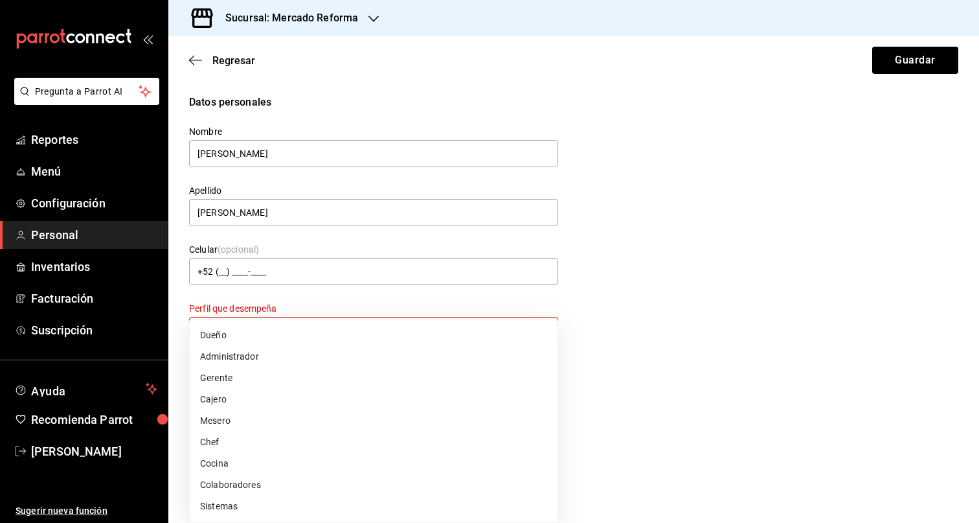
click at [273, 475] on li "Colaboradores" at bounding box center [374, 484] width 368 height 21
type input "STAFF"
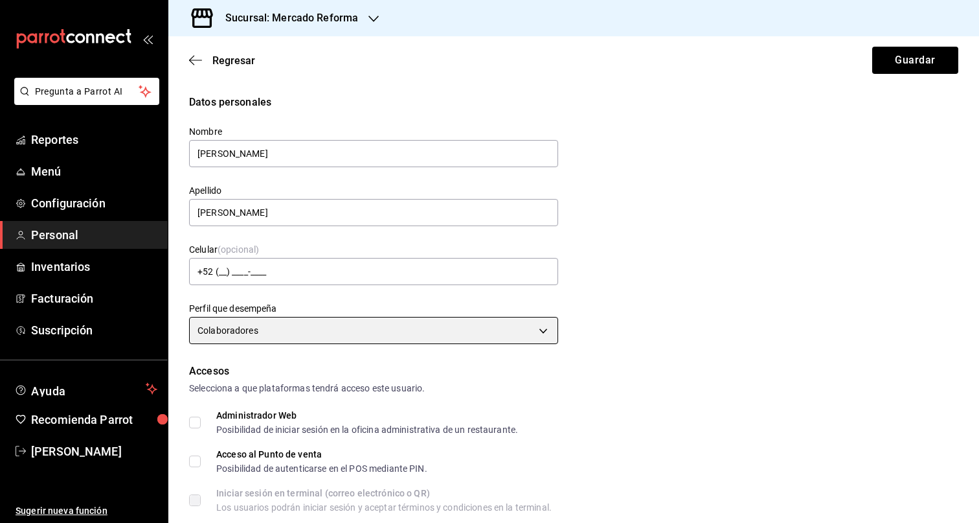
scroll to position [473, 0]
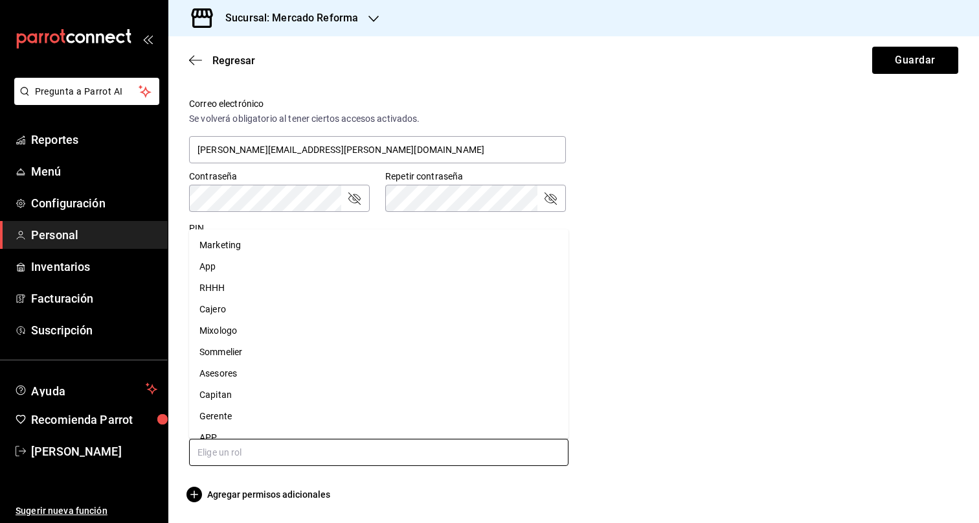
click at [287, 460] on input "text" at bounding box center [378, 451] width 379 height 27
click at [262, 264] on li "App" at bounding box center [378, 266] width 379 height 21
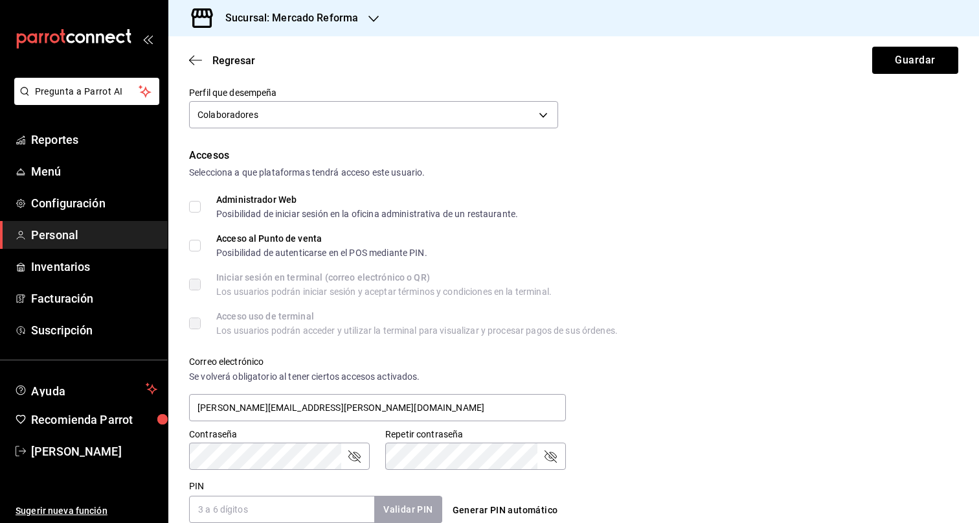
scroll to position [215, 0]
checkbox input "true"
click at [917, 50] on button "Guardar" at bounding box center [915, 60] width 86 height 27
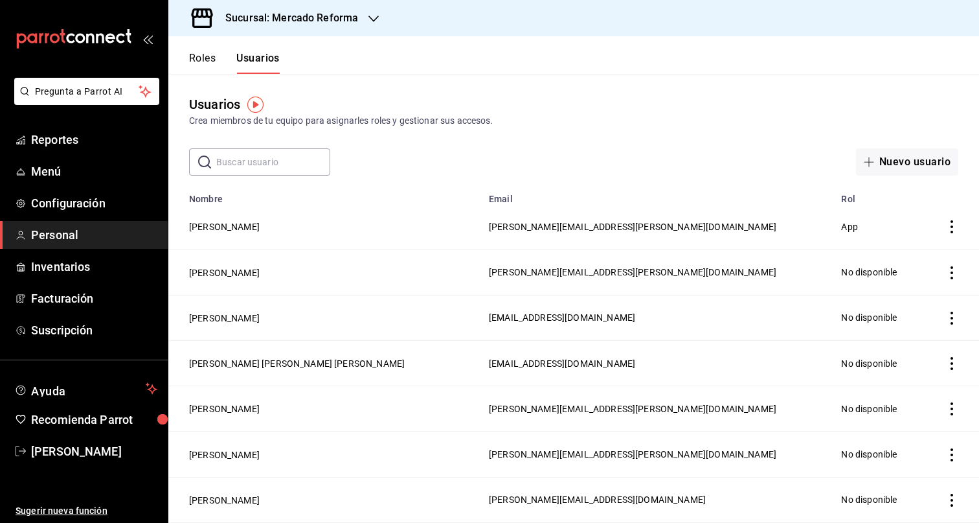
click at [352, 23] on h3 "Sucursal: Mercado Reforma" at bounding box center [286, 18] width 143 height 16
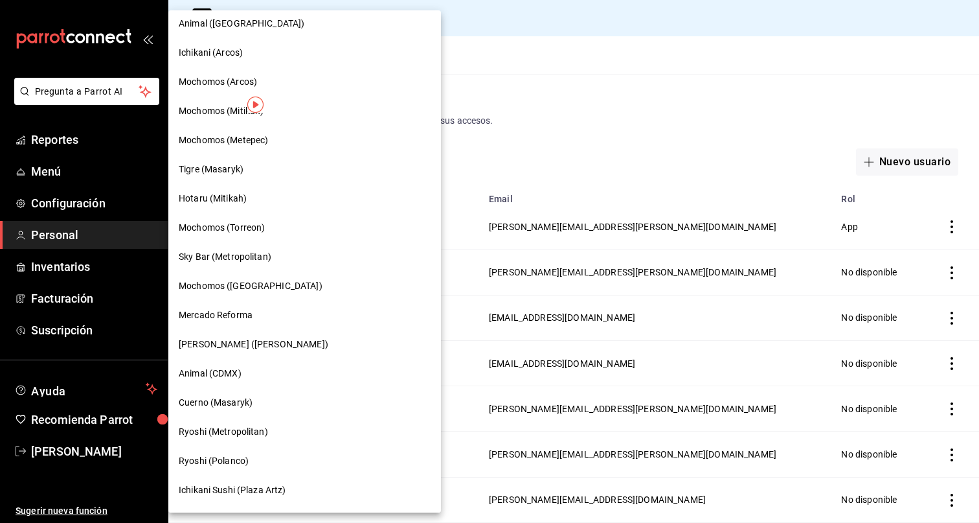
scroll to position [89, 0]
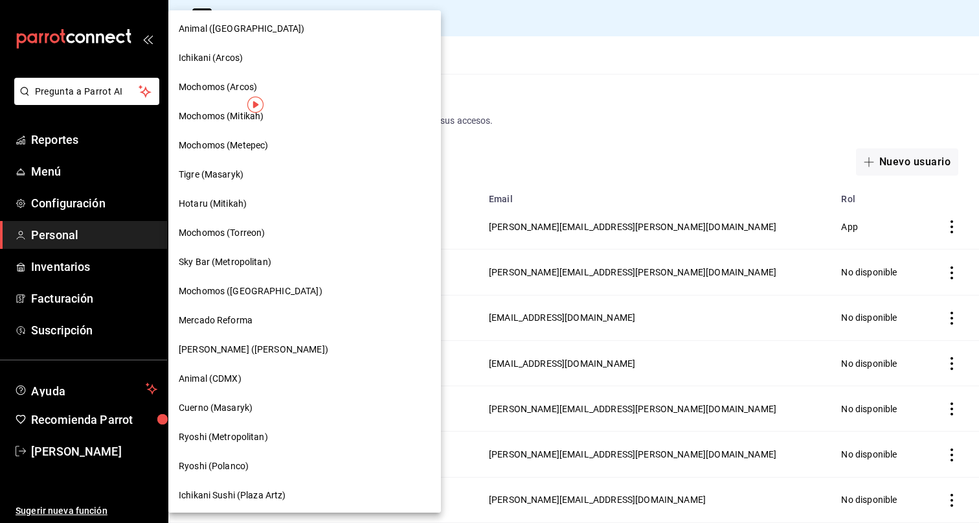
click at [246, 296] on span "Mochomos ([GEOGRAPHIC_DATA])" at bounding box center [251, 291] width 144 height 14
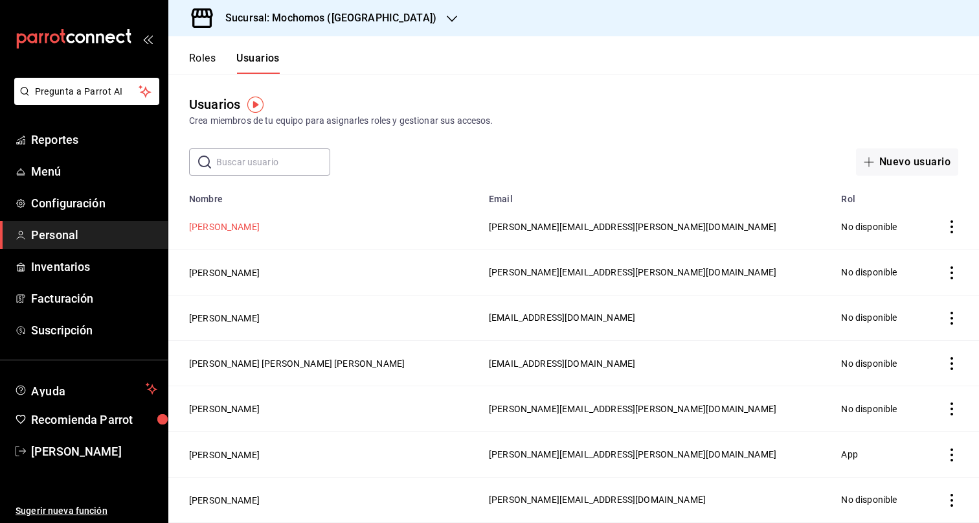
click at [231, 228] on button "[PERSON_NAME]" at bounding box center [224, 226] width 71 height 13
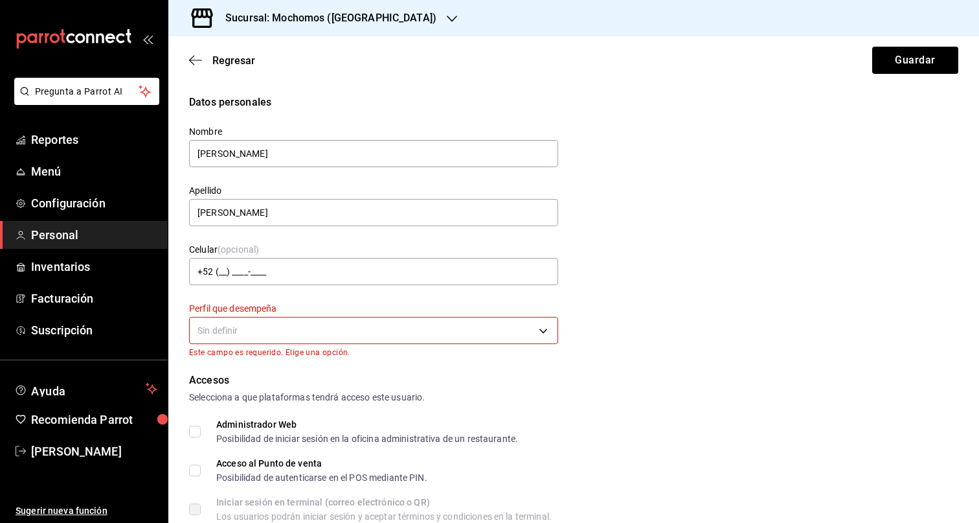
click at [349, 337] on body "Pregunta a Parrot AI Reportes Menú Configuración Personal Inventarios Facturaci…" at bounding box center [489, 261] width 979 height 523
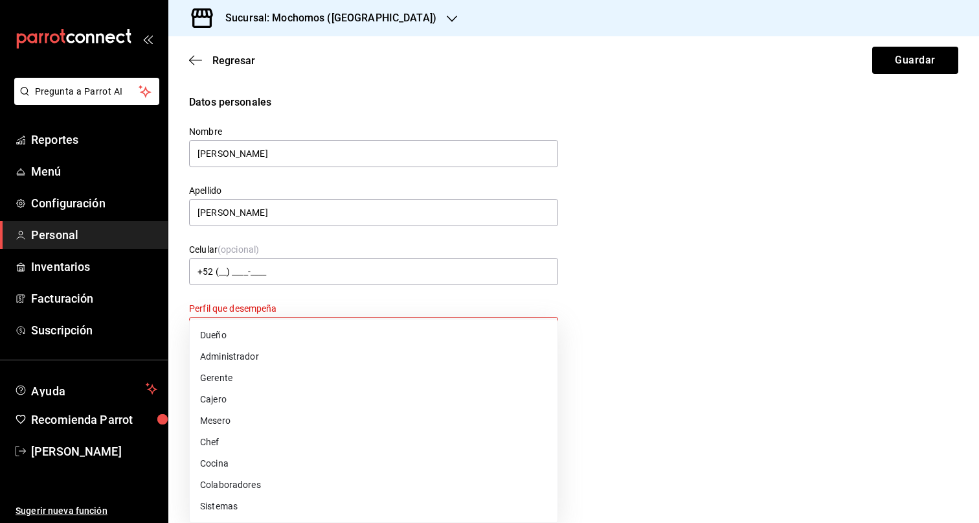
click at [263, 481] on li "Colaboradores" at bounding box center [374, 484] width 368 height 21
type input "STAFF"
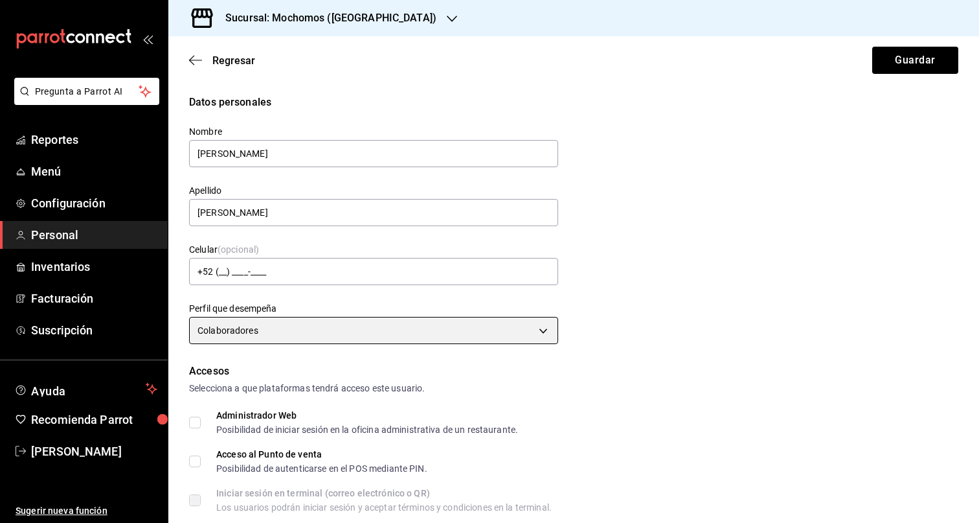
scroll to position [473, 0]
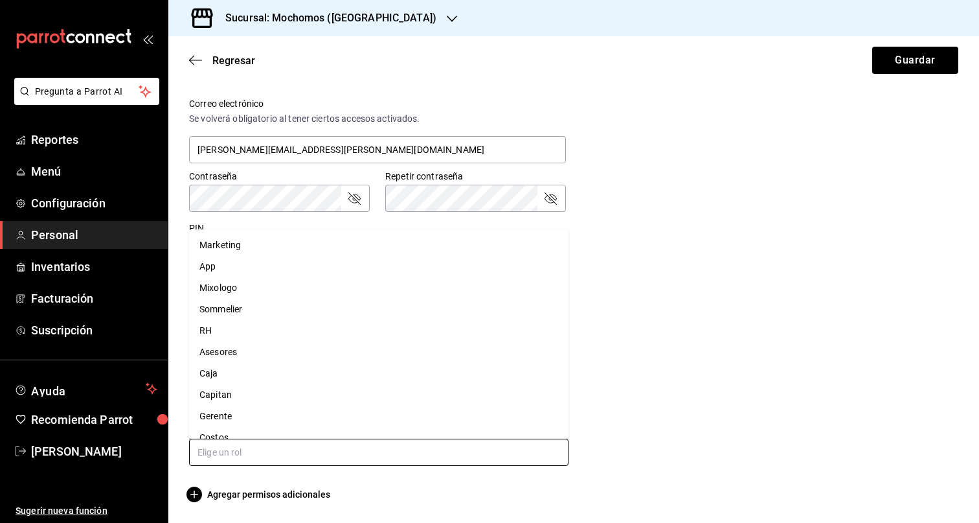
click at [239, 446] on input "text" at bounding box center [378, 451] width 379 height 27
click at [251, 269] on li "App" at bounding box center [378, 266] width 379 height 21
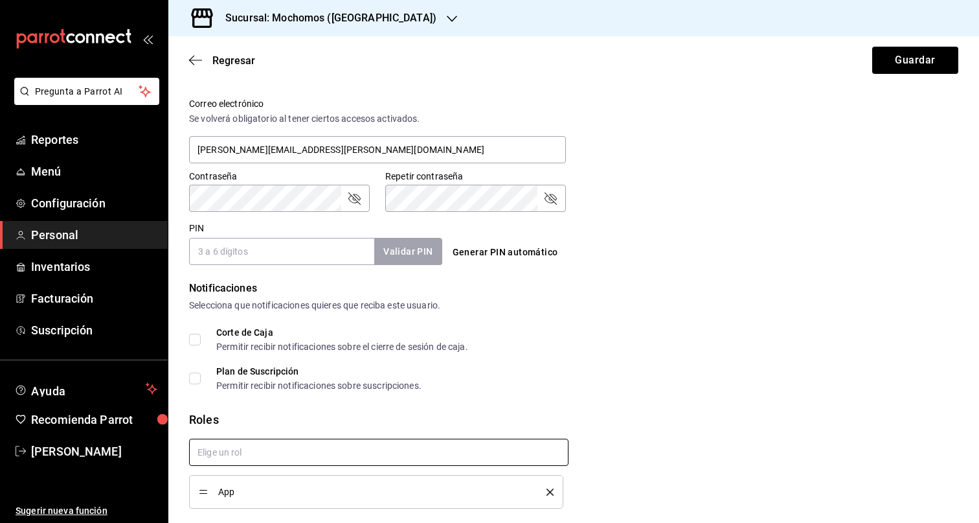
scroll to position [0, 0]
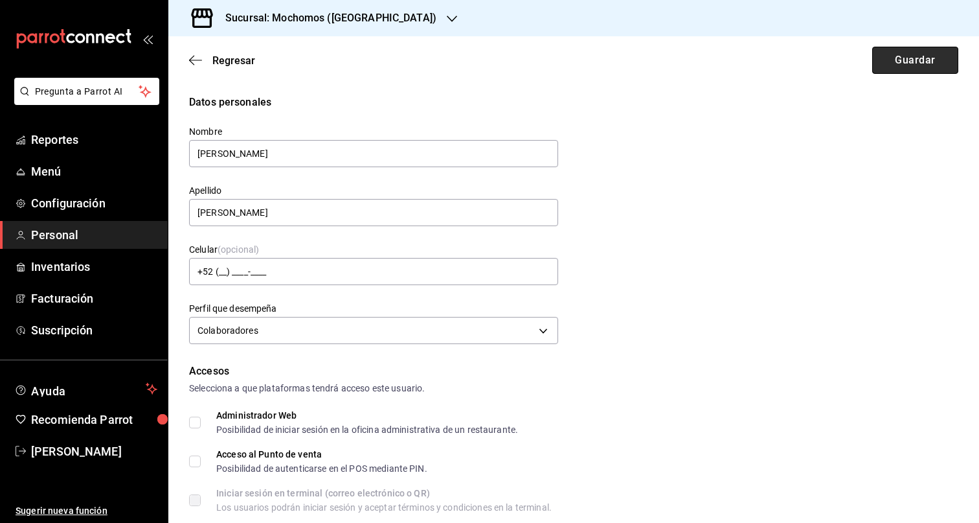
click at [937, 62] on button "Guardar" at bounding box center [915, 60] width 86 height 27
checkbox input "true"
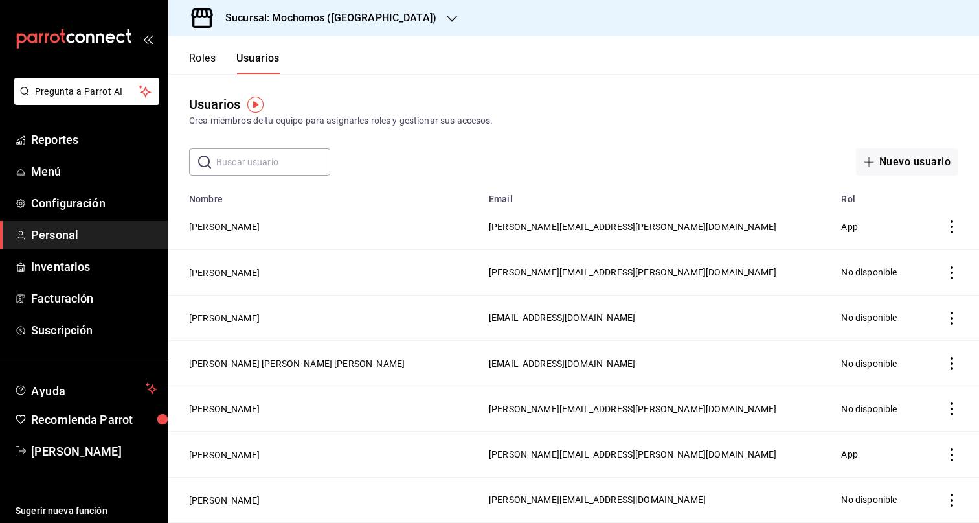
click at [392, 16] on div "Sucursal: Mochomos ([GEOGRAPHIC_DATA])" at bounding box center [321, 18] width 284 height 36
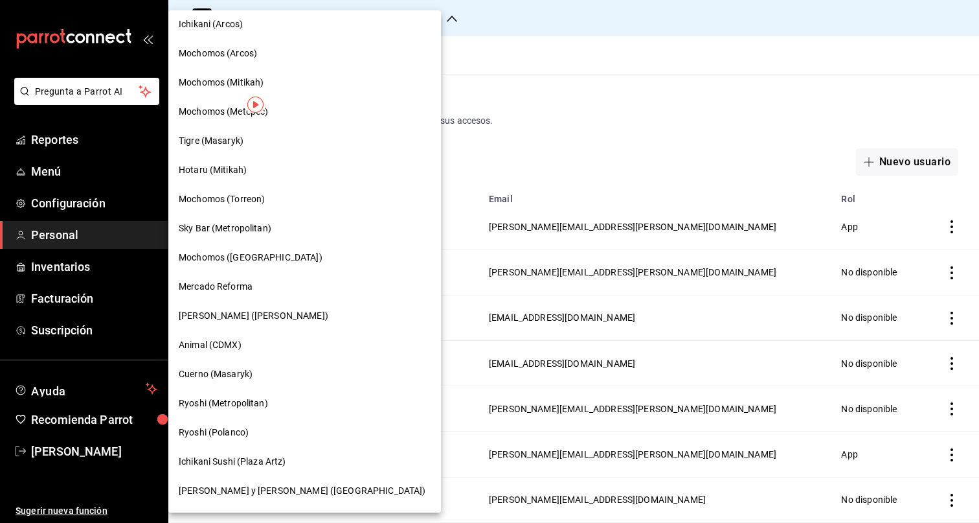
scroll to position [126, 0]
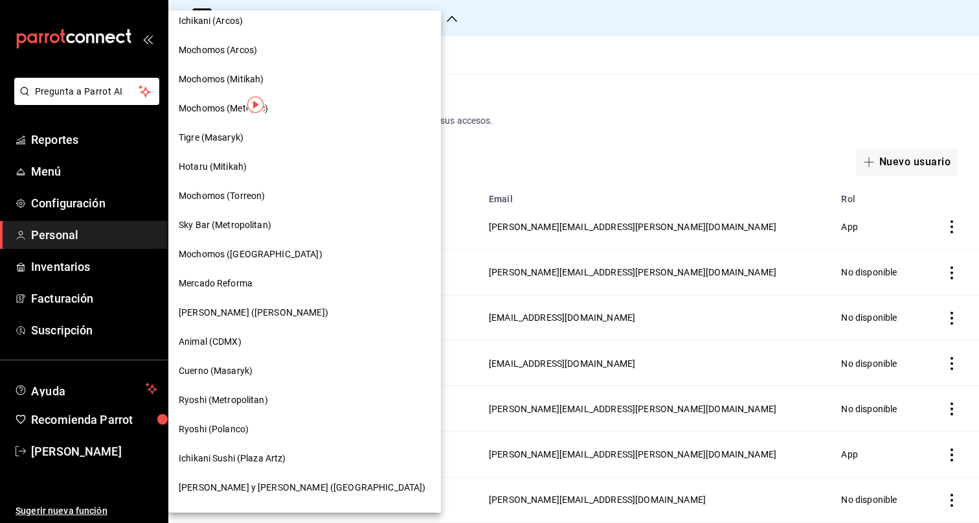
click at [319, 192] on div "Mochomos (Torreon)" at bounding box center [305, 196] width 252 height 14
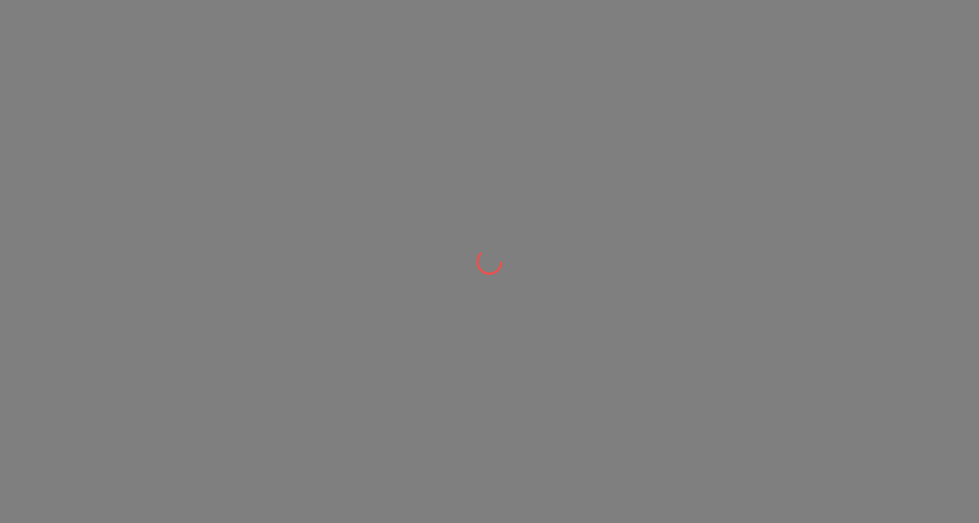
click at [778, 205] on div at bounding box center [489, 261] width 979 height 523
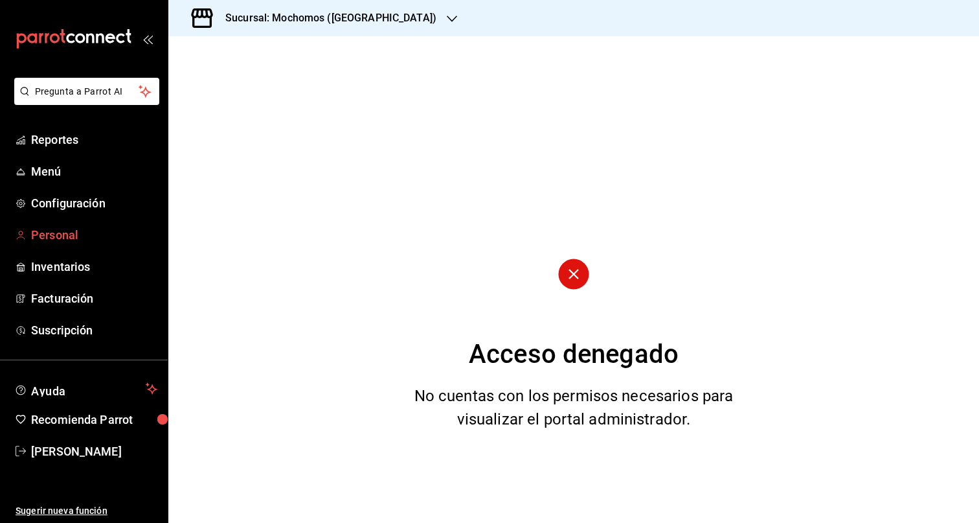
click at [50, 236] on span "Personal" at bounding box center [94, 234] width 126 height 17
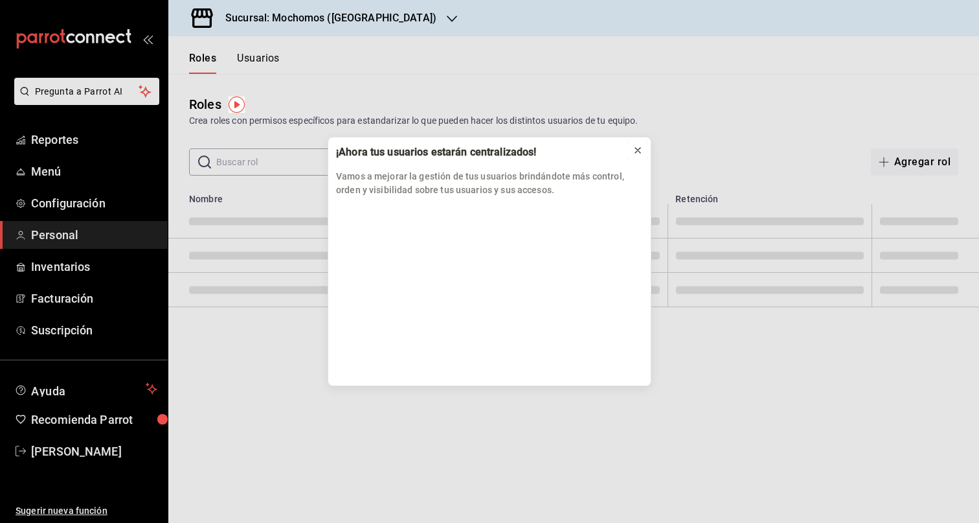
click at [637, 150] on icon at bounding box center [638, 150] width 10 height 10
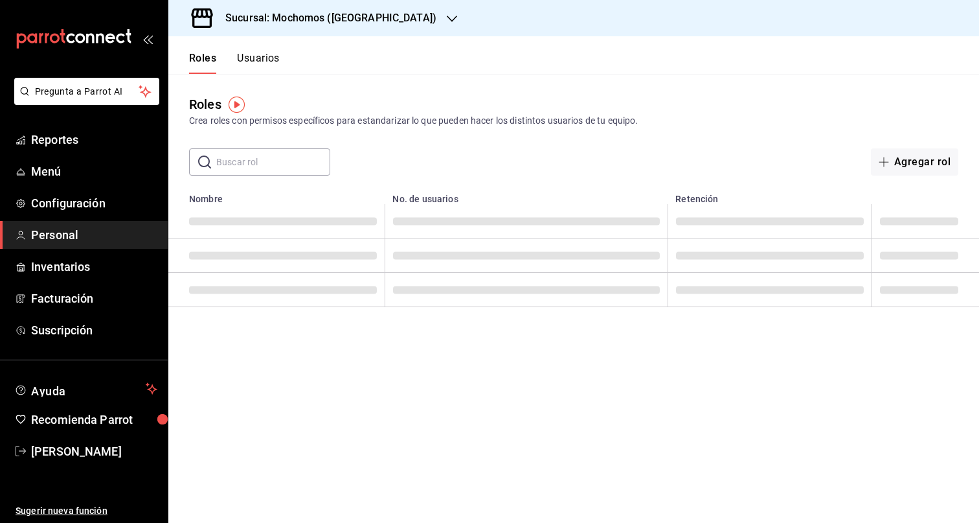
click at [269, 57] on button "Usuarios" at bounding box center [258, 63] width 43 height 22
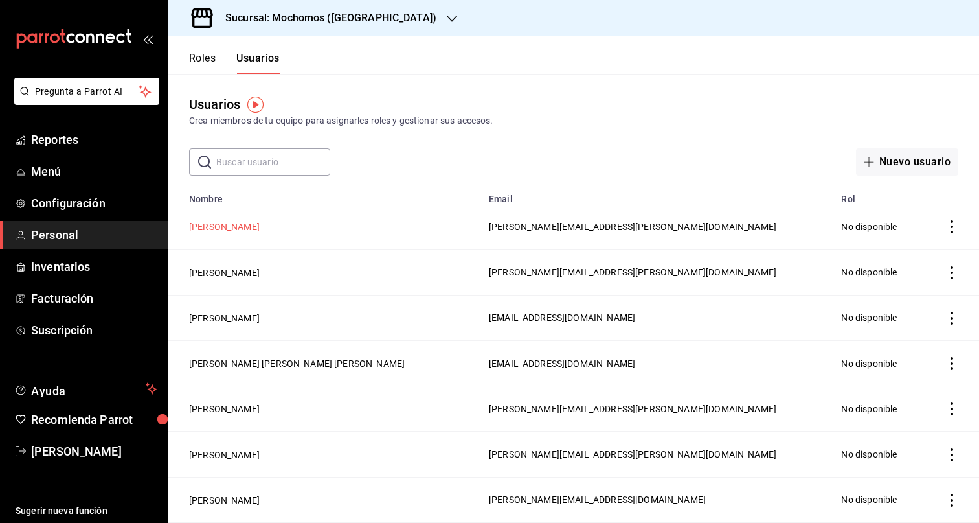
click at [224, 222] on button "[PERSON_NAME]" at bounding box center [224, 226] width 71 height 13
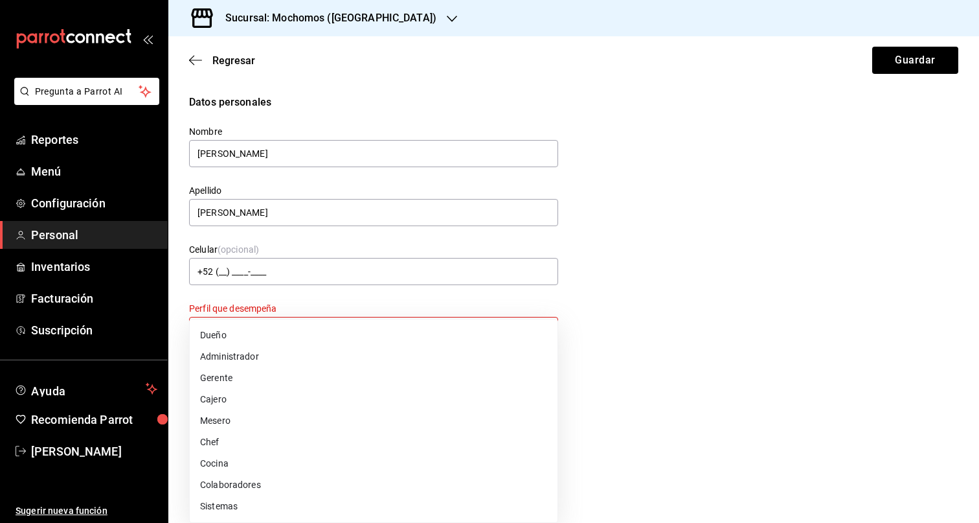
click at [471, 336] on body "Pregunta a Parrot AI Reportes Menú Configuración Personal Inventarios Facturaci…" at bounding box center [489, 261] width 979 height 523
click at [280, 474] on li "Colaboradores" at bounding box center [374, 484] width 368 height 21
type input "STAFF"
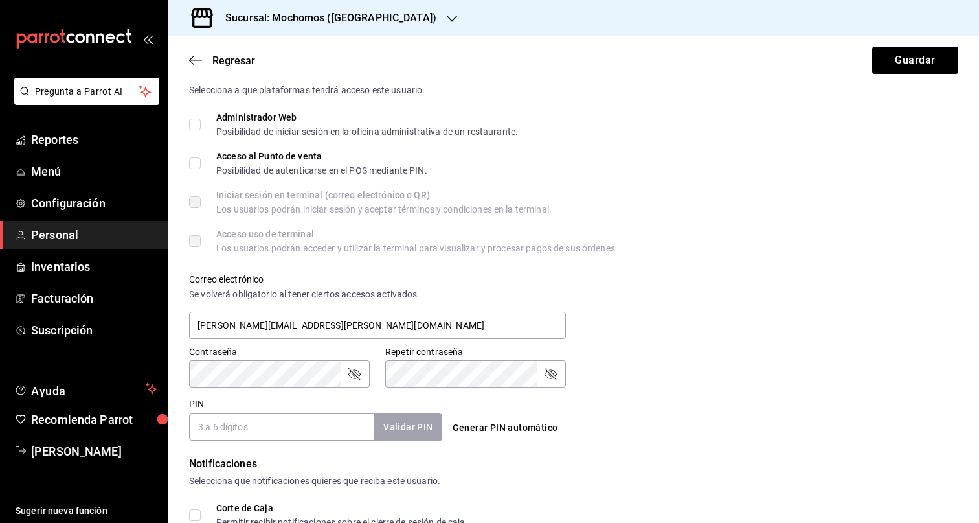
scroll to position [473, 0]
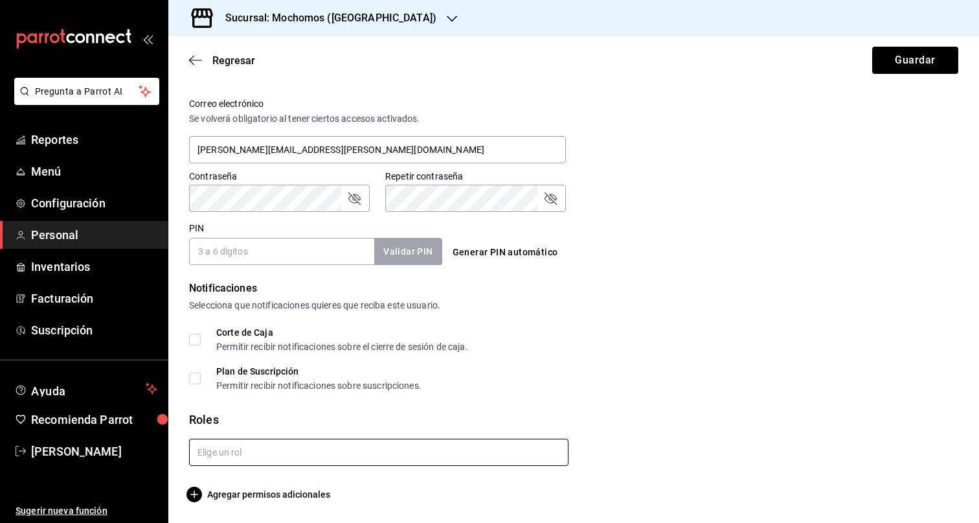
click at [308, 451] on input "text" at bounding box center [378, 451] width 379 height 27
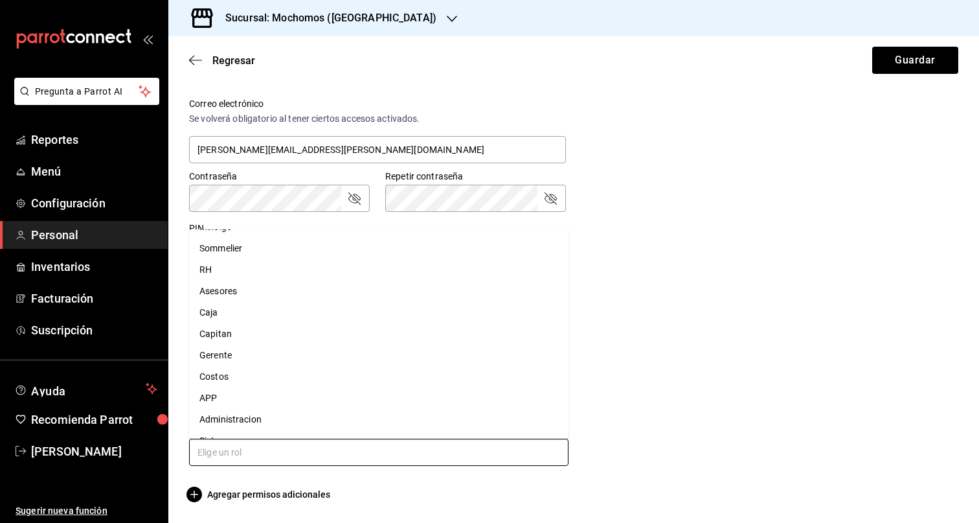
scroll to position [79, 0]
click at [266, 374] on li "APP" at bounding box center [378, 379] width 379 height 21
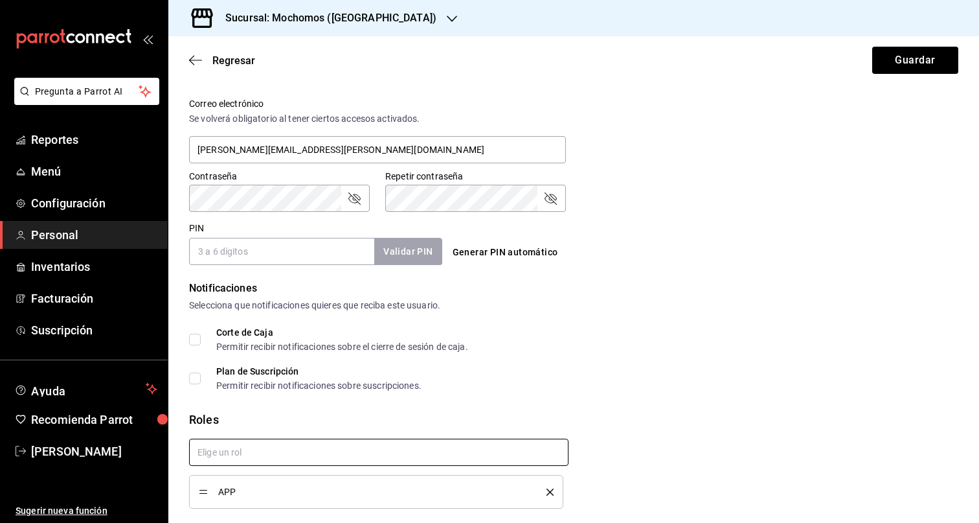
scroll to position [0, 0]
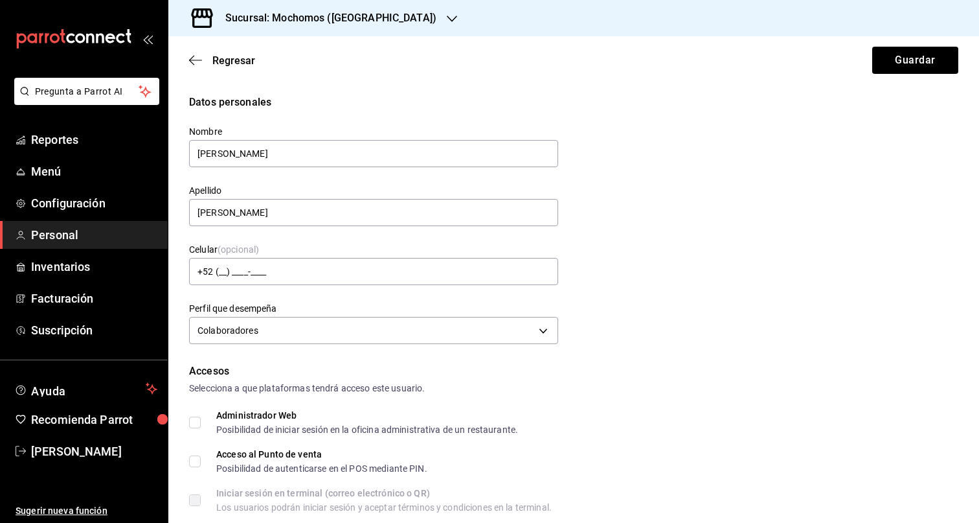
checkbox input "true"
click at [907, 67] on button "Guardar" at bounding box center [915, 60] width 86 height 27
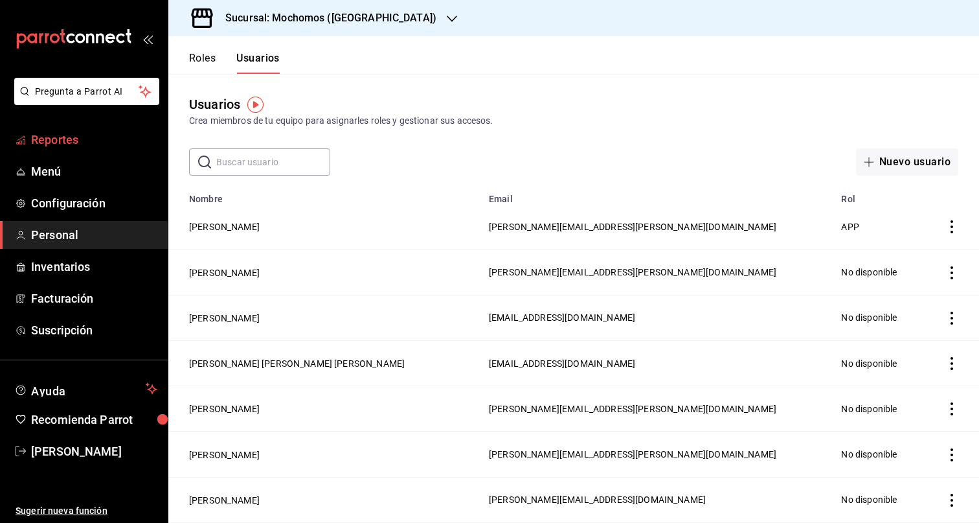
click at [64, 132] on span "Reportes" at bounding box center [94, 139] width 126 height 17
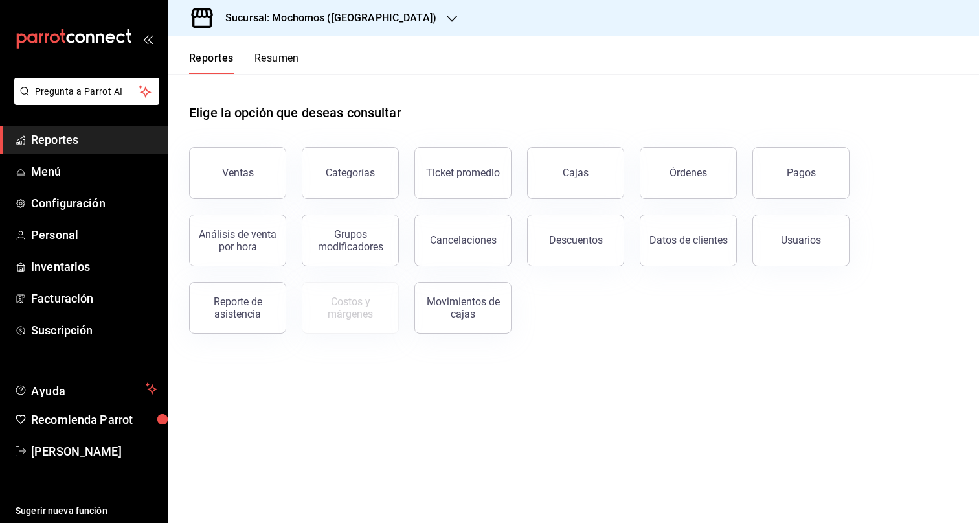
click at [241, 168] on button "Ventas" at bounding box center [237, 173] width 97 height 52
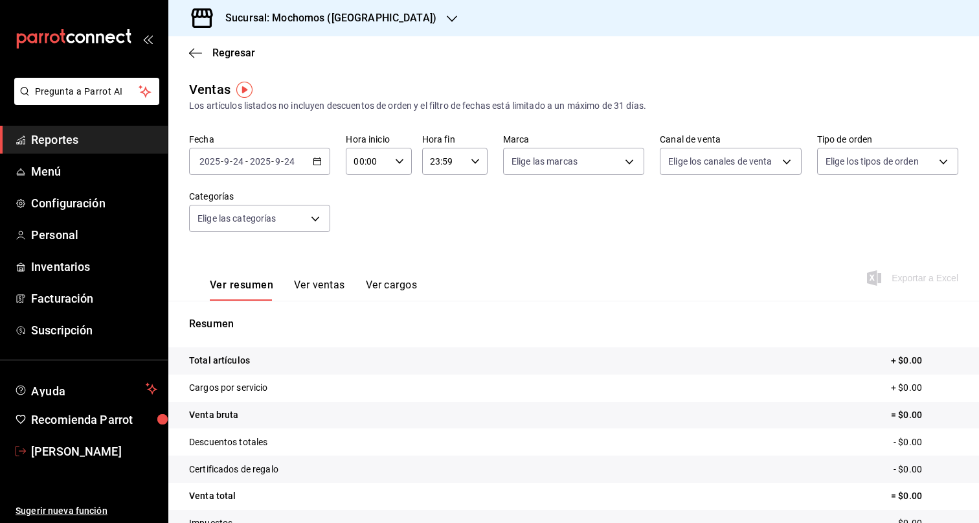
click at [80, 453] on span "[PERSON_NAME]" at bounding box center [94, 450] width 126 height 17
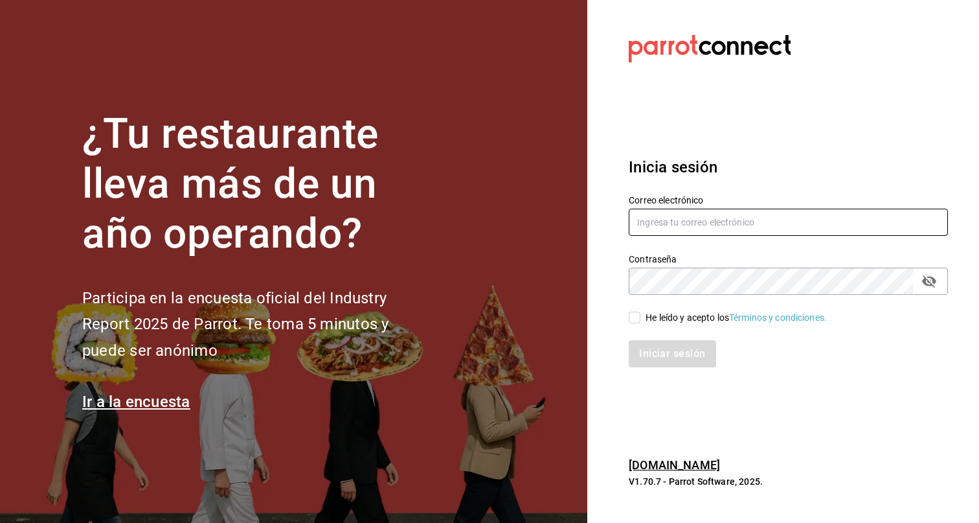
click at [723, 229] on input "text" at bounding box center [788, 222] width 319 height 27
type input "daniel.yanez@grupocosteno.com"
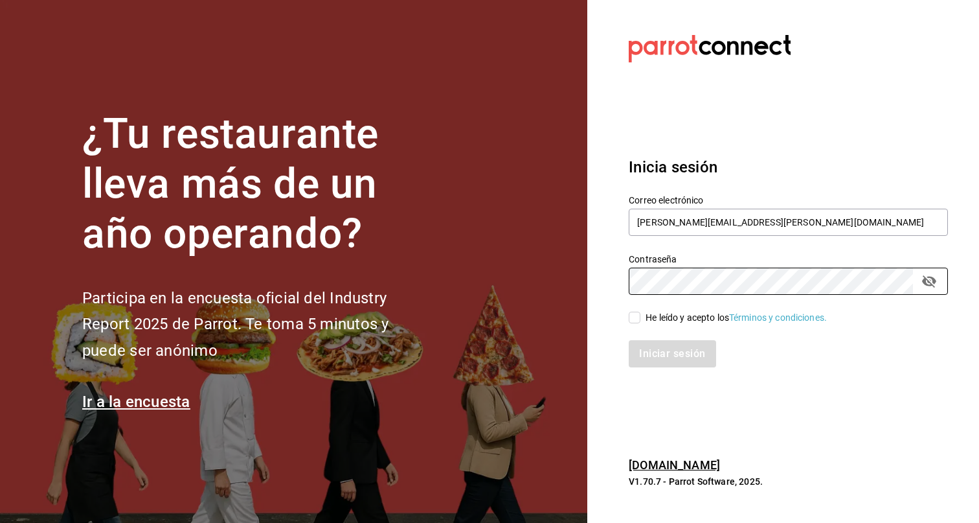
click at [681, 321] on div "He leído y acepto los Términos y condiciones." at bounding box center [736, 318] width 181 height 14
click at [640, 321] on input "He leído y acepto los Términos y condiciones." at bounding box center [635, 317] width 12 height 12
checkbox input "true"
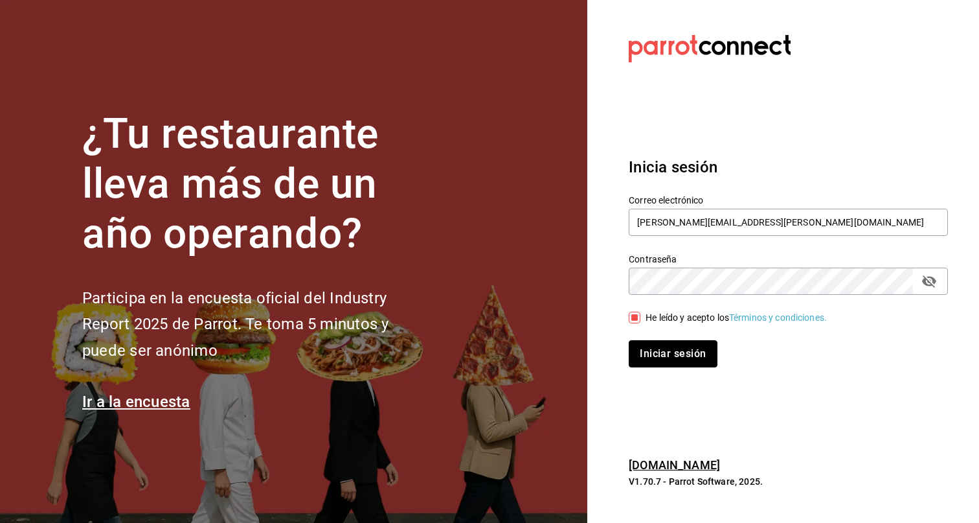
click at [690, 351] on button "Iniciar sesión" at bounding box center [673, 353] width 88 height 27
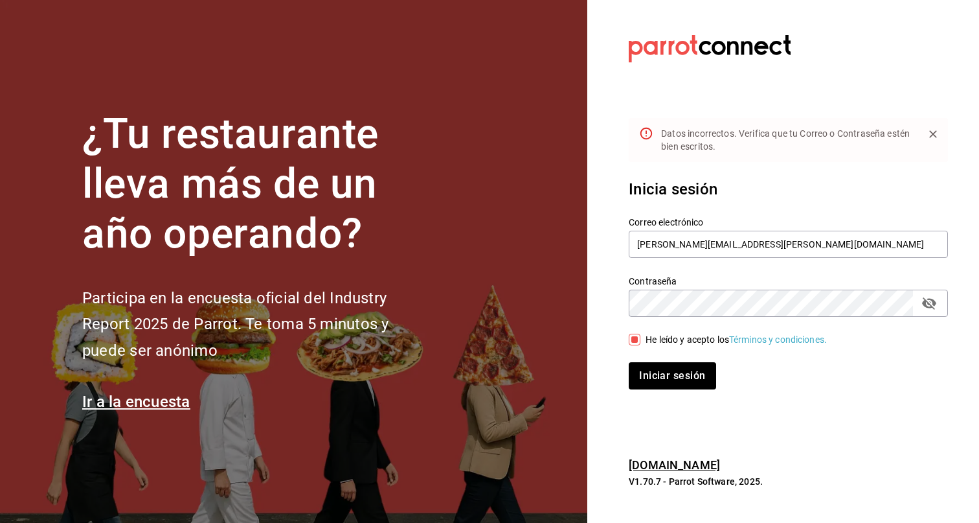
click at [936, 309] on icon "passwordField" at bounding box center [930, 303] width 16 height 16
click at [638, 249] on input "daniel.yanez@grupocosteno.com" at bounding box center [788, 244] width 319 height 27
click at [629, 362] on button "Iniciar sesión" at bounding box center [672, 375] width 87 height 27
click at [664, 242] on input "daniel.yanez@grupocosteno.com" at bounding box center [788, 244] width 319 height 27
type input "[PERSON_NAME][EMAIL_ADDRESS][PERSON_NAME][DOMAIN_NAME]"
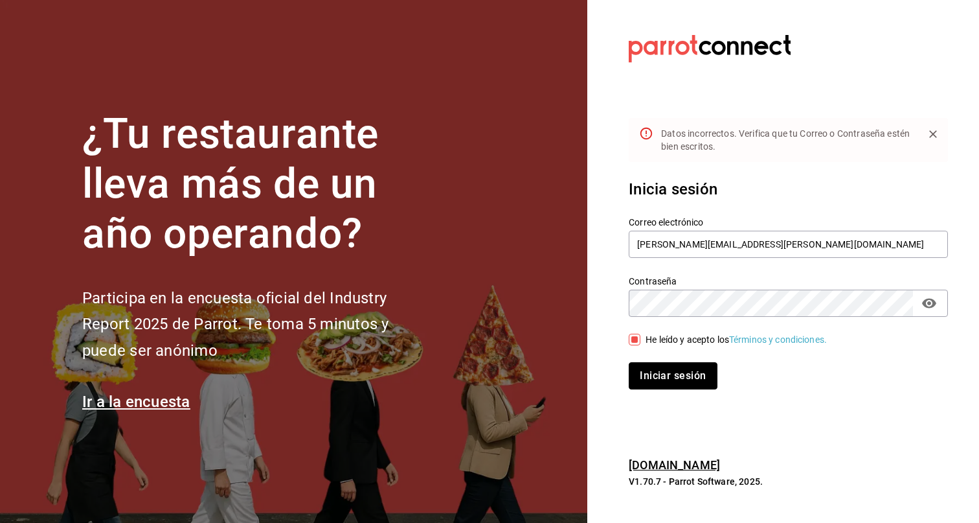
click at [699, 382] on button "Iniciar sesión" at bounding box center [673, 375] width 88 height 27
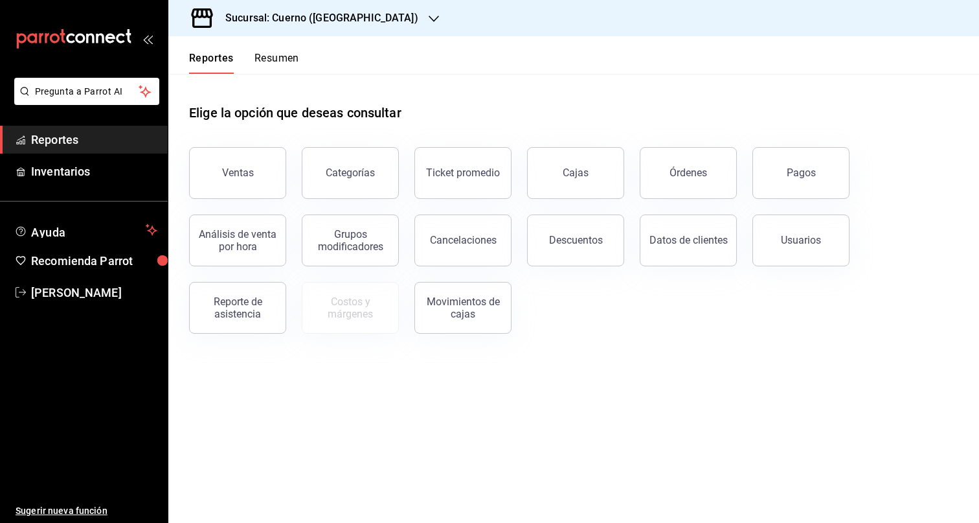
click at [365, 16] on div "Sucursal: Cuerno ([GEOGRAPHIC_DATA])" at bounding box center [312, 18] width 266 height 36
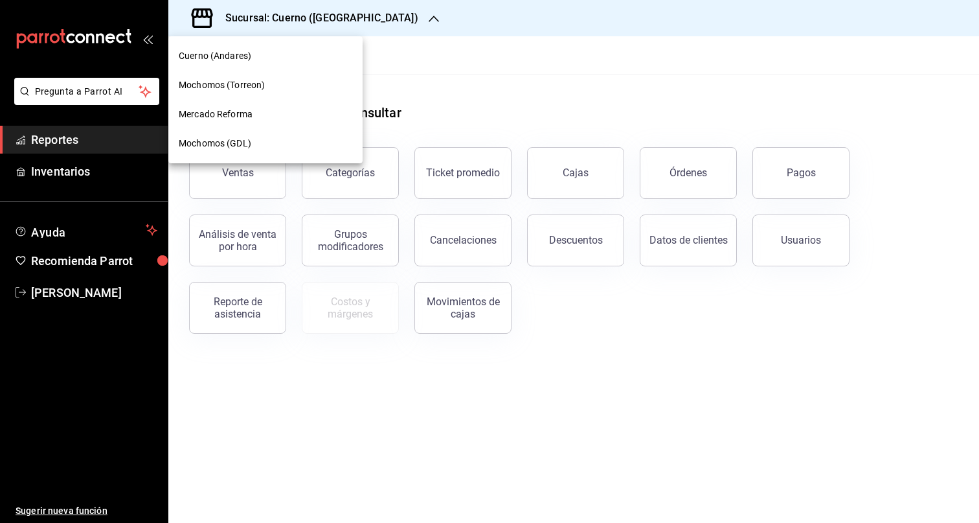
click at [262, 141] on div "Mochomos (GDL)" at bounding box center [266, 144] width 174 height 14
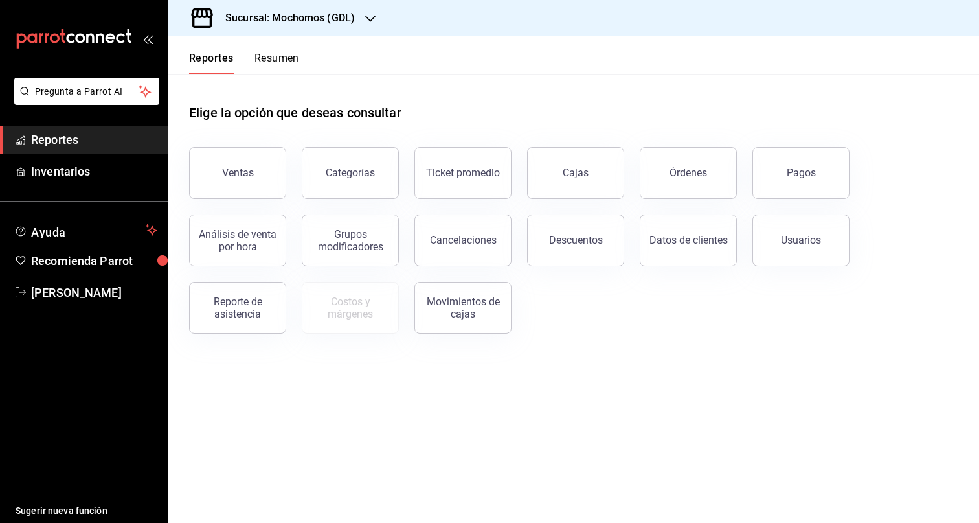
click at [246, 159] on button "Ventas" at bounding box center [237, 173] width 97 height 52
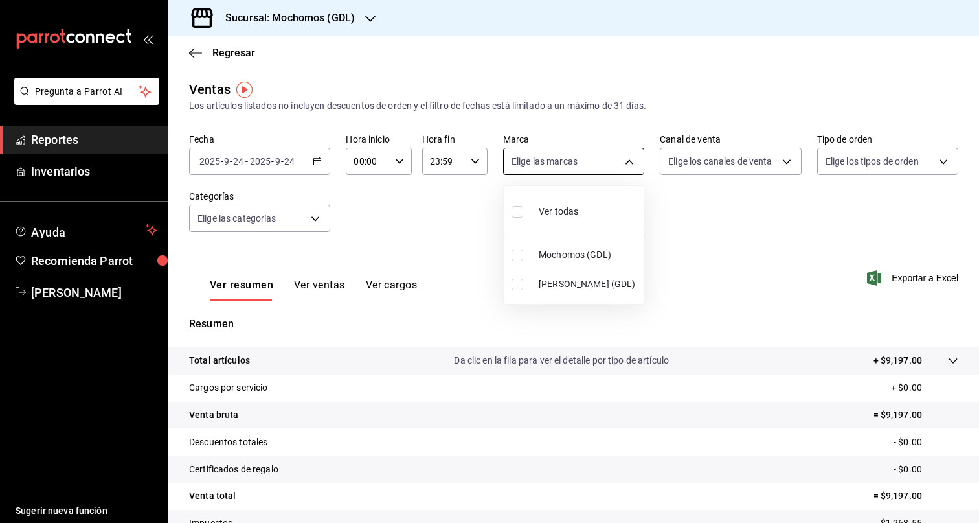
click at [626, 159] on body "Pregunta a Parrot AI Reportes Inventarios Ayuda Recomienda Parrot Daniel Yañez …" at bounding box center [489, 261] width 979 height 523
click at [555, 125] on div at bounding box center [489, 261] width 979 height 523
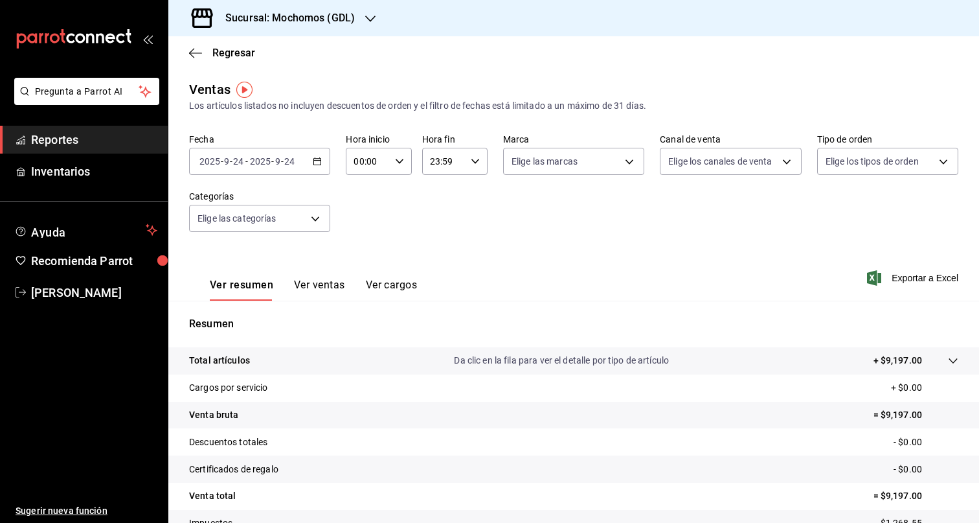
click at [316, 159] on icon "button" at bounding box center [317, 161] width 9 height 9
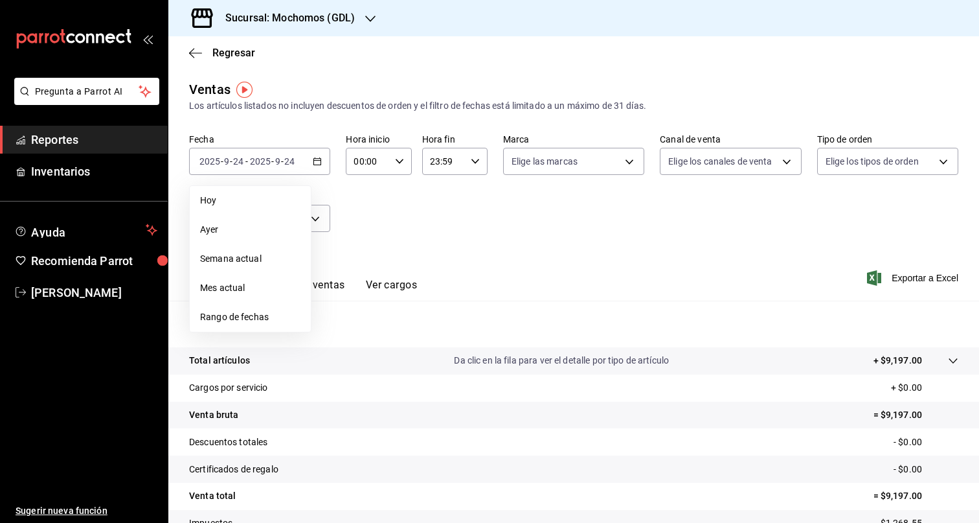
click at [244, 232] on span "Ayer" at bounding box center [250, 230] width 100 height 14
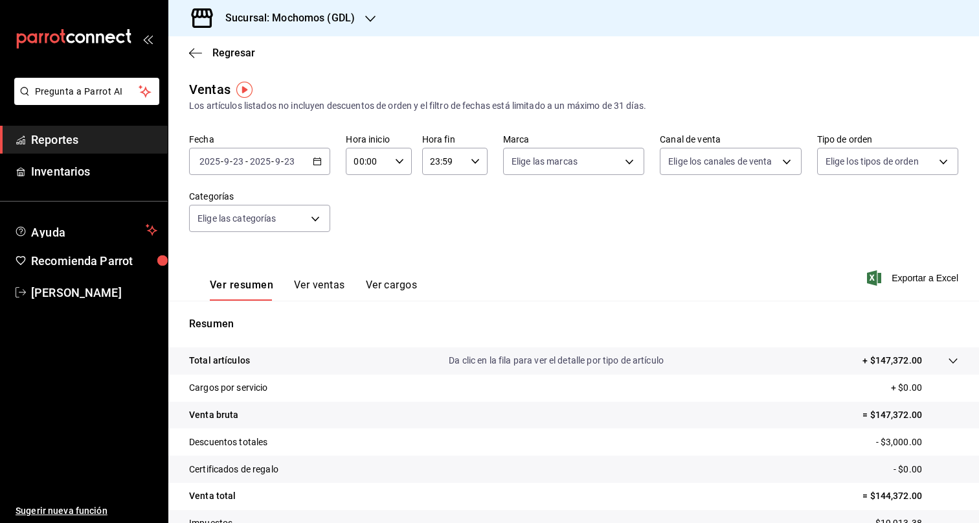
click at [403, 160] on icon "button" at bounding box center [399, 161] width 9 height 9
click at [359, 256] on button "04" at bounding box center [362, 265] width 28 height 26
type input "04:00"
click at [475, 163] on div at bounding box center [489, 261] width 979 height 523
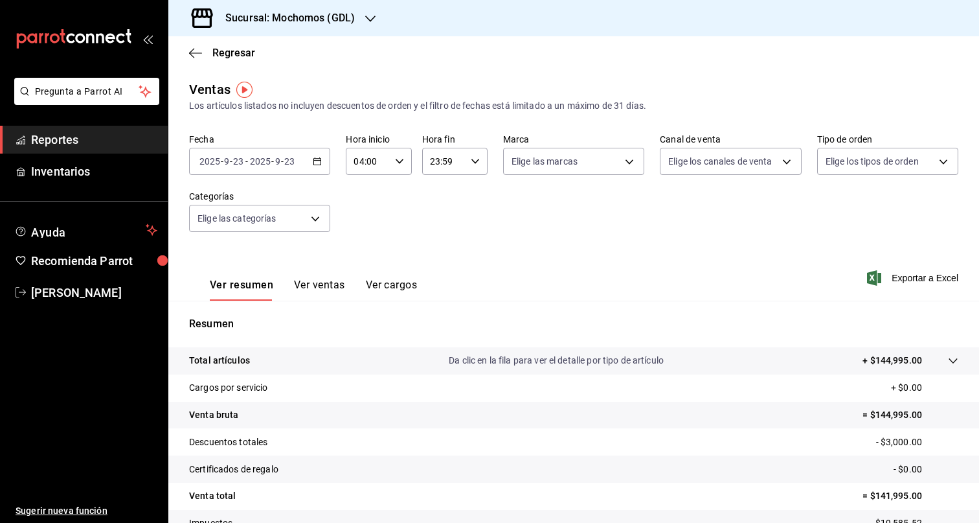
click at [476, 163] on icon "button" at bounding box center [475, 161] width 9 height 9
click at [440, 267] on span "05" at bounding box center [439, 264] width 12 height 10
type input "05:59"
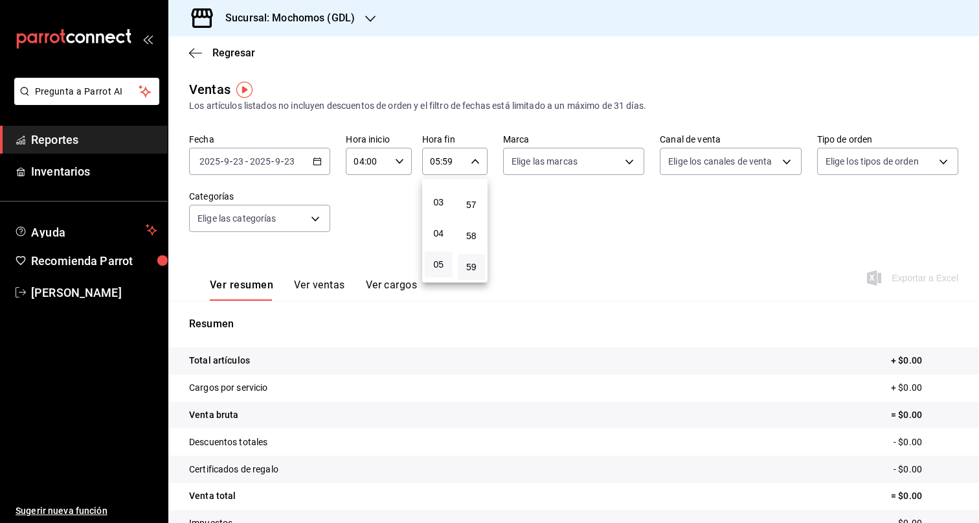
click at [624, 207] on div at bounding box center [489, 261] width 979 height 523
click at [628, 166] on body "Pregunta a Parrot AI Reportes Inventarios Ayuda Recomienda Parrot Daniel Yañez …" at bounding box center [489, 261] width 979 height 523
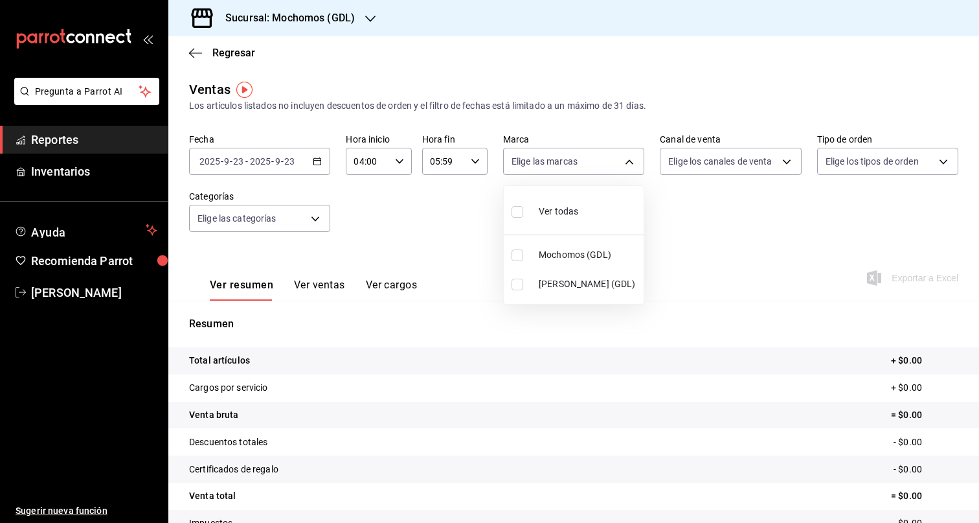
click at [592, 274] on li "[PERSON_NAME] (GDL)" at bounding box center [574, 283] width 140 height 29
type input "9cac9703-0c5a-4d8b-addd-5b6b571d65b9"
checkbox input "true"
click at [723, 236] on div at bounding box center [489, 261] width 979 height 523
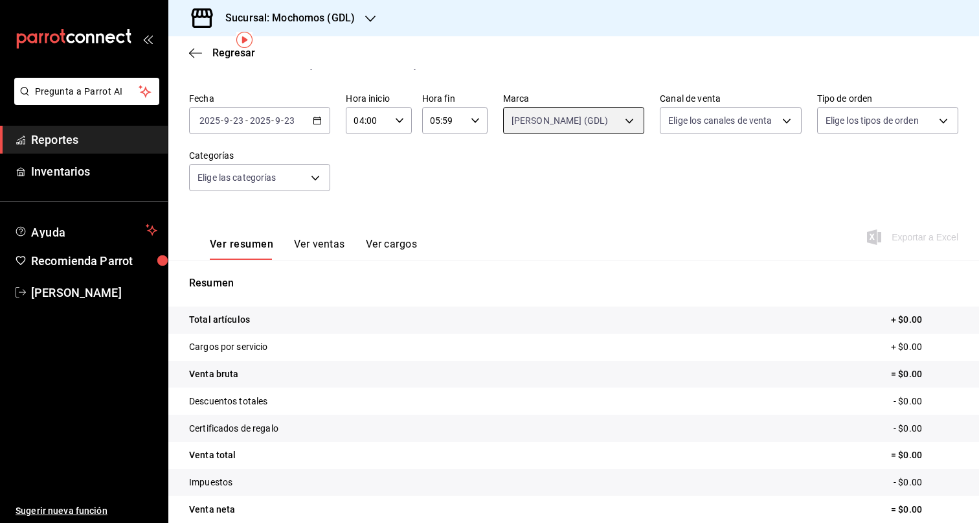
scroll to position [37, 0]
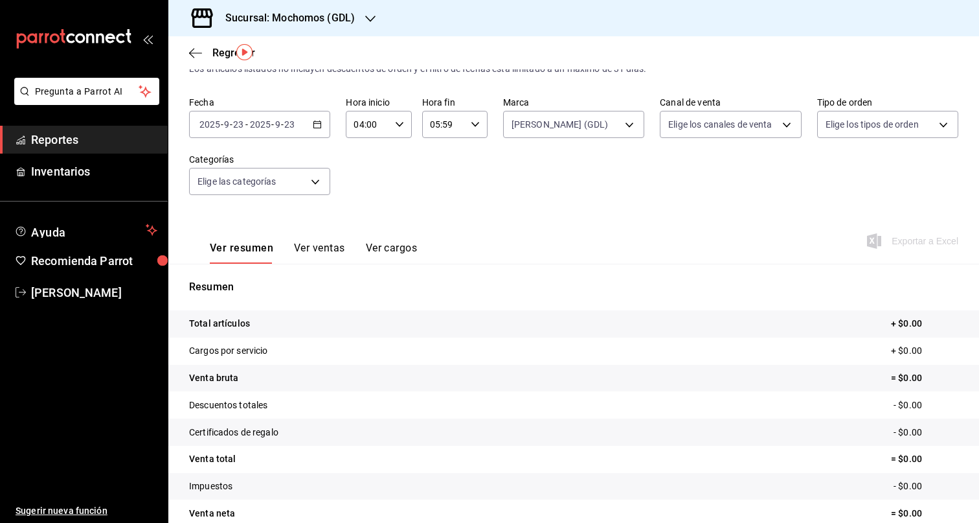
click at [309, 126] on div "2025-09-23 2025 - 9 - 23 - 2025-09-23 2025 - 9 - 23" at bounding box center [259, 124] width 141 height 27
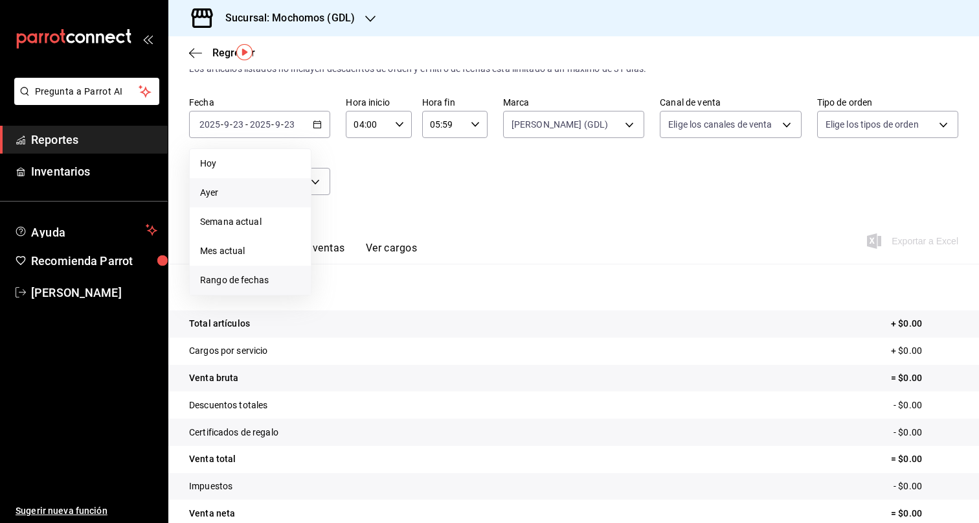
click at [251, 272] on li "Rango de fechas" at bounding box center [250, 280] width 121 height 29
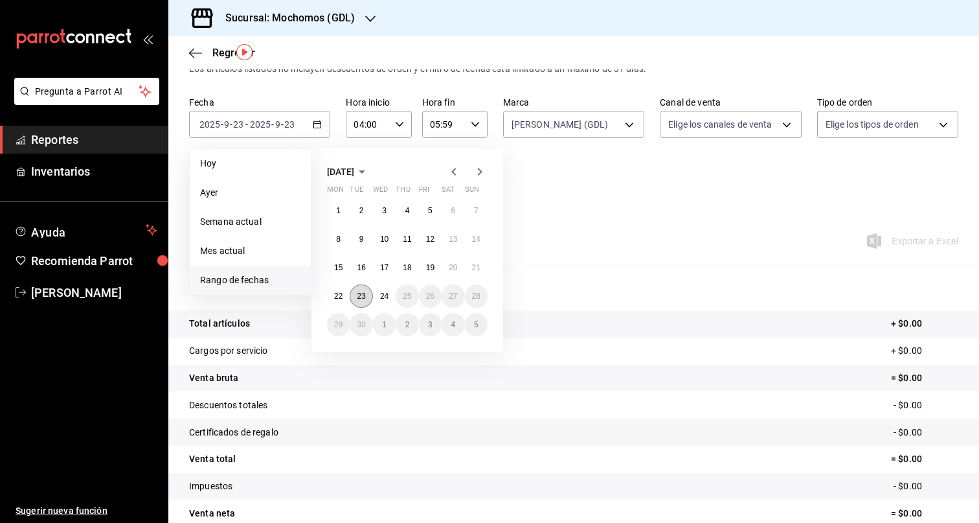
click at [357, 296] on abbr "23" at bounding box center [361, 295] width 8 height 9
click at [387, 297] on abbr "24" at bounding box center [384, 295] width 8 height 9
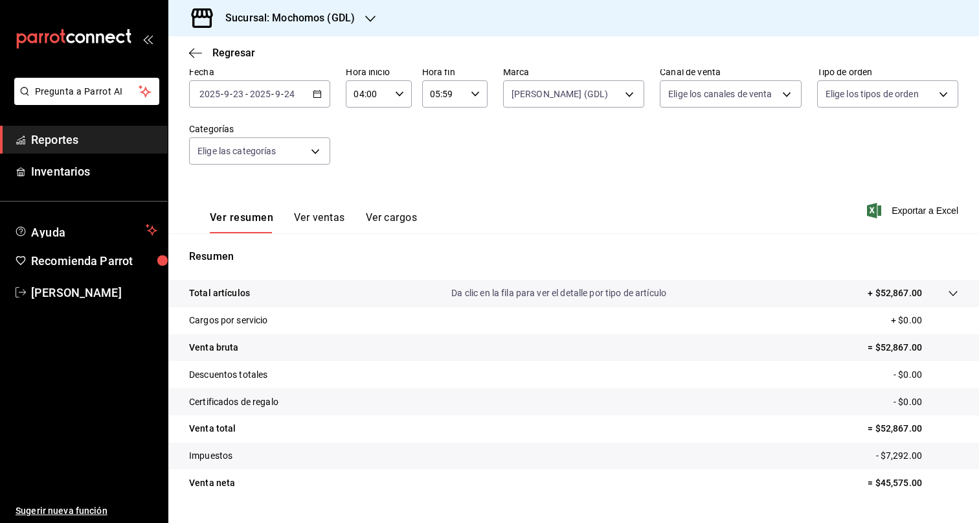
scroll to position [60, 0]
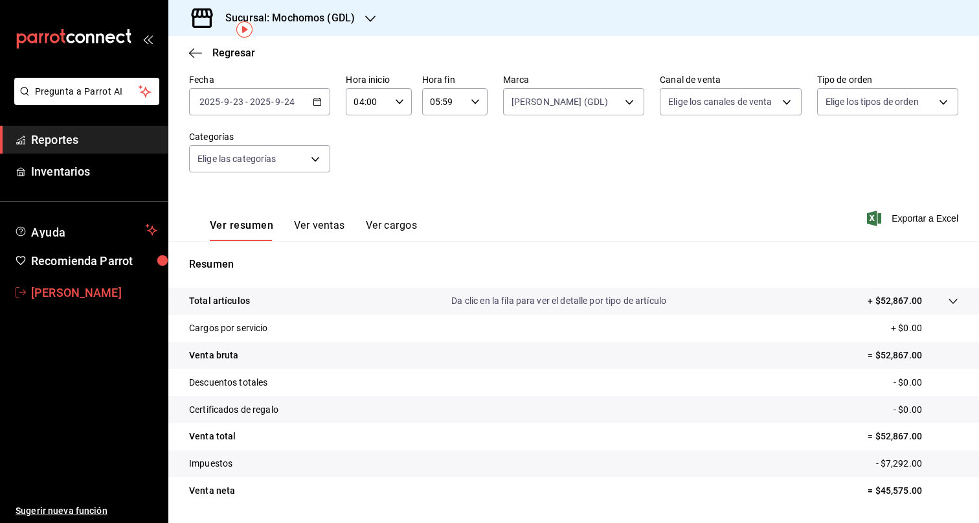
click at [47, 297] on span "[PERSON_NAME]" at bounding box center [94, 292] width 126 height 17
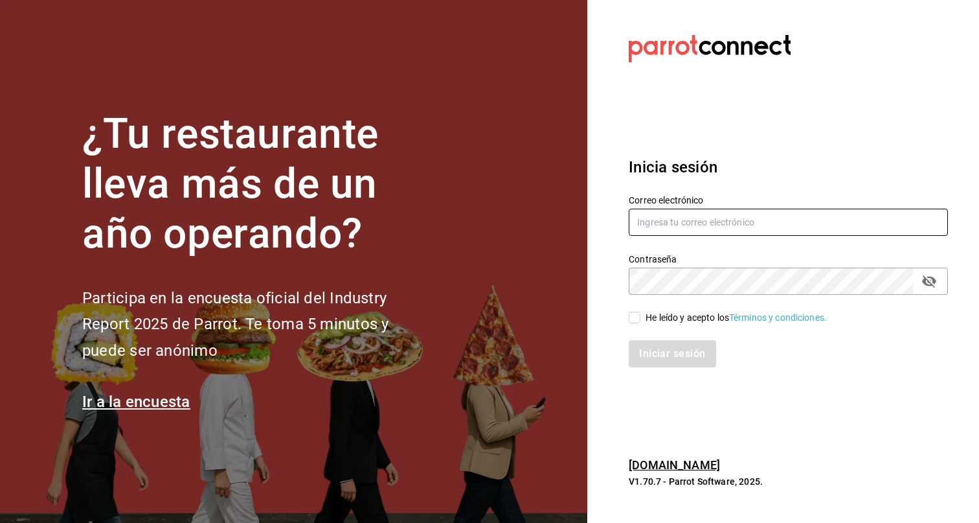
click at [674, 216] on input "text" at bounding box center [788, 222] width 319 height 27
type input "eduardo.robles@grupocosteno.com"
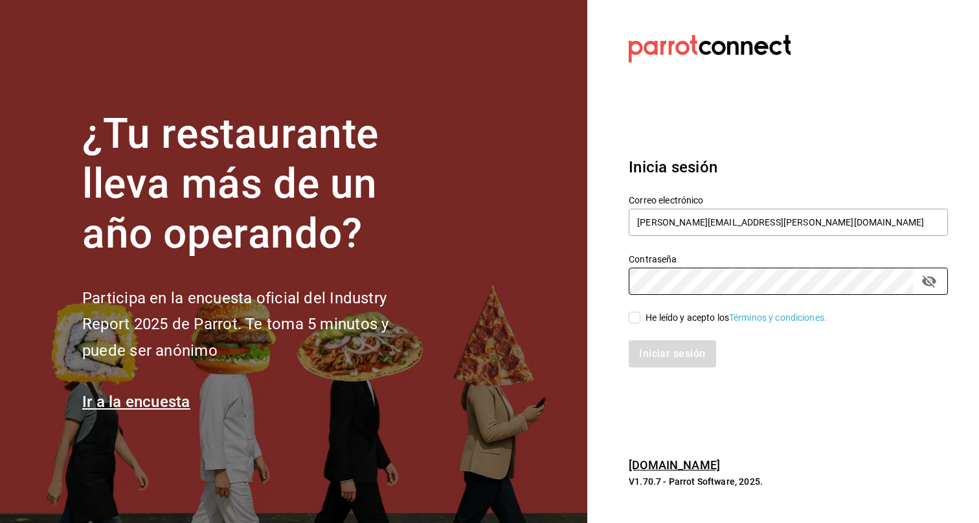
click at [677, 325] on div "Iniciar sesión" at bounding box center [780, 345] width 335 height 43
drag, startPoint x: 679, startPoint y: 316, endPoint x: 677, endPoint y: 328, distance: 12.5
click at [679, 316] on div "He leído y acepto los Términos y condiciones." at bounding box center [736, 318] width 181 height 14
click at [640, 316] on input "He leído y acepto los Términos y condiciones." at bounding box center [635, 317] width 12 height 12
checkbox input "true"
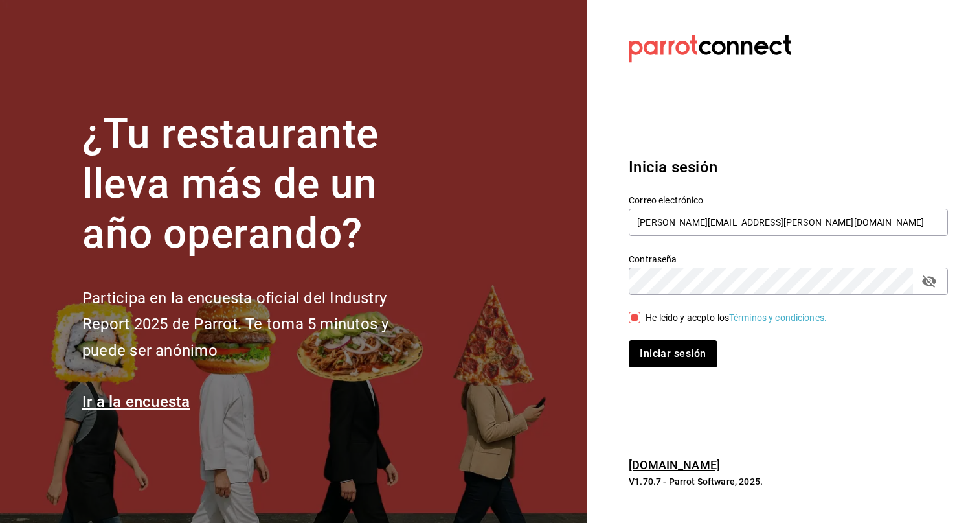
click at [680, 348] on button "Iniciar sesión" at bounding box center [673, 353] width 88 height 27
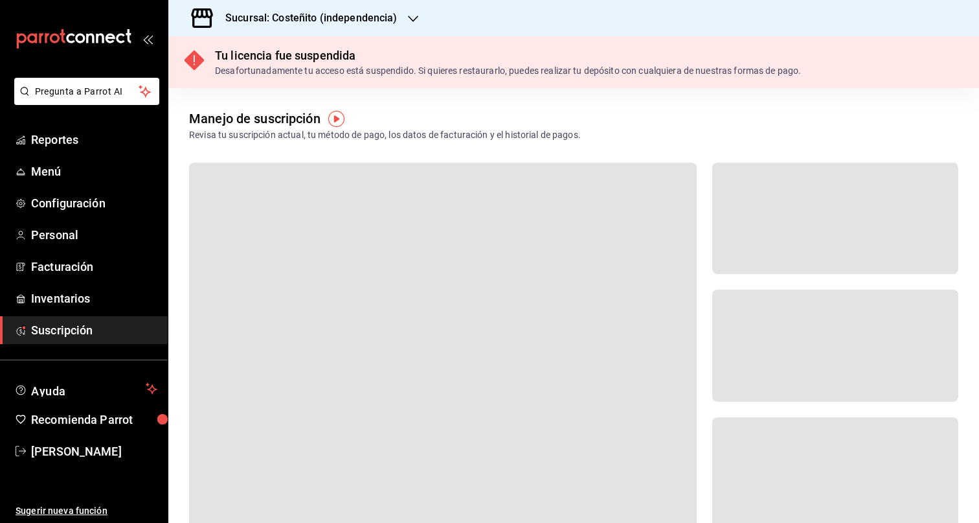
click at [394, 17] on h3 "Sucursal: Costeñito (independencia)" at bounding box center [306, 18] width 183 height 16
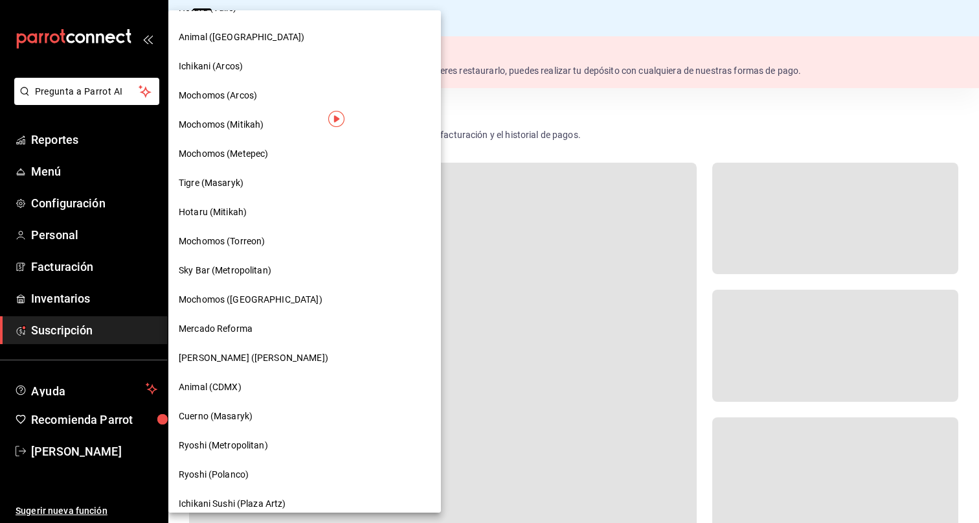
scroll to position [82, 0]
click at [272, 293] on span "Mochomos ([GEOGRAPHIC_DATA])" at bounding box center [251, 298] width 144 height 14
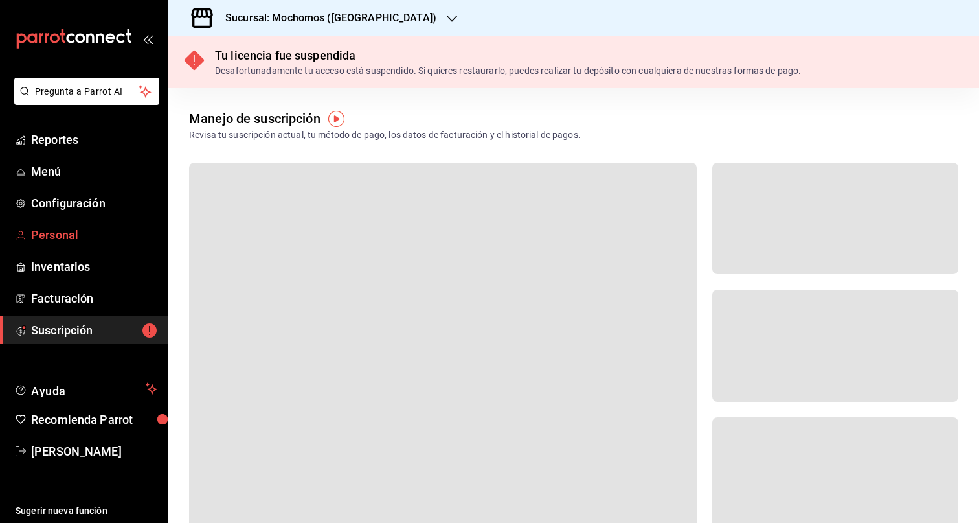
click at [77, 232] on span "Personal" at bounding box center [94, 234] width 126 height 17
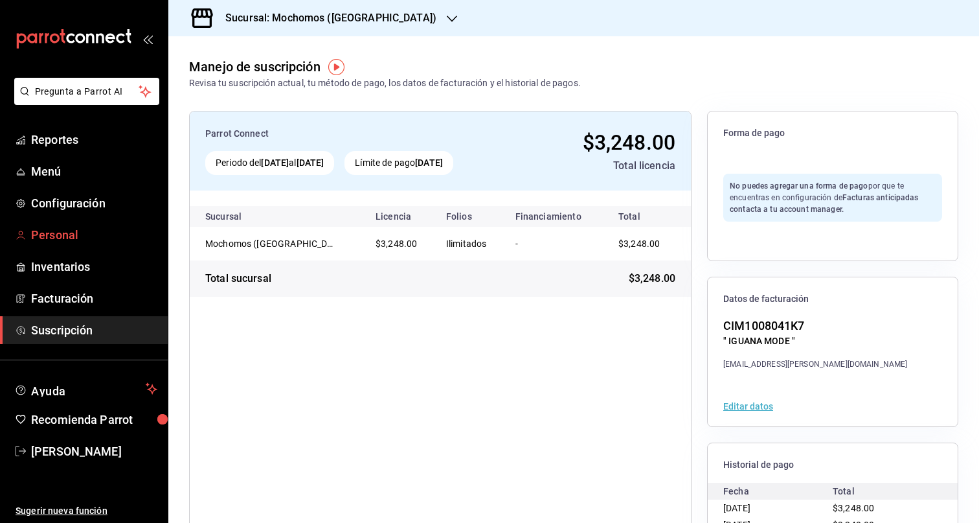
click at [69, 239] on span "Personal" at bounding box center [94, 234] width 126 height 17
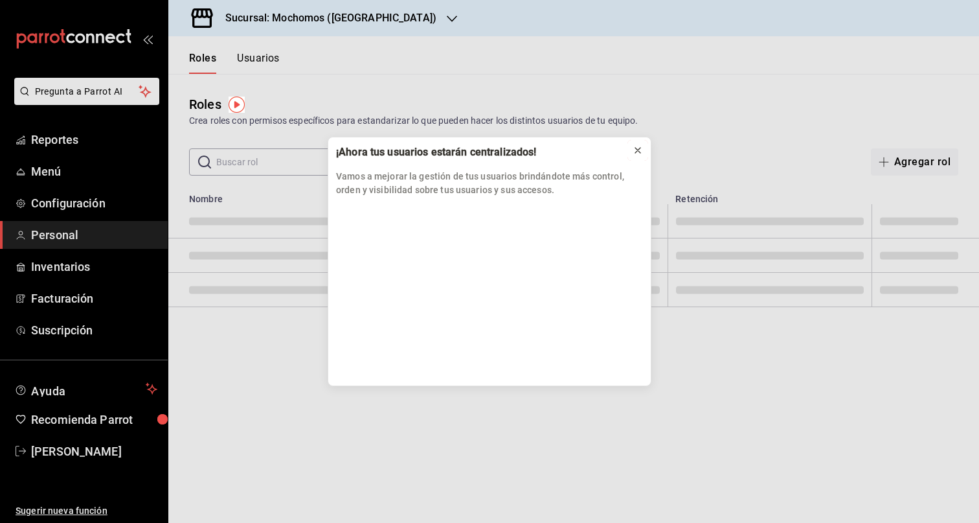
click at [638, 152] on icon at bounding box center [638, 150] width 10 height 10
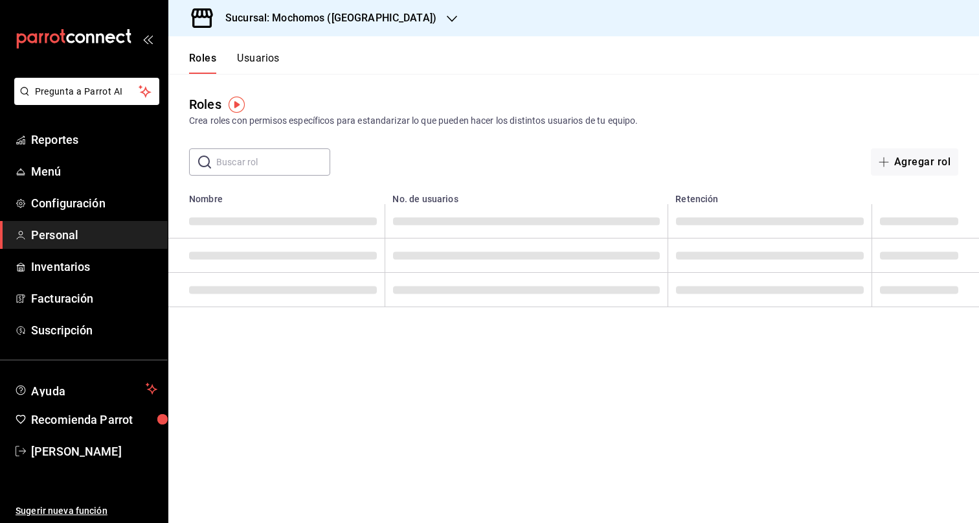
click at [258, 59] on button "Usuarios" at bounding box center [258, 63] width 43 height 22
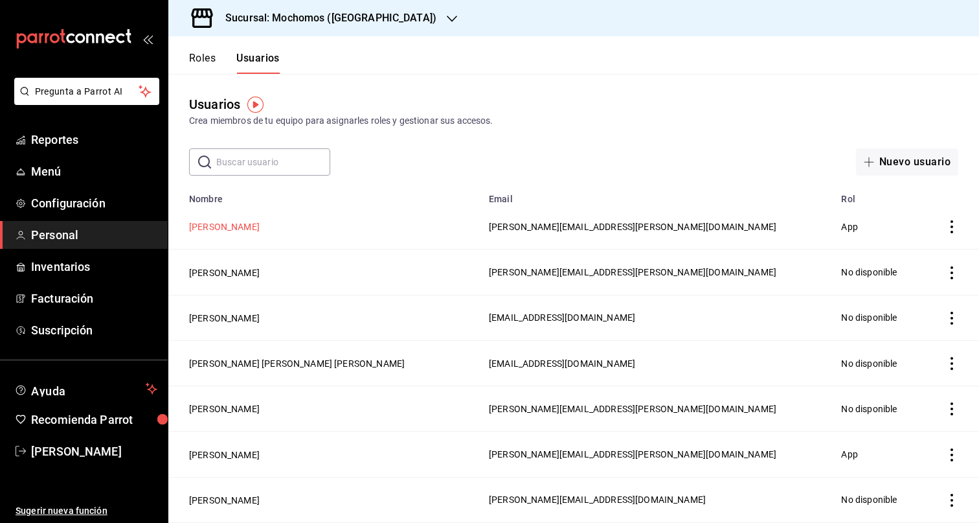
click at [227, 226] on button "[PERSON_NAME]" at bounding box center [224, 226] width 71 height 13
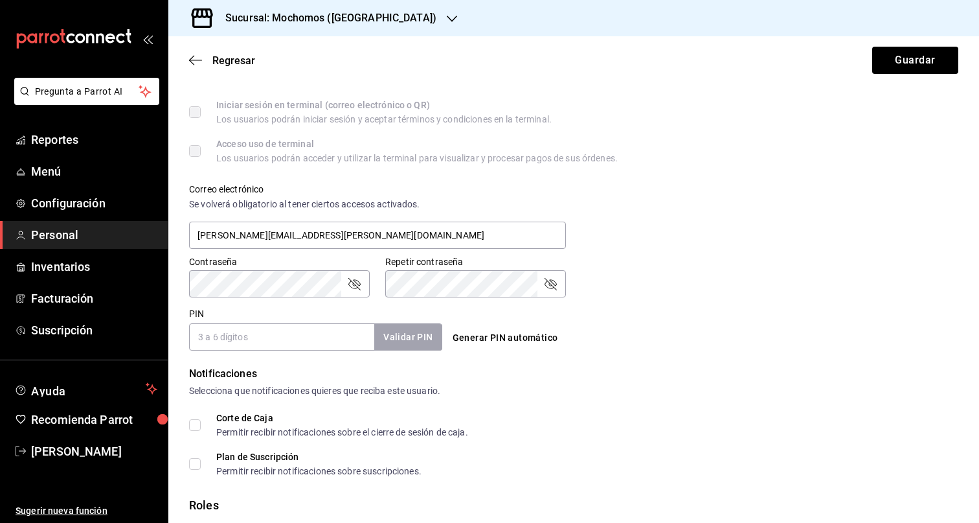
scroll to position [516, 0]
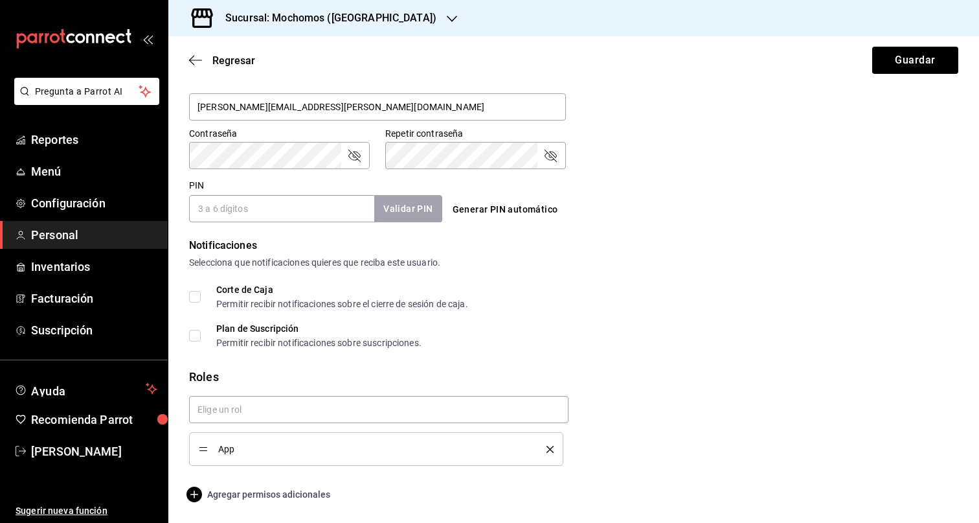
click at [275, 492] on span "Agregar permisos adicionales" at bounding box center [259, 494] width 141 height 16
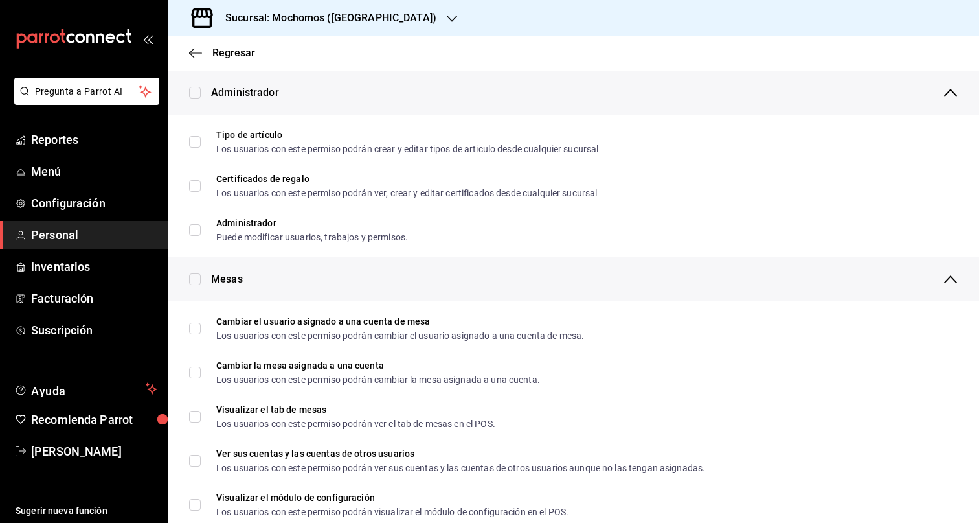
scroll to position [0, 0]
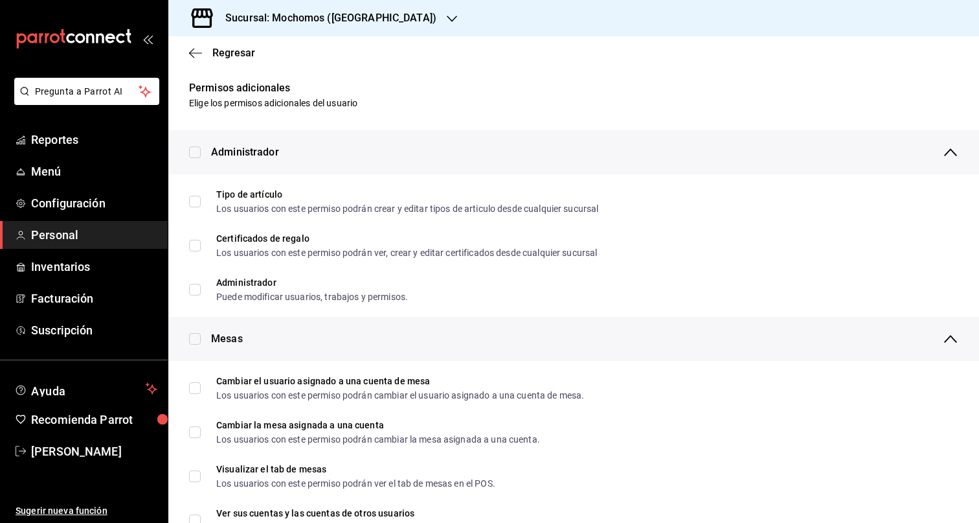
click at [227, 58] on span "Regresar" at bounding box center [233, 53] width 43 height 12
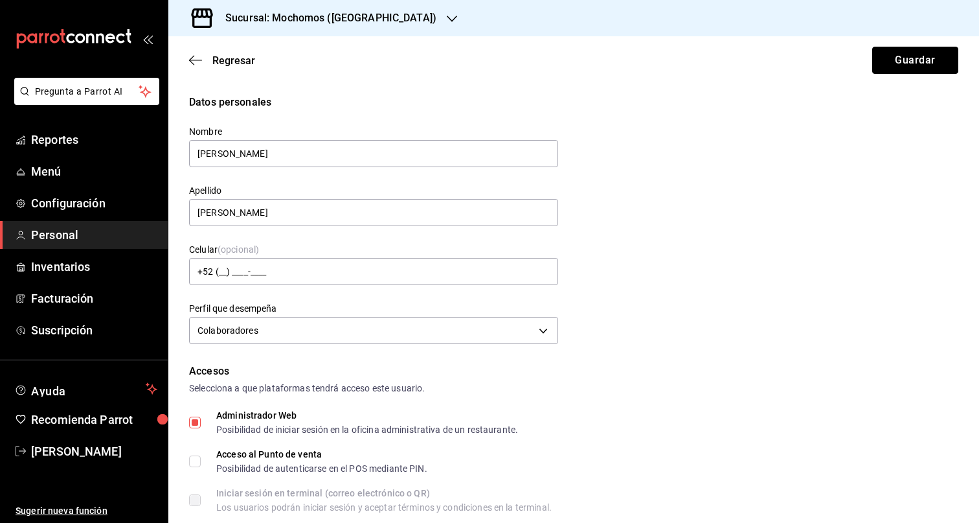
click at [916, 63] on button "Guardar" at bounding box center [915, 60] width 86 height 27
